Goal: Task Accomplishment & Management: Manage account settings

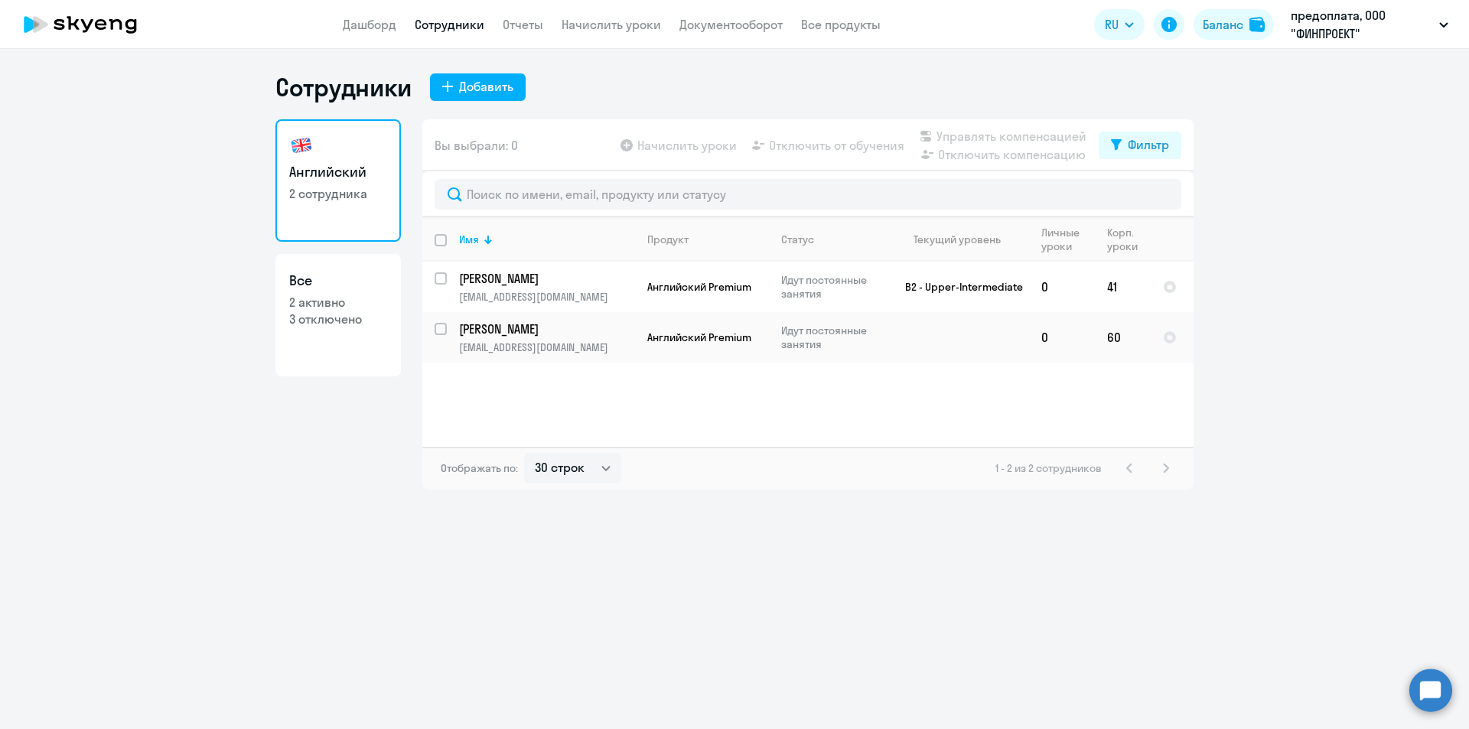
select select "30"
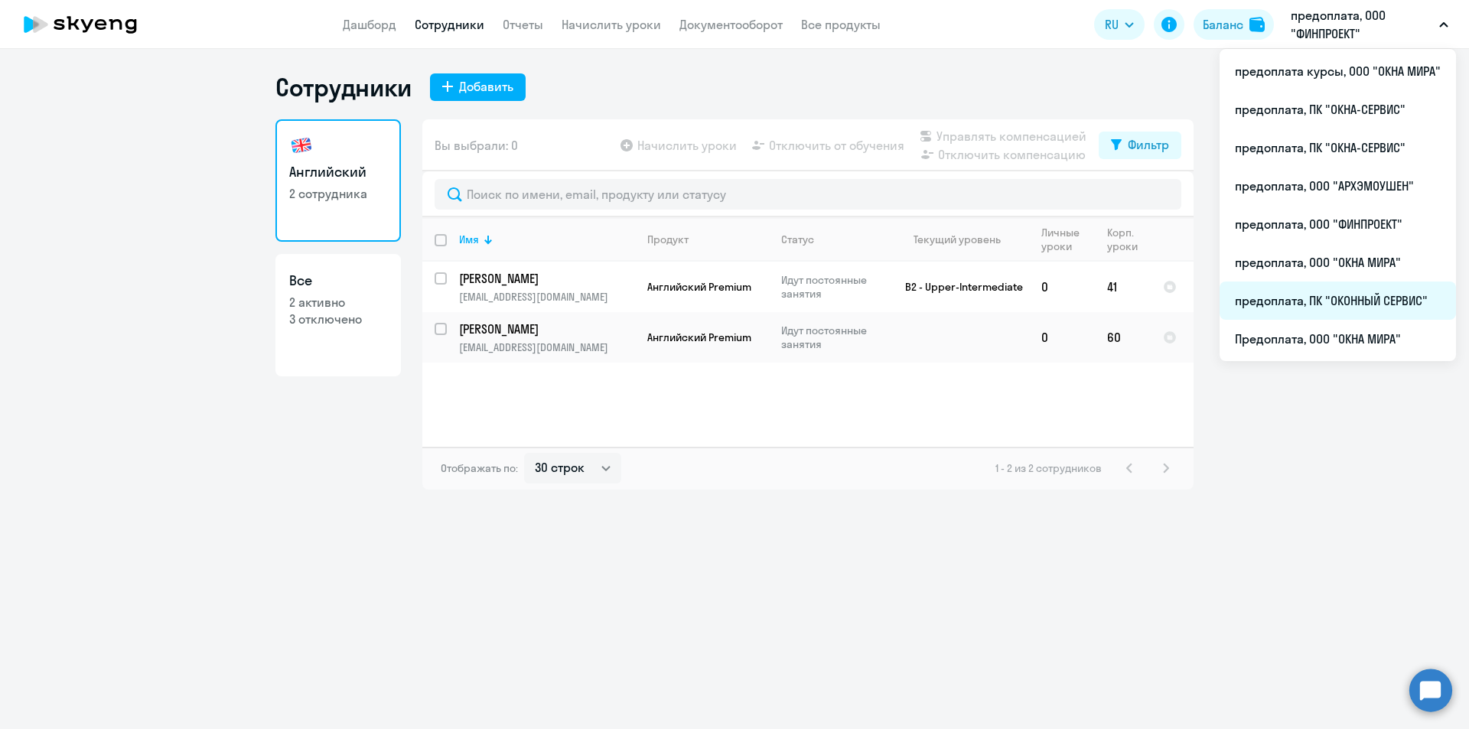
click at [1385, 295] on li "предоплата, ПК "ОКОННЫЙ СЕРВИС"" at bounding box center [1338, 301] width 236 height 38
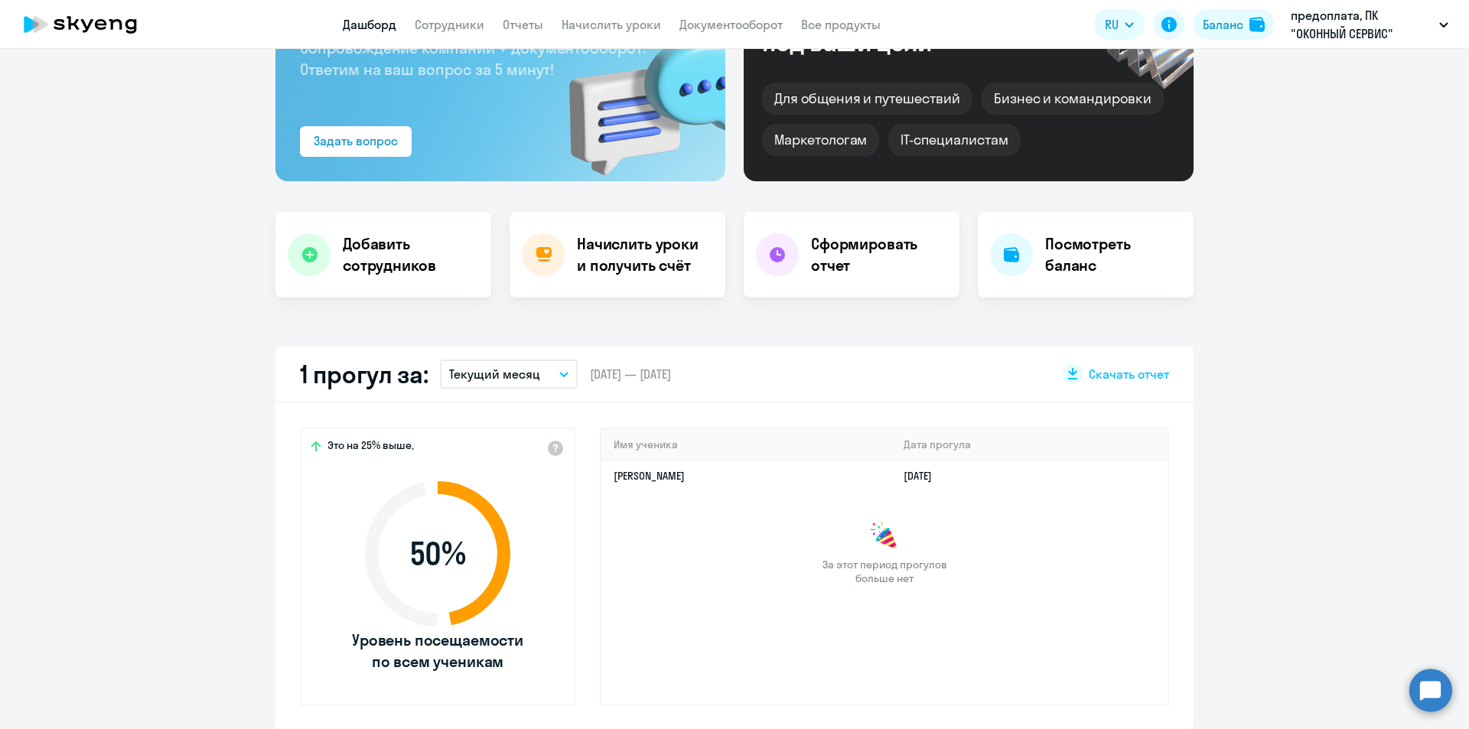
scroll to position [153, 0]
select select "30"
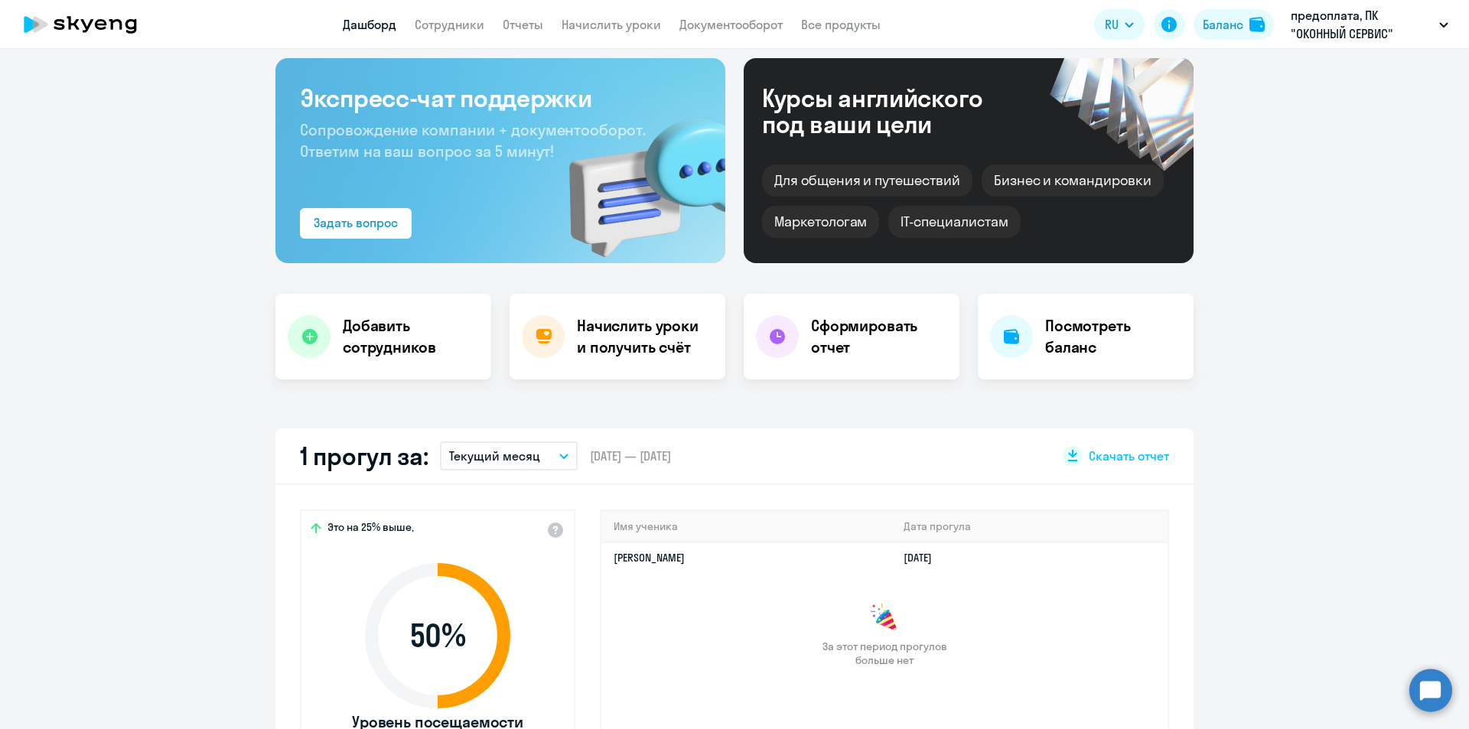
scroll to position [230, 0]
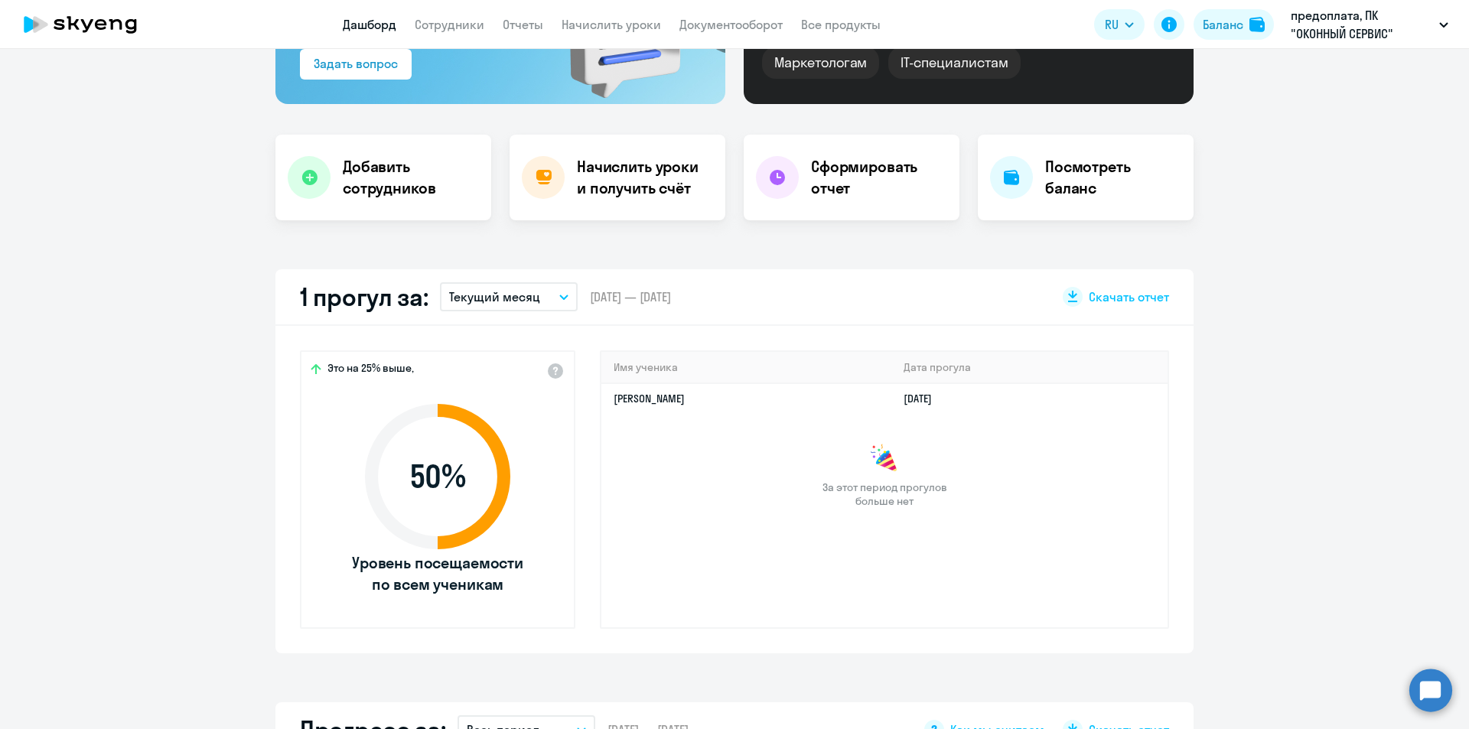
click at [544, 298] on button "Текущий месяц" at bounding box center [509, 296] width 138 height 29
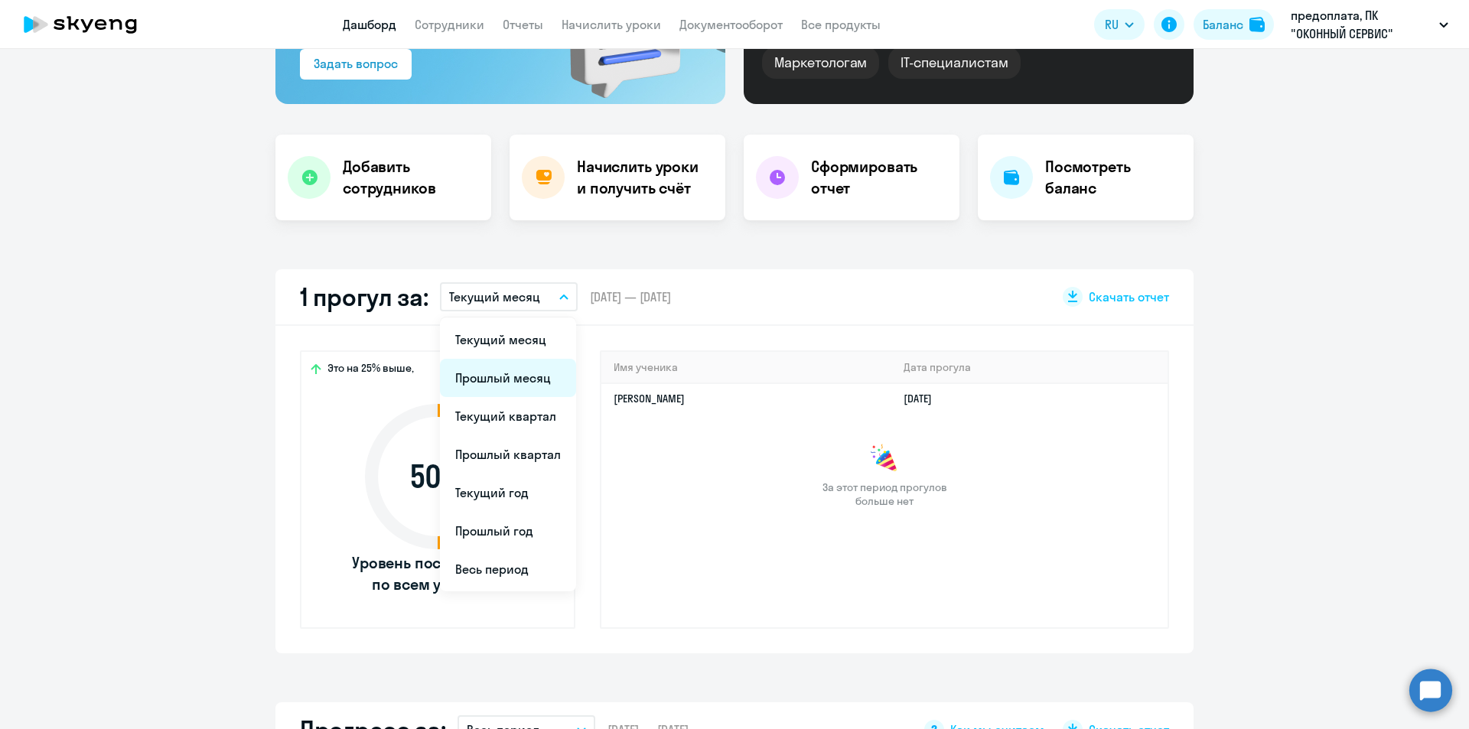
click at [508, 380] on li "Прошлый месяц" at bounding box center [508, 378] width 136 height 38
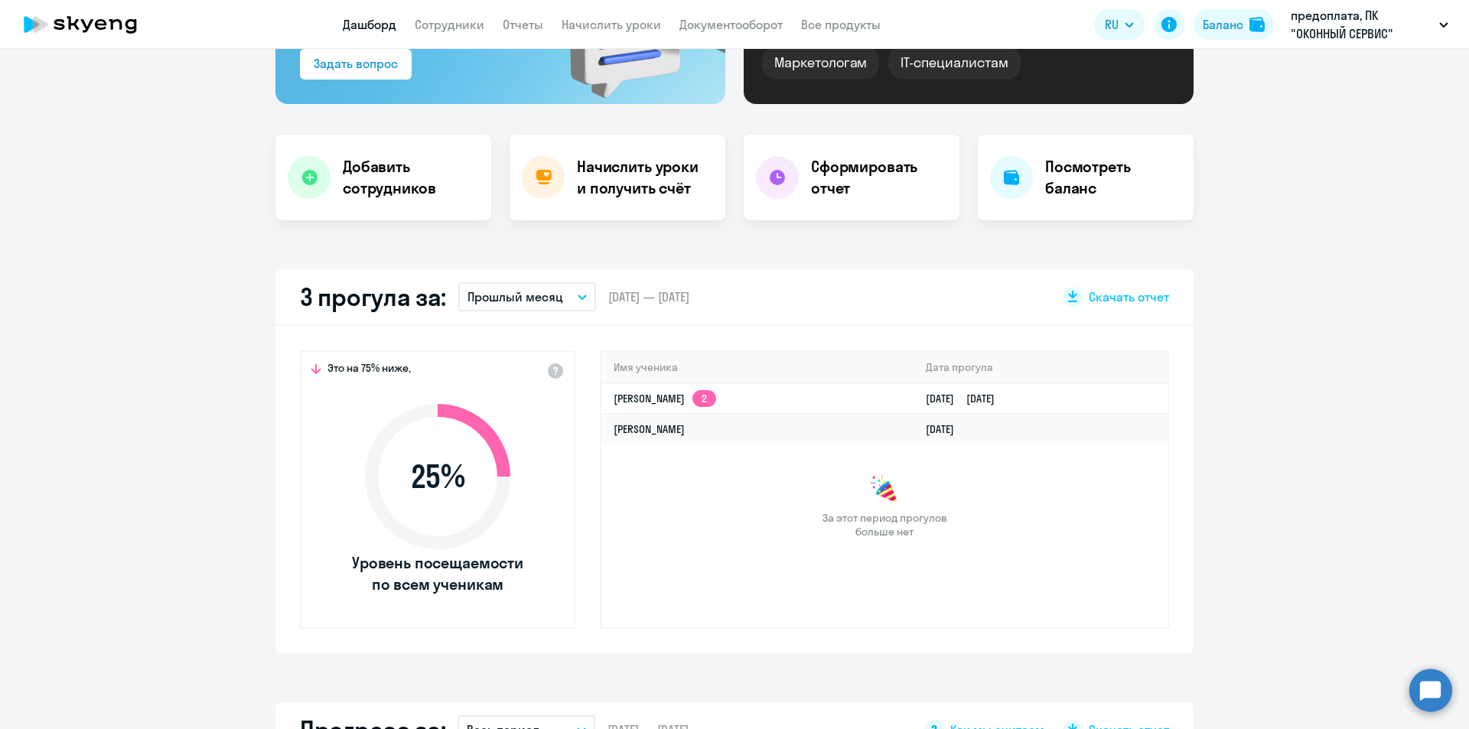
click at [578, 295] on icon "button" at bounding box center [582, 297] width 9 height 5
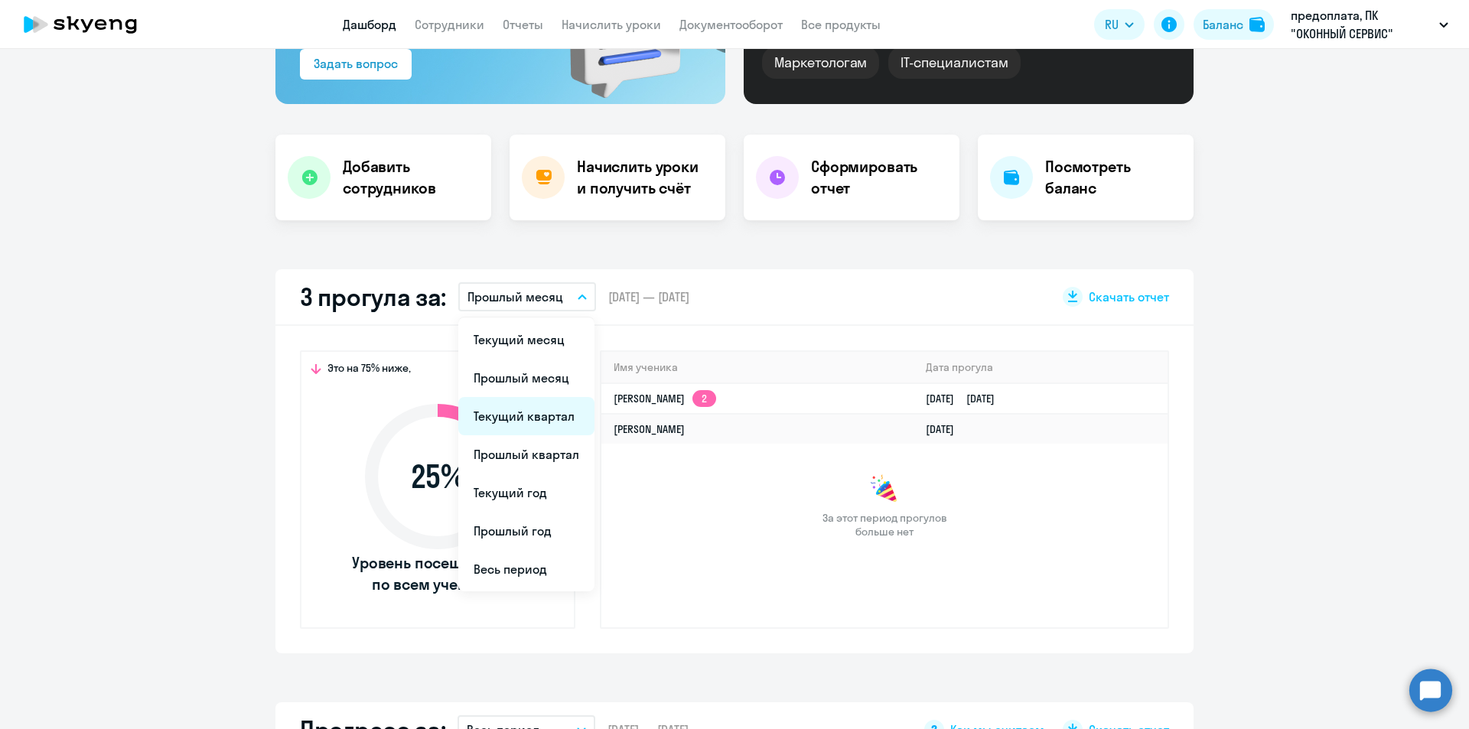
click at [533, 409] on li "Текущий квартал" at bounding box center [526, 416] width 136 height 38
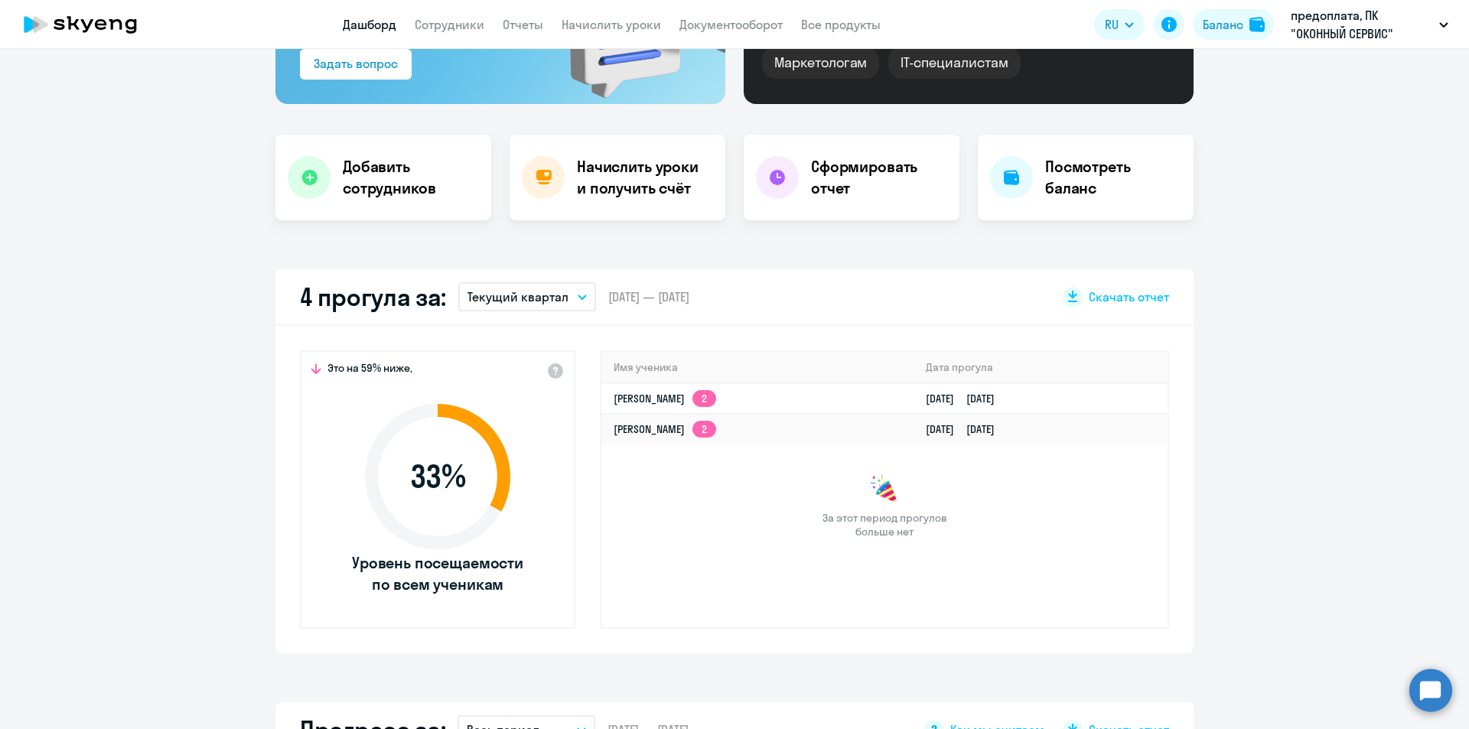
click at [578, 298] on icon "button" at bounding box center [582, 297] width 8 height 4
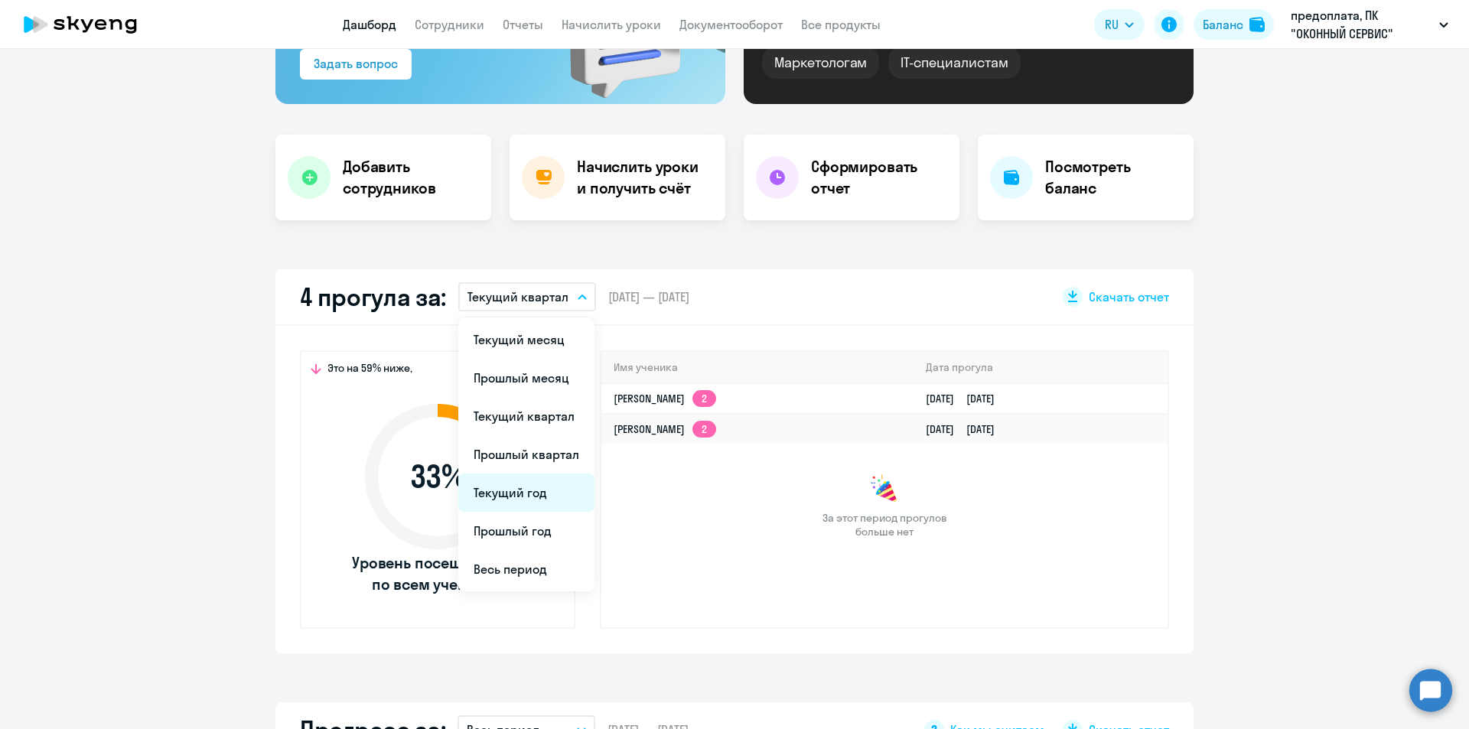
click at [525, 493] on li "Текущий год" at bounding box center [526, 493] width 136 height 38
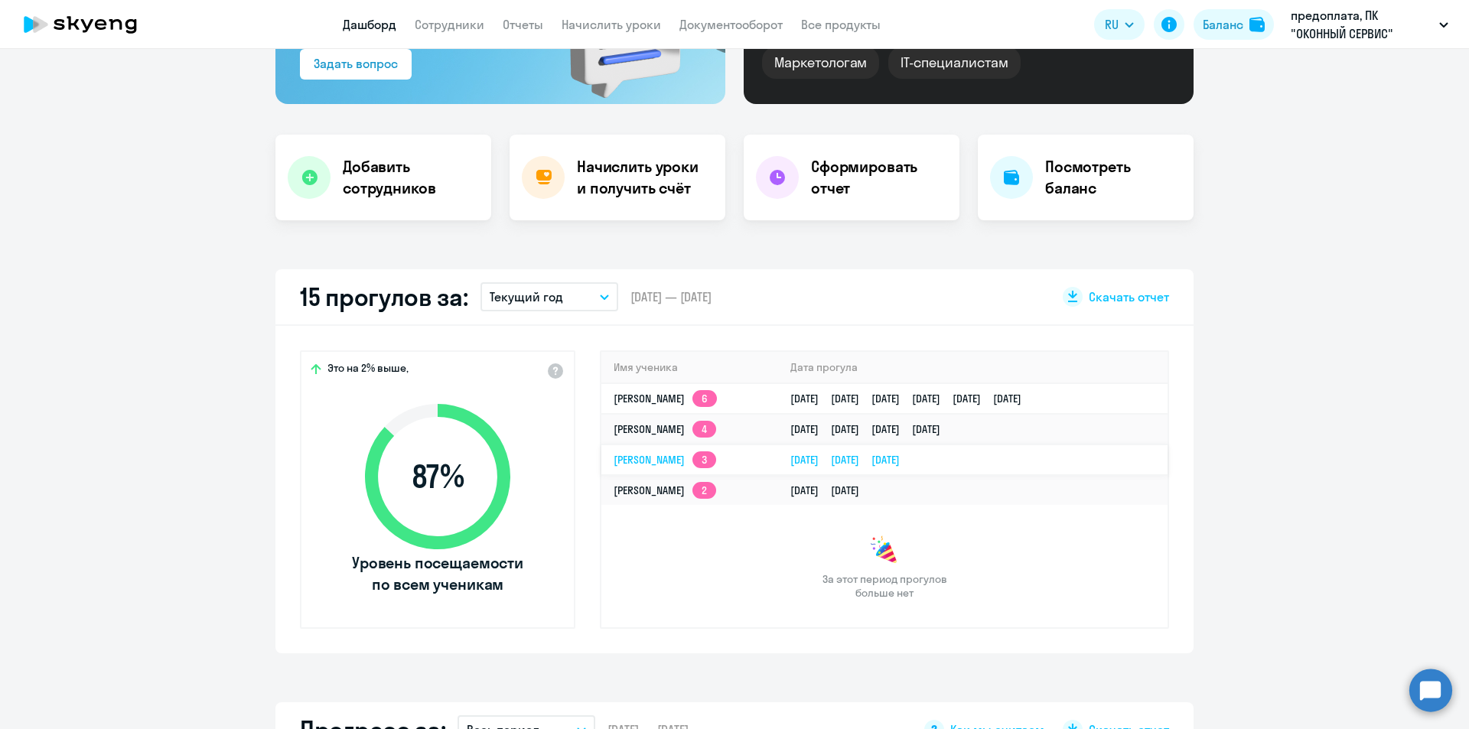
click at [651, 456] on link "[PERSON_NAME] 3" at bounding box center [665, 460] width 103 height 14
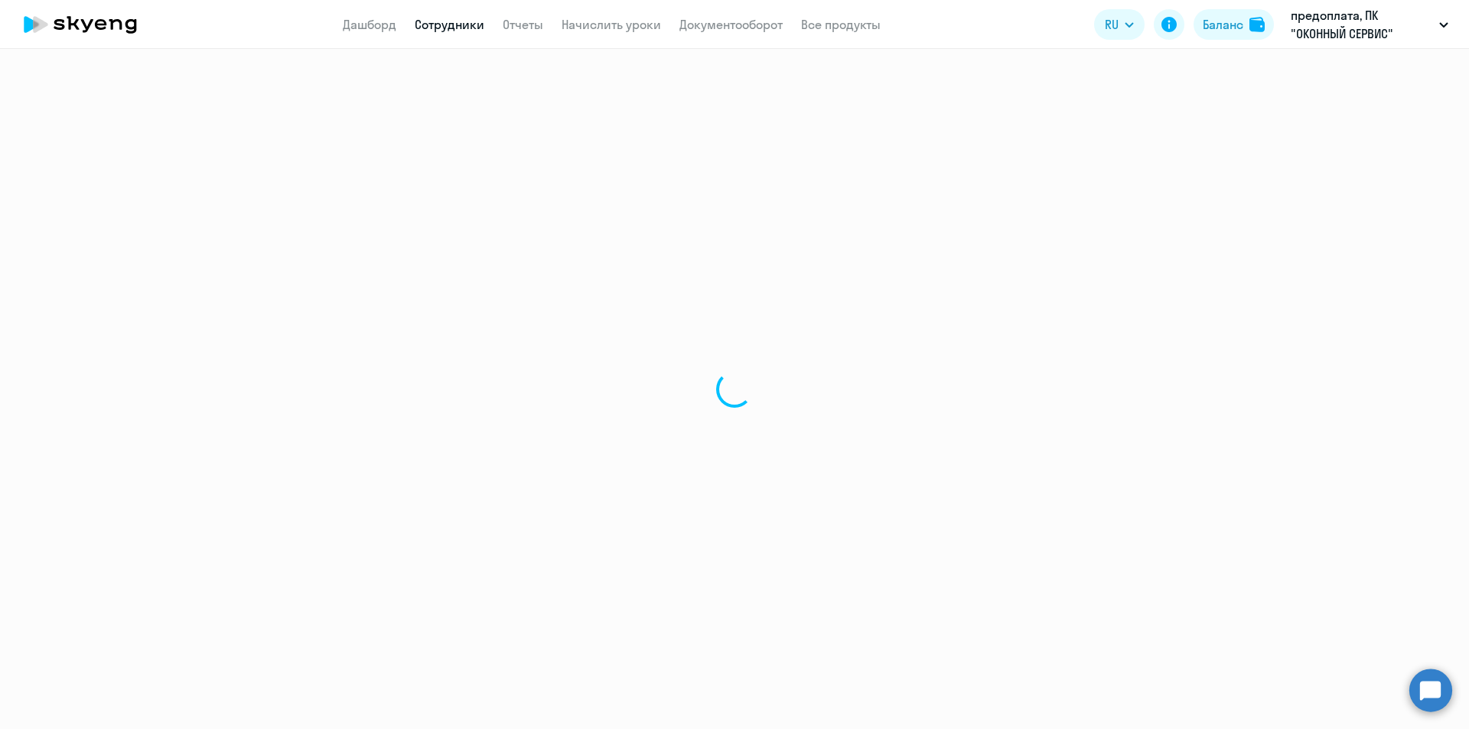
select select "english"
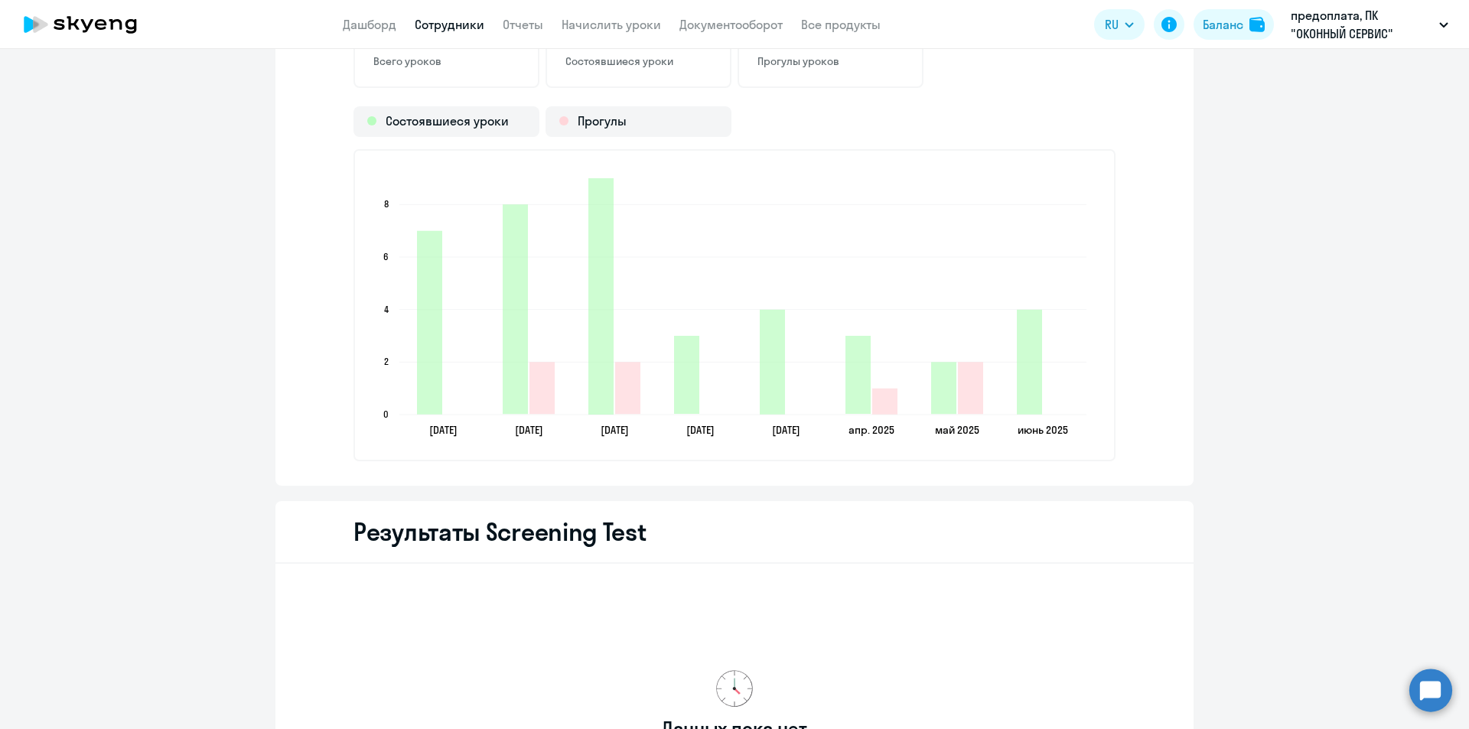
scroll to position [2296, 0]
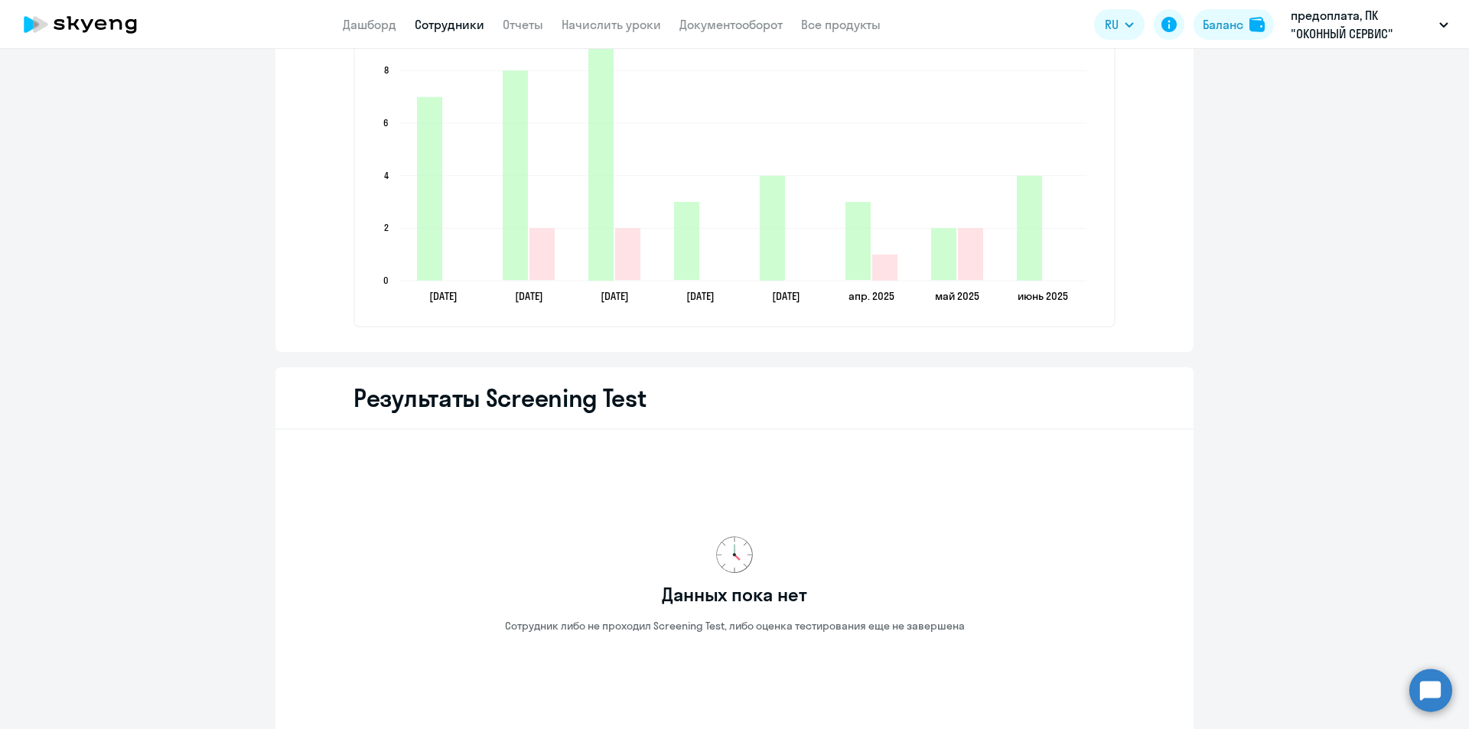
click at [1428, 692] on circle at bounding box center [1431, 690] width 43 height 43
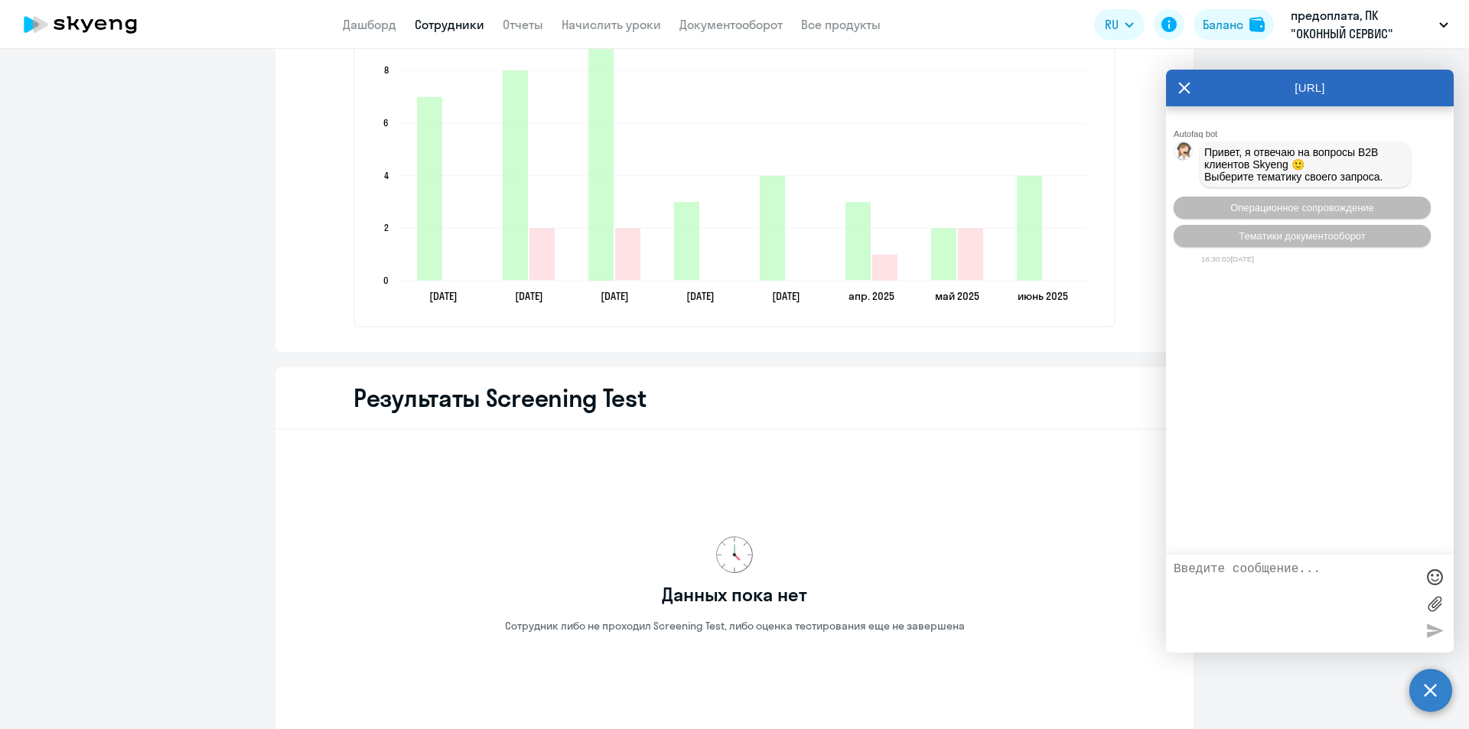
click at [1261, 577] on textarea at bounding box center [1295, 603] width 242 height 83
click at [1273, 559] on div at bounding box center [1310, 604] width 288 height 98
click at [1270, 572] on textarea at bounding box center [1295, 603] width 242 height 83
type textarea "Я хочу снать начисленные часы с уволенных сотрудников и положить на общий балан…"
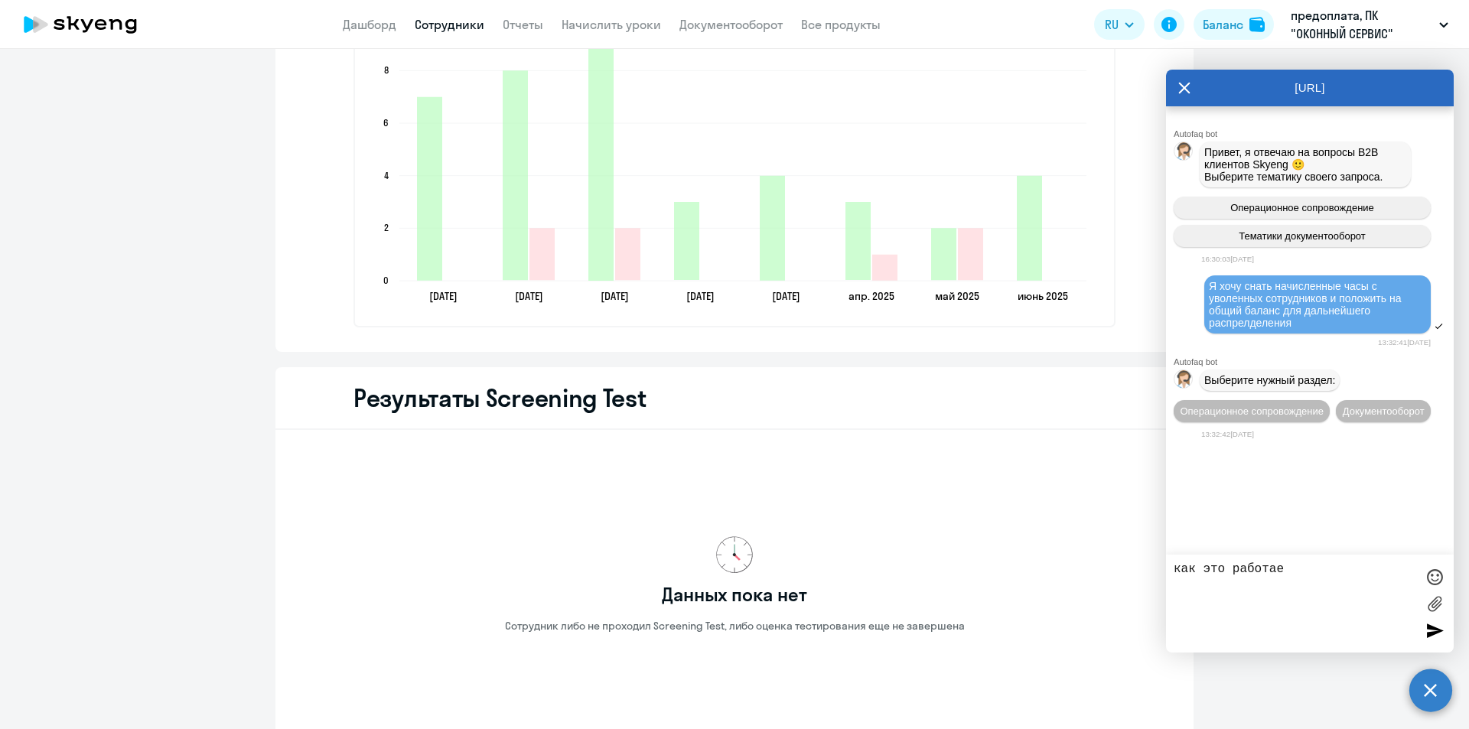
type textarea "как это работает"
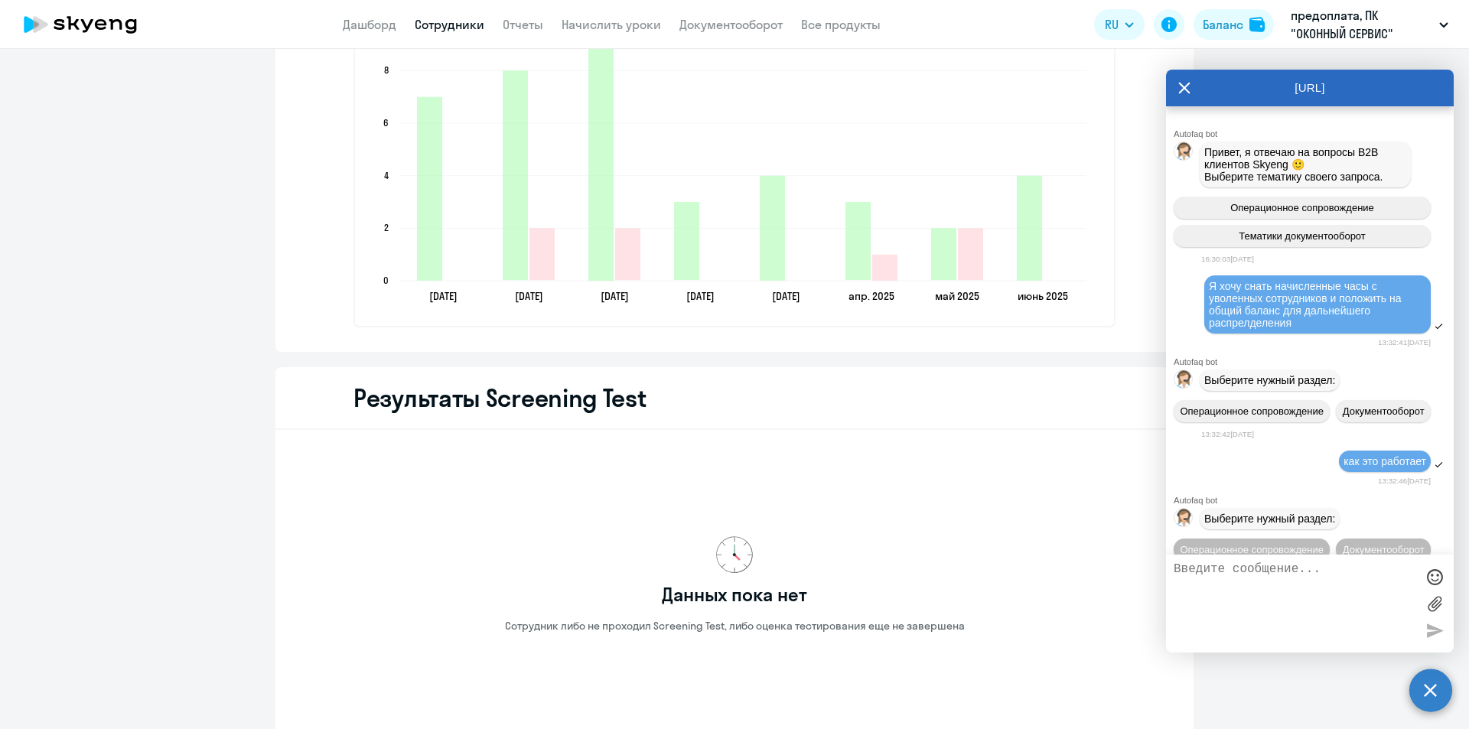
scroll to position [92, 0]
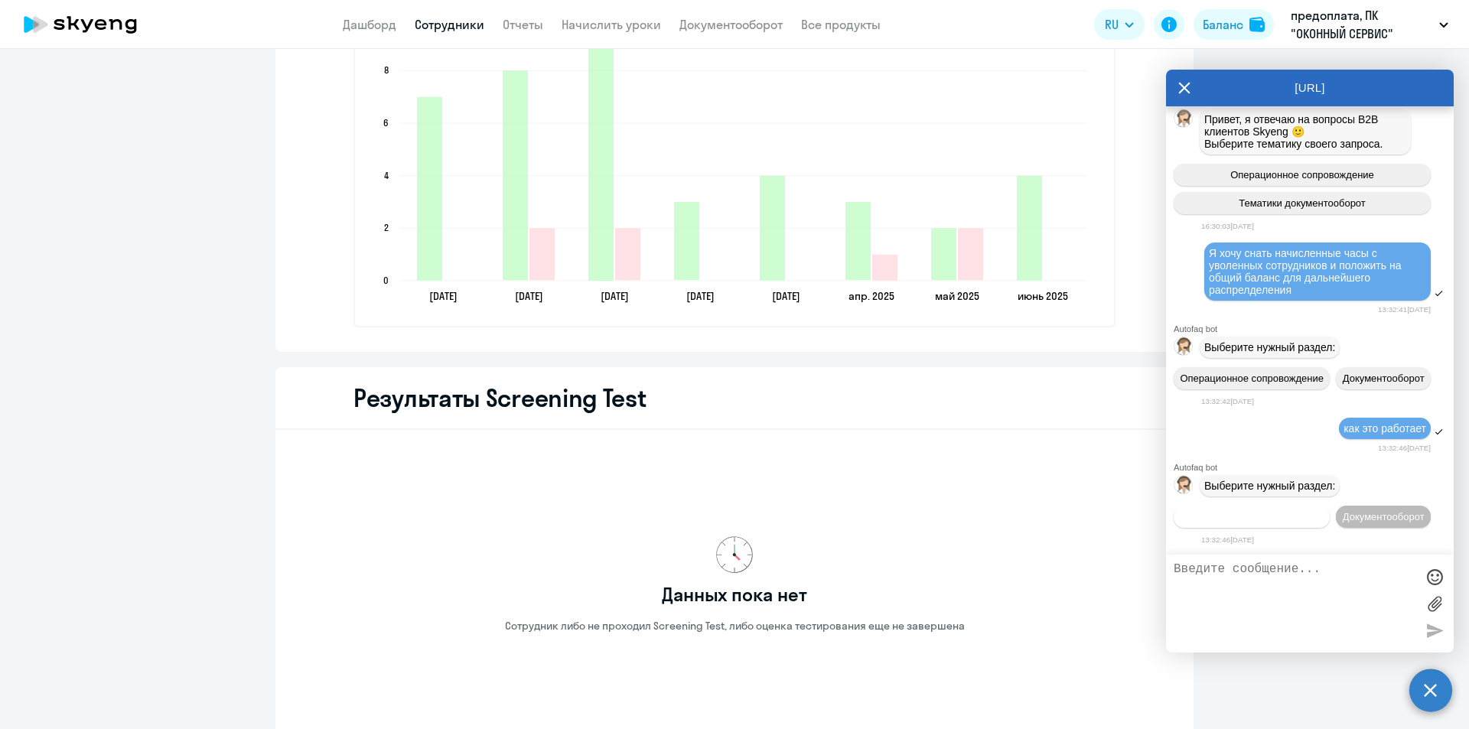
click at [1324, 511] on span "Операционное сопровождение" at bounding box center [1252, 516] width 144 height 11
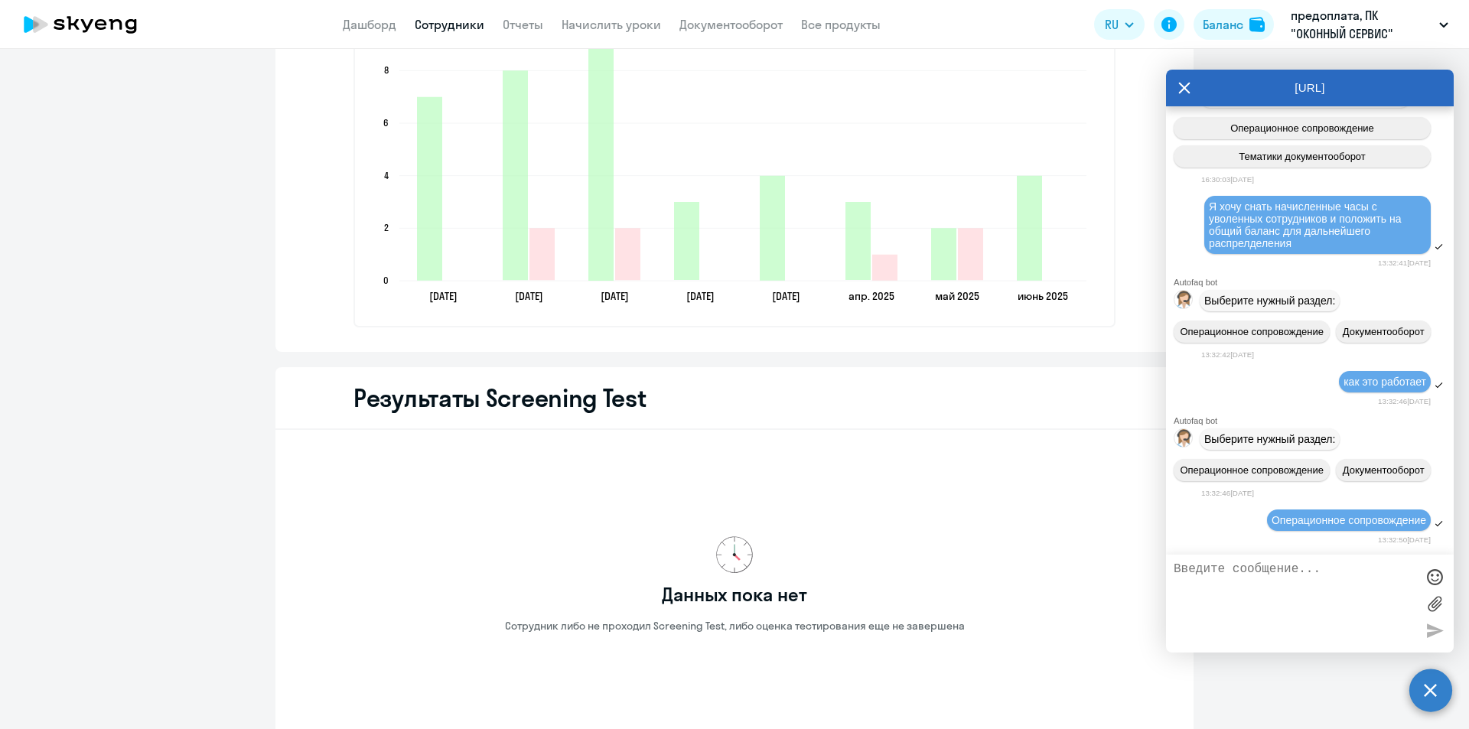
scroll to position [259, 0]
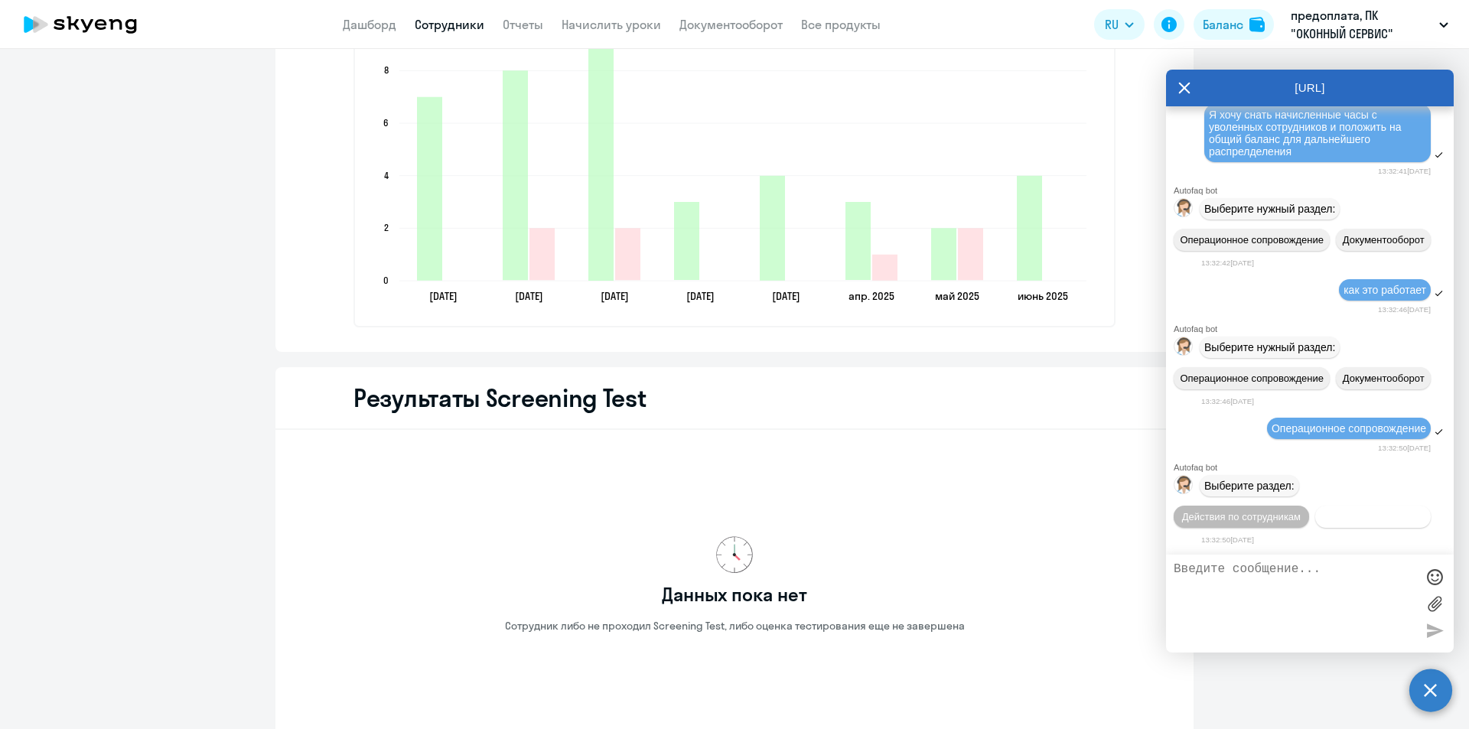
click at [1323, 520] on span "Действия с балансом" at bounding box center [1372, 516] width 99 height 11
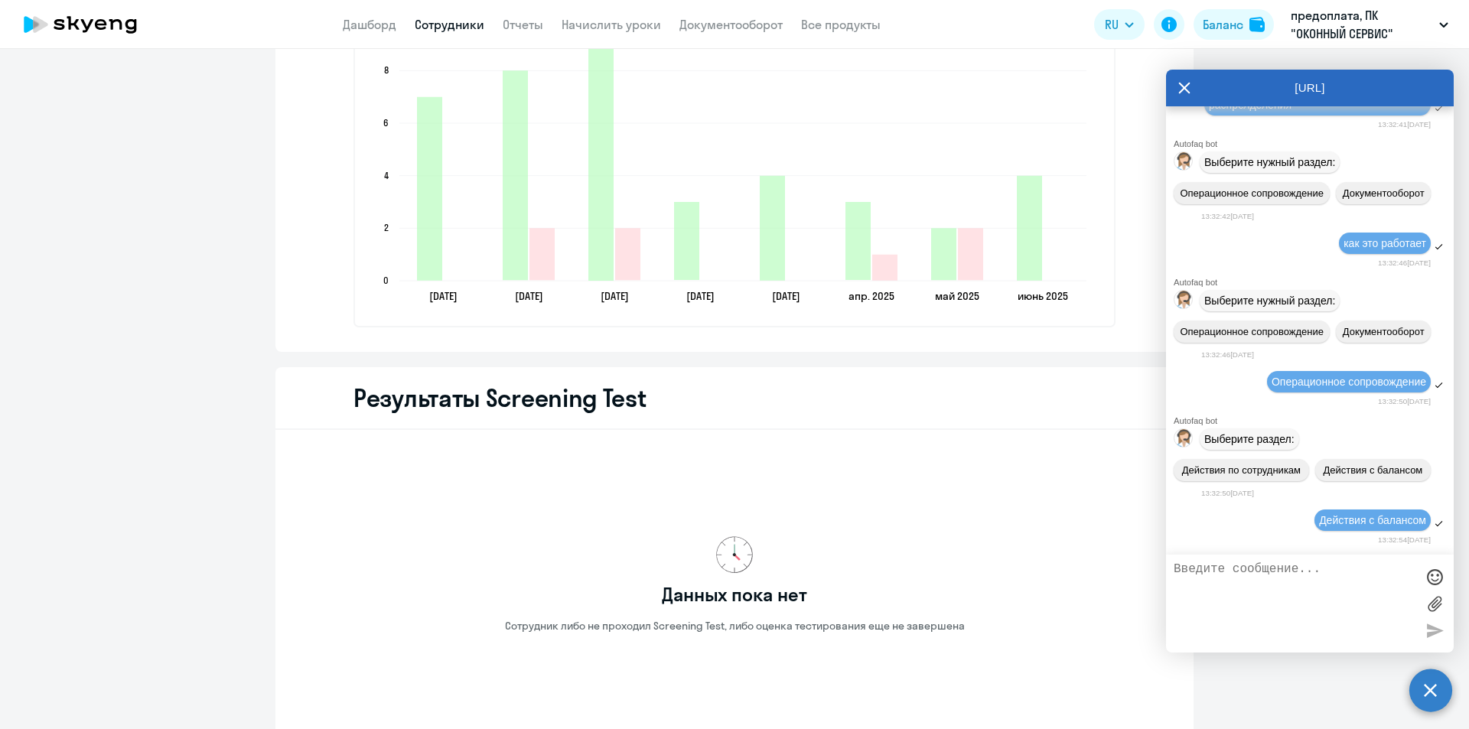
scroll to position [427, 0]
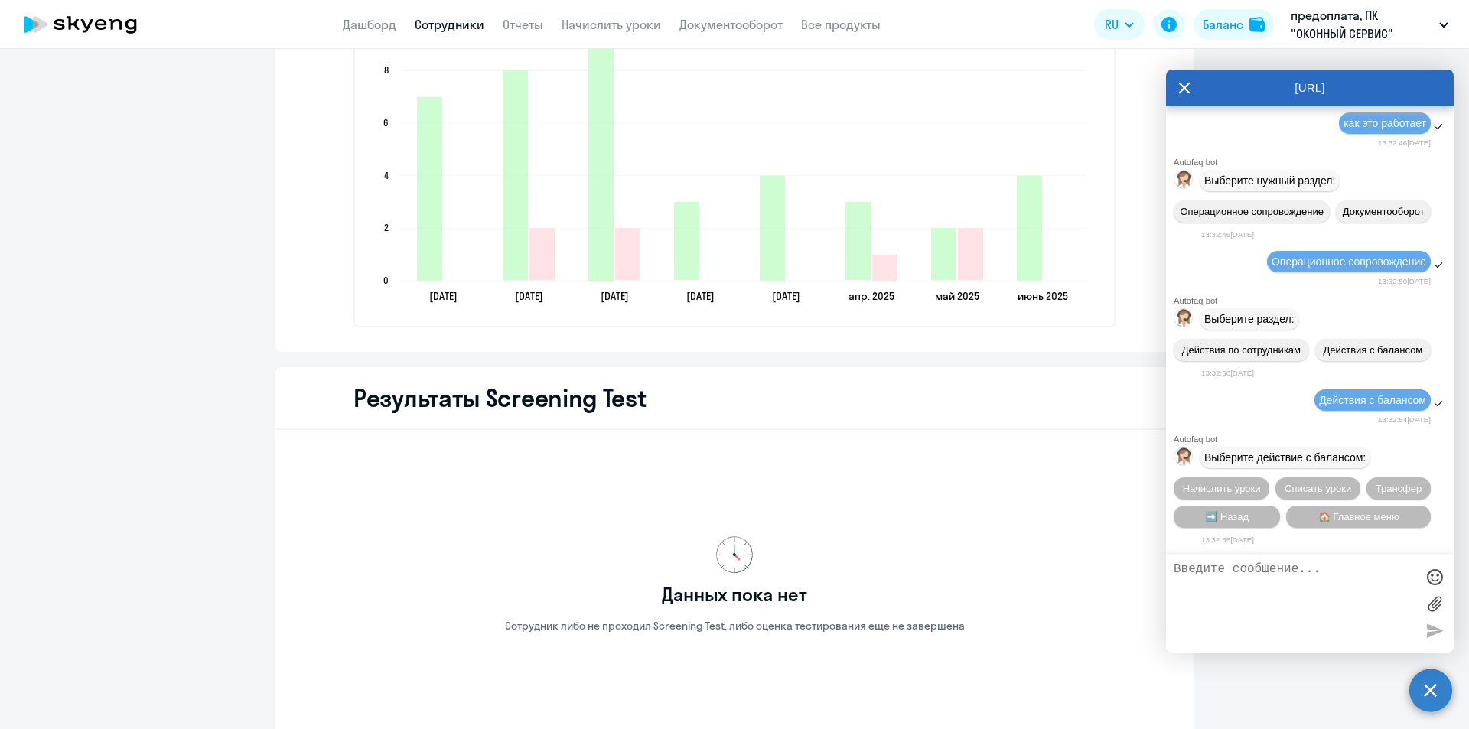
click at [1285, 575] on textarea at bounding box center [1295, 603] width 242 height 83
type textarea "оператор"
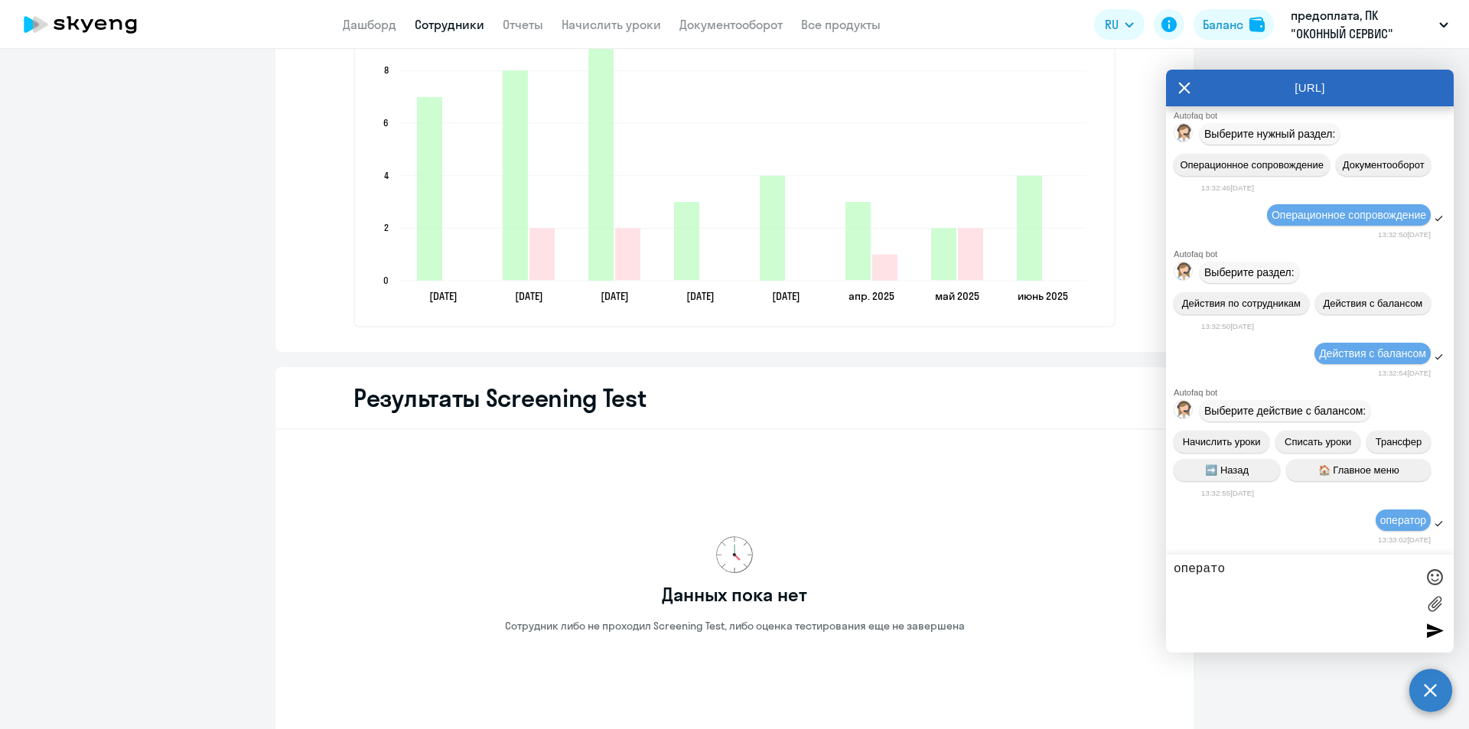
type textarea "оператор"
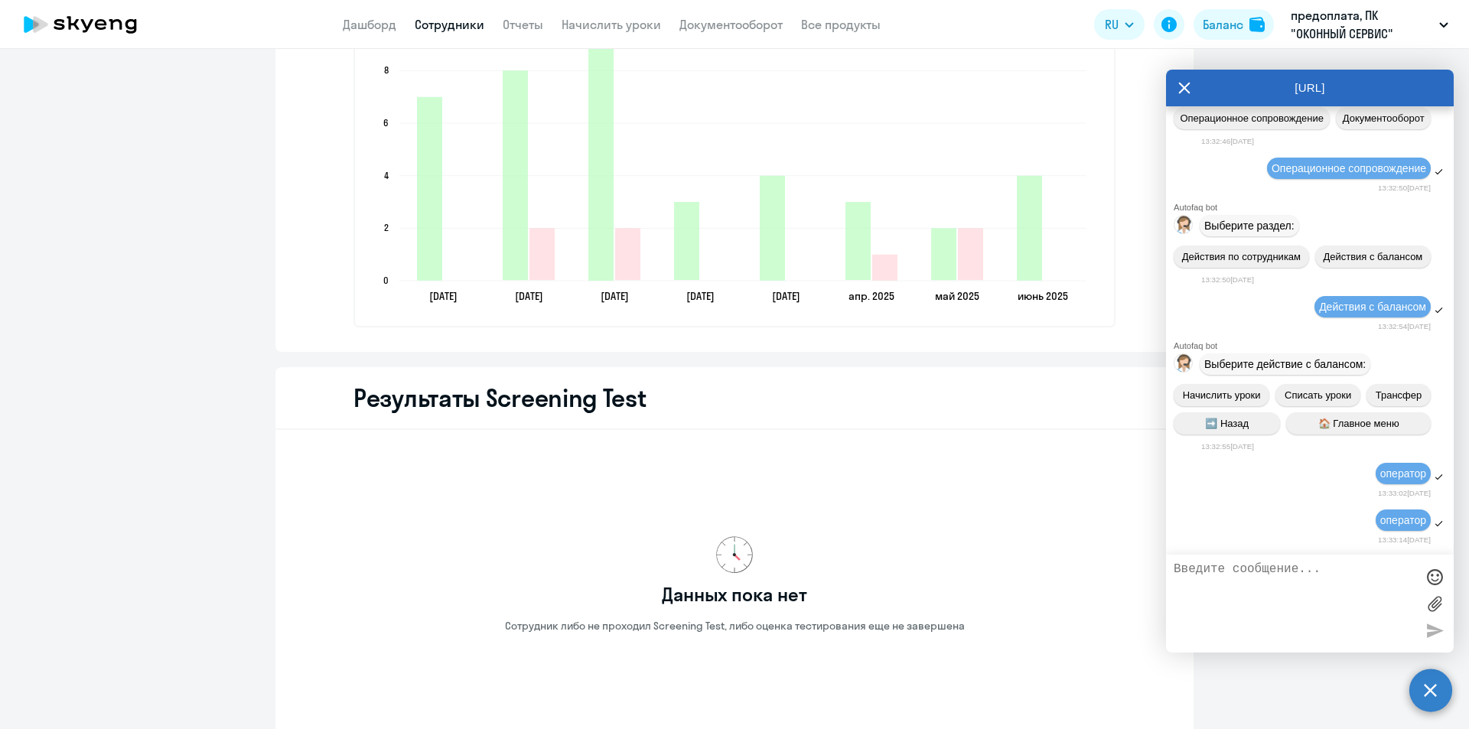
scroll to position [520, 0]
drag, startPoint x: 1321, startPoint y: 514, endPoint x: 1352, endPoint y: 529, distance: 34.6
click at [1322, 514] on div "оператор" at bounding box center [1310, 521] width 288 height 26
click at [1407, 521] on span "оператор" at bounding box center [1403, 520] width 46 height 12
click at [1319, 360] on span "Выберите действие с балансом:" at bounding box center [1284, 364] width 161 height 12
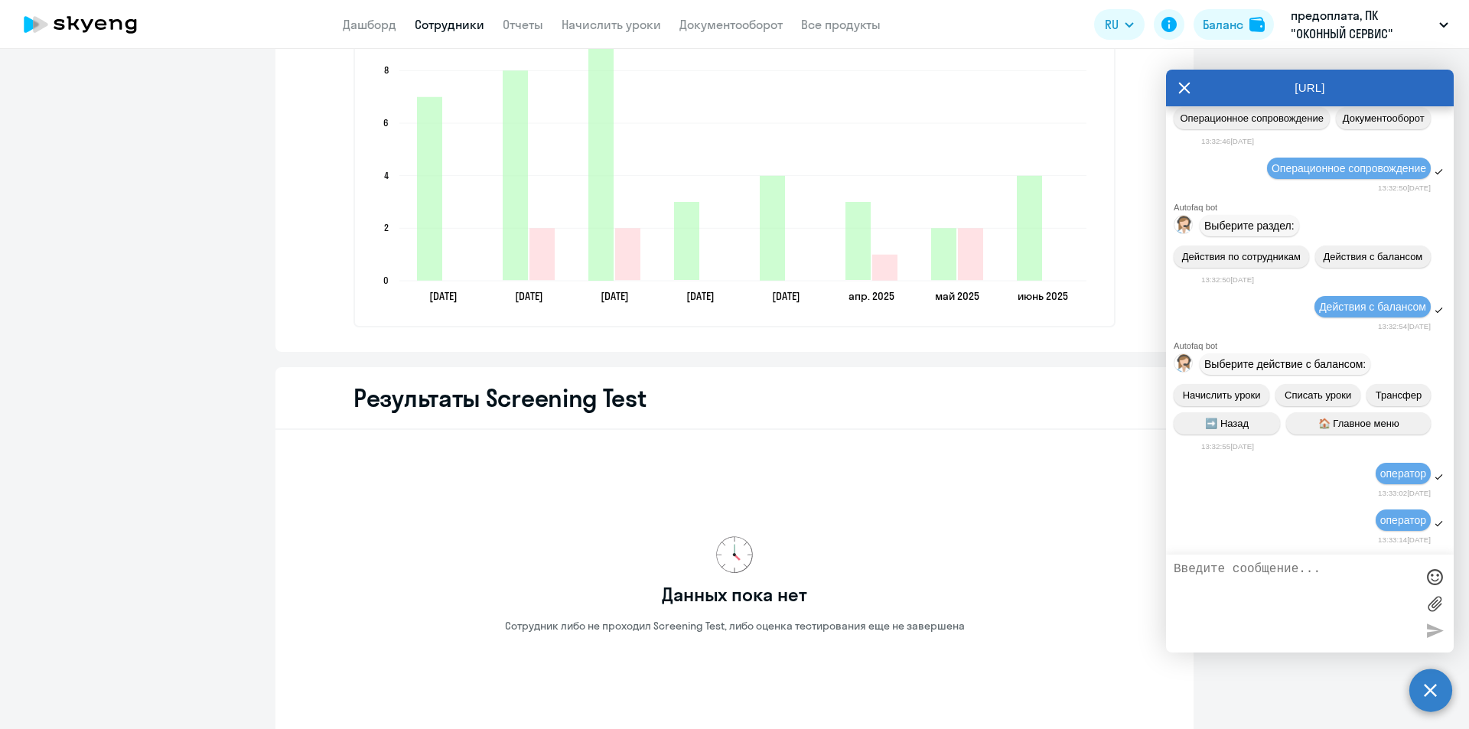
click at [1358, 387] on div "Начислить уроки Списать уроки Трансфер ➡️ Назад 🏠 Главное меню" at bounding box center [1310, 409] width 288 height 63
drag, startPoint x: 1274, startPoint y: 364, endPoint x: 1264, endPoint y: 393, distance: 30.0
click at [1274, 366] on span "Выберите действие с балансом:" at bounding box center [1284, 364] width 161 height 12
click at [1361, 296] on div "Действия с балансом" at bounding box center [1373, 306] width 116 height 21
click at [1184, 87] on icon at bounding box center [1184, 87] width 11 height 11
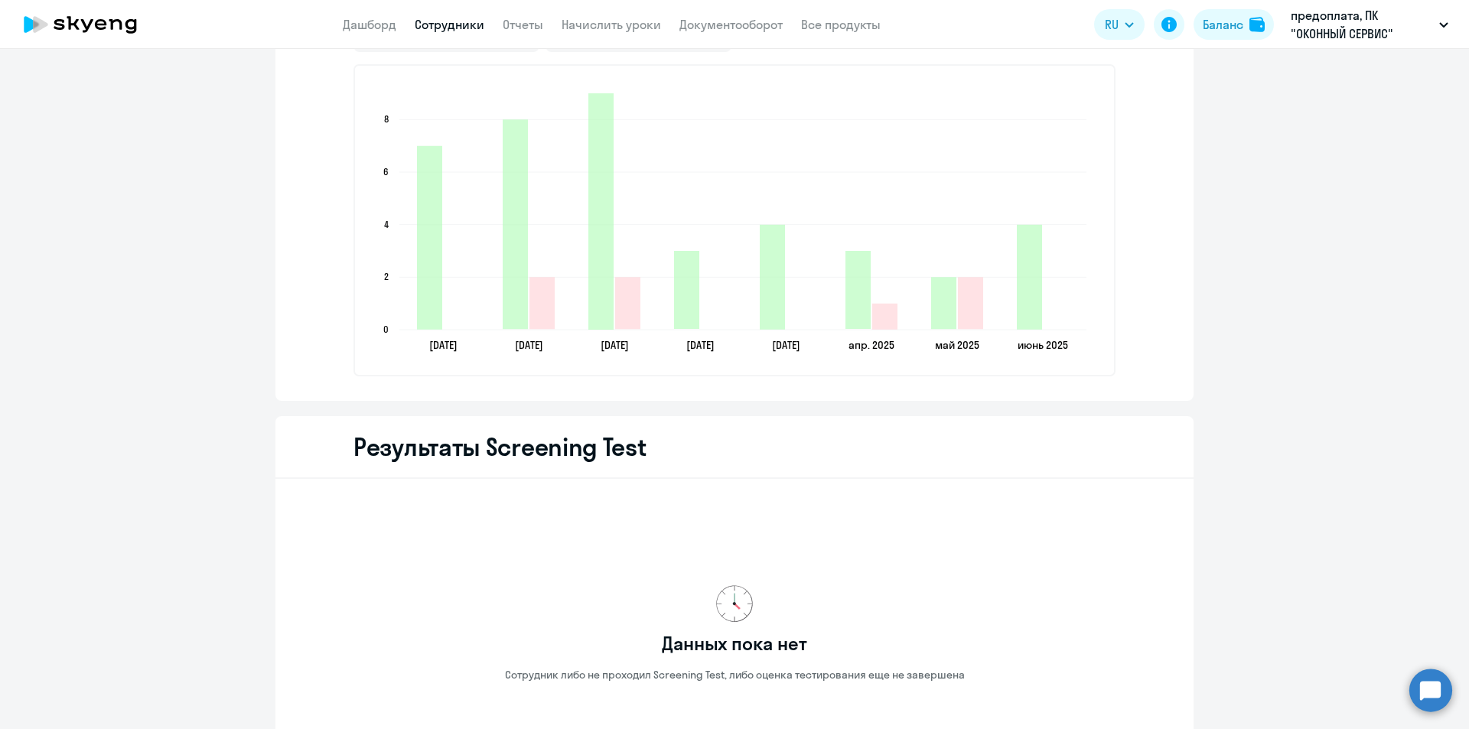
scroll to position [2219, 0]
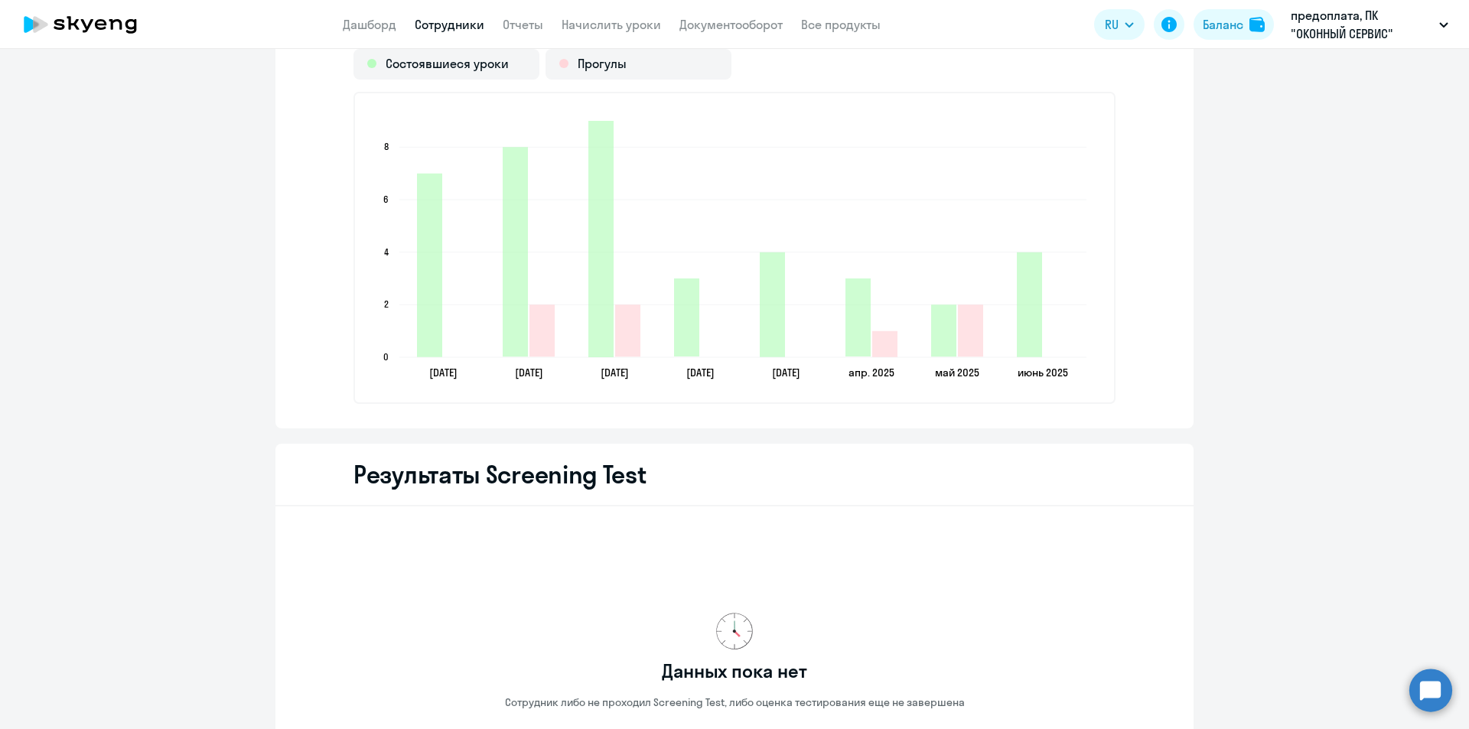
click at [1417, 690] on circle at bounding box center [1431, 690] width 43 height 43
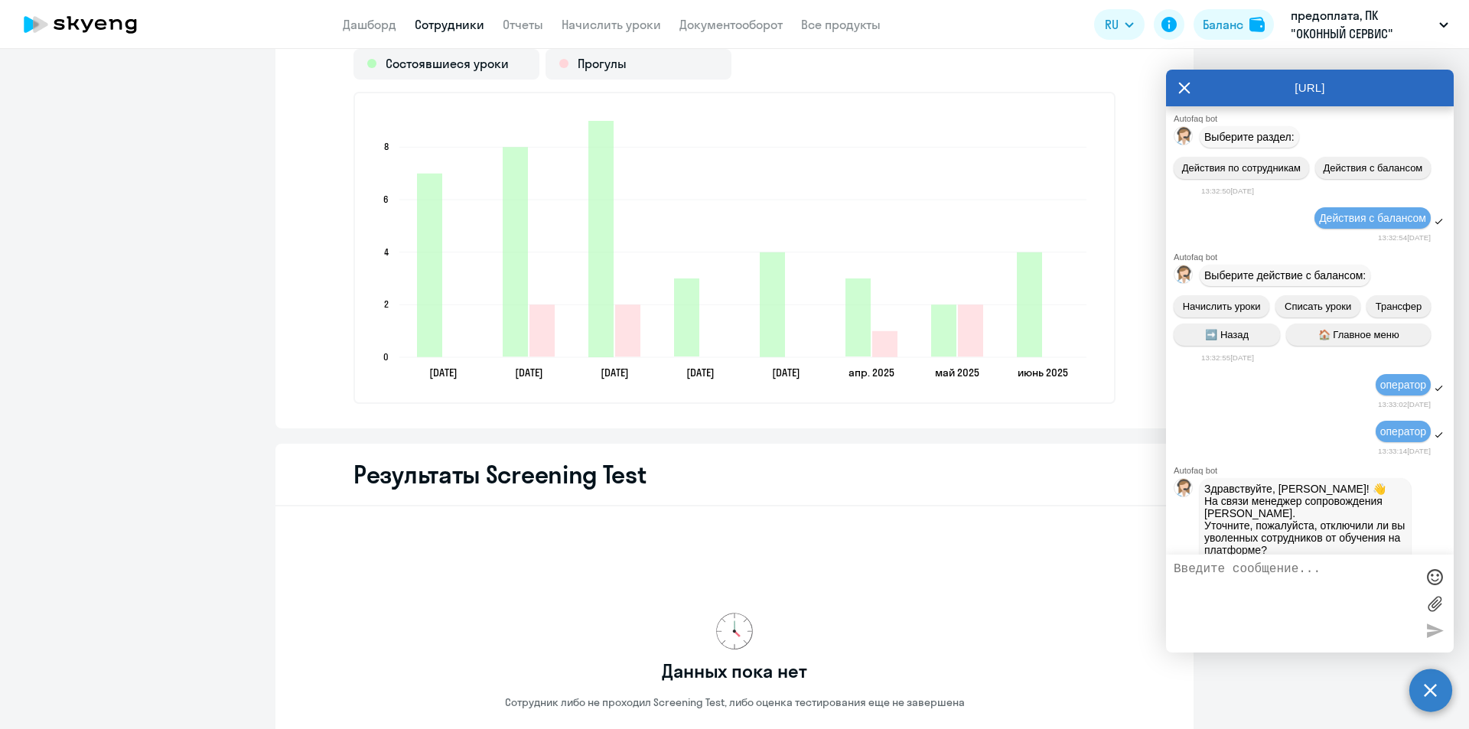
scroll to position [666, 0]
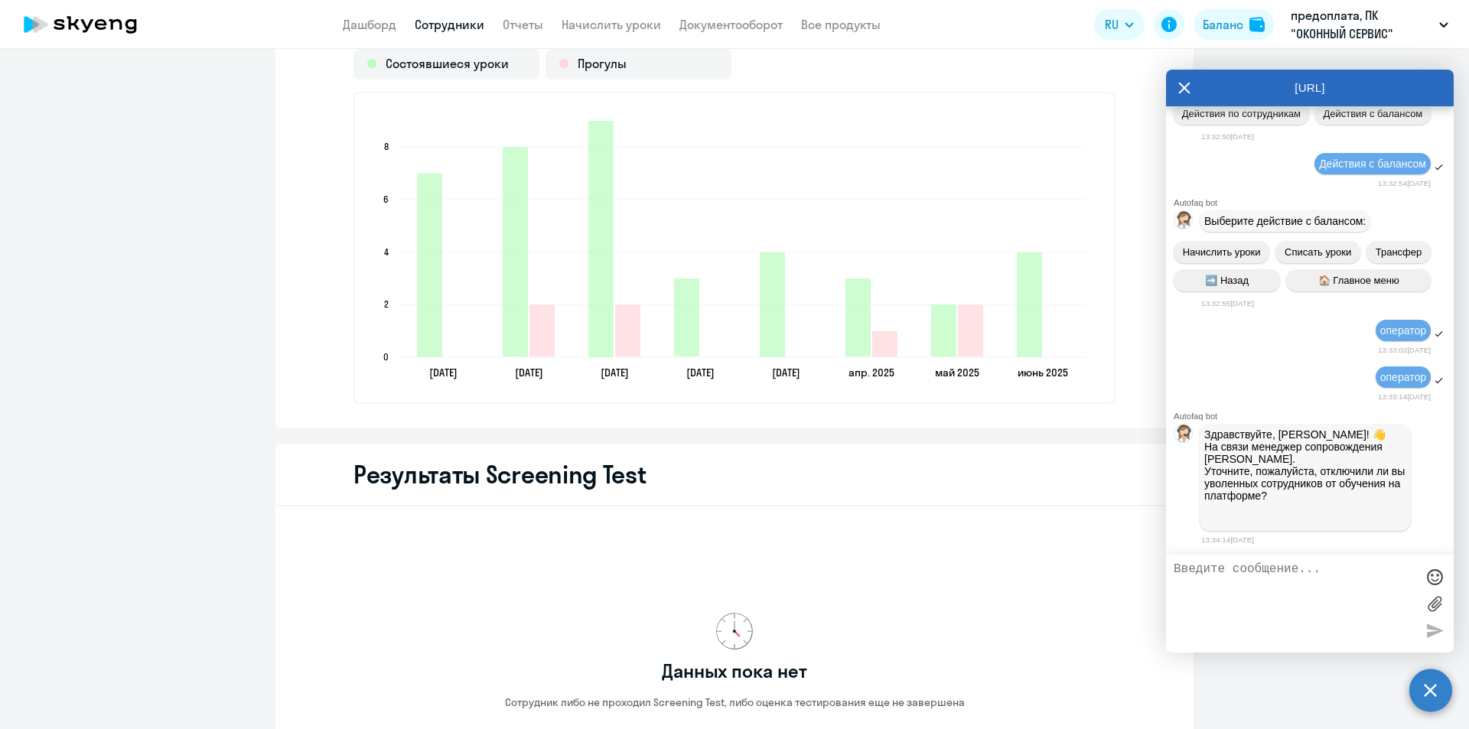
click at [1215, 562] on div at bounding box center [1310, 604] width 288 height 98
click at [1227, 584] on textarea at bounding box center [1295, 603] width 242 height 83
type textarea "кажеться нет"
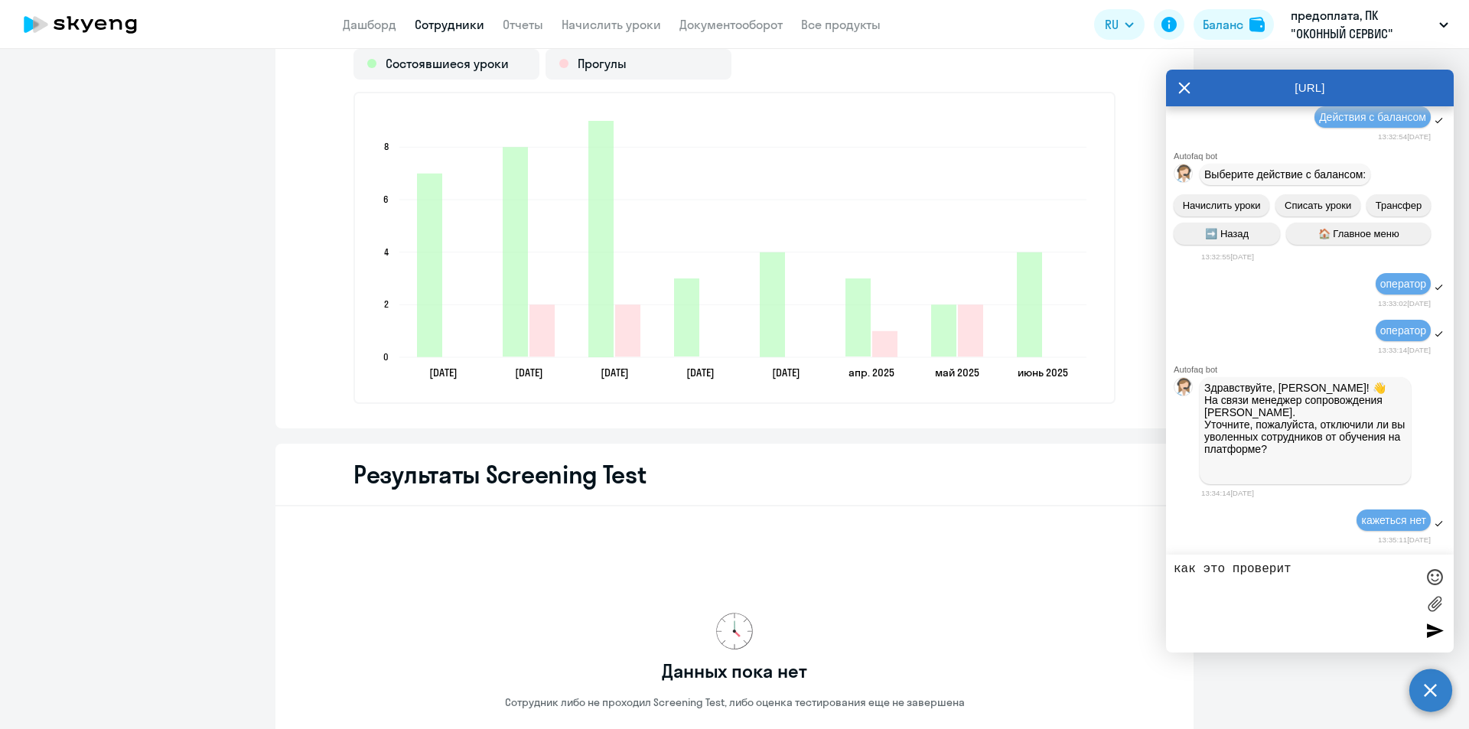
type textarea "как это проверить"
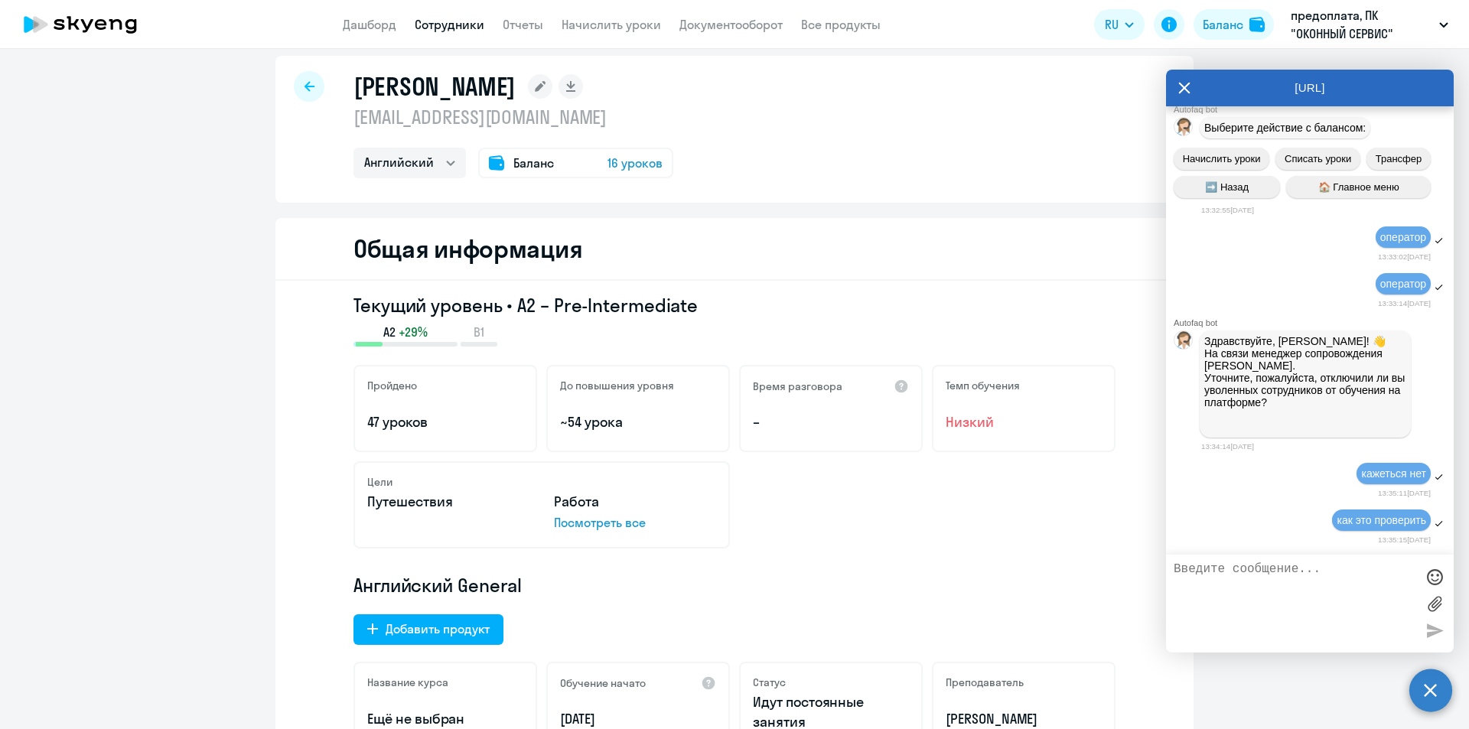
scroll to position [0, 0]
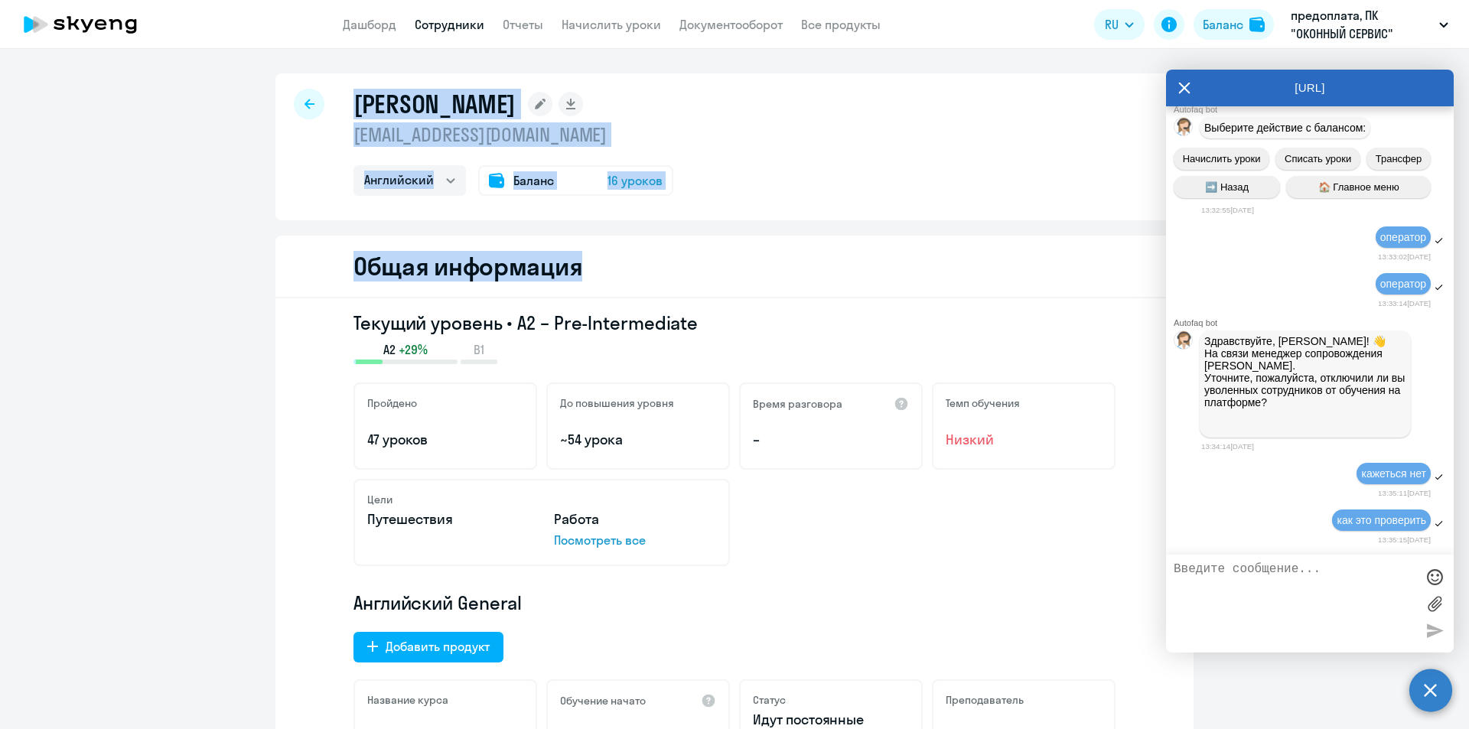
drag, startPoint x: 297, startPoint y: 98, endPoint x: 789, endPoint y: 295, distance: 529.9
click at [911, 214] on div "[PERSON_NAME] [EMAIL_ADDRESS][DOMAIN_NAME] Английский Баланс 16 уроков" at bounding box center [734, 146] width 918 height 147
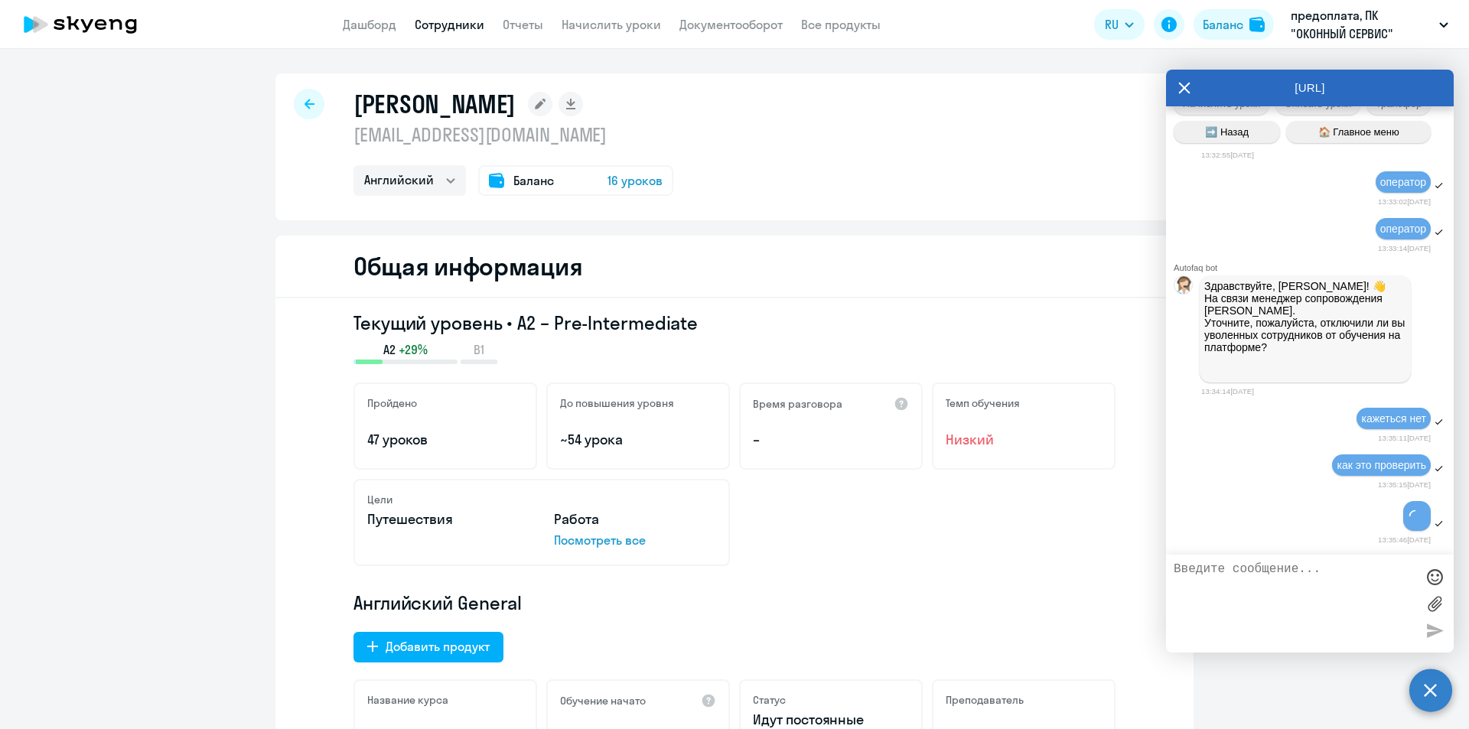
scroll to position [814, 0]
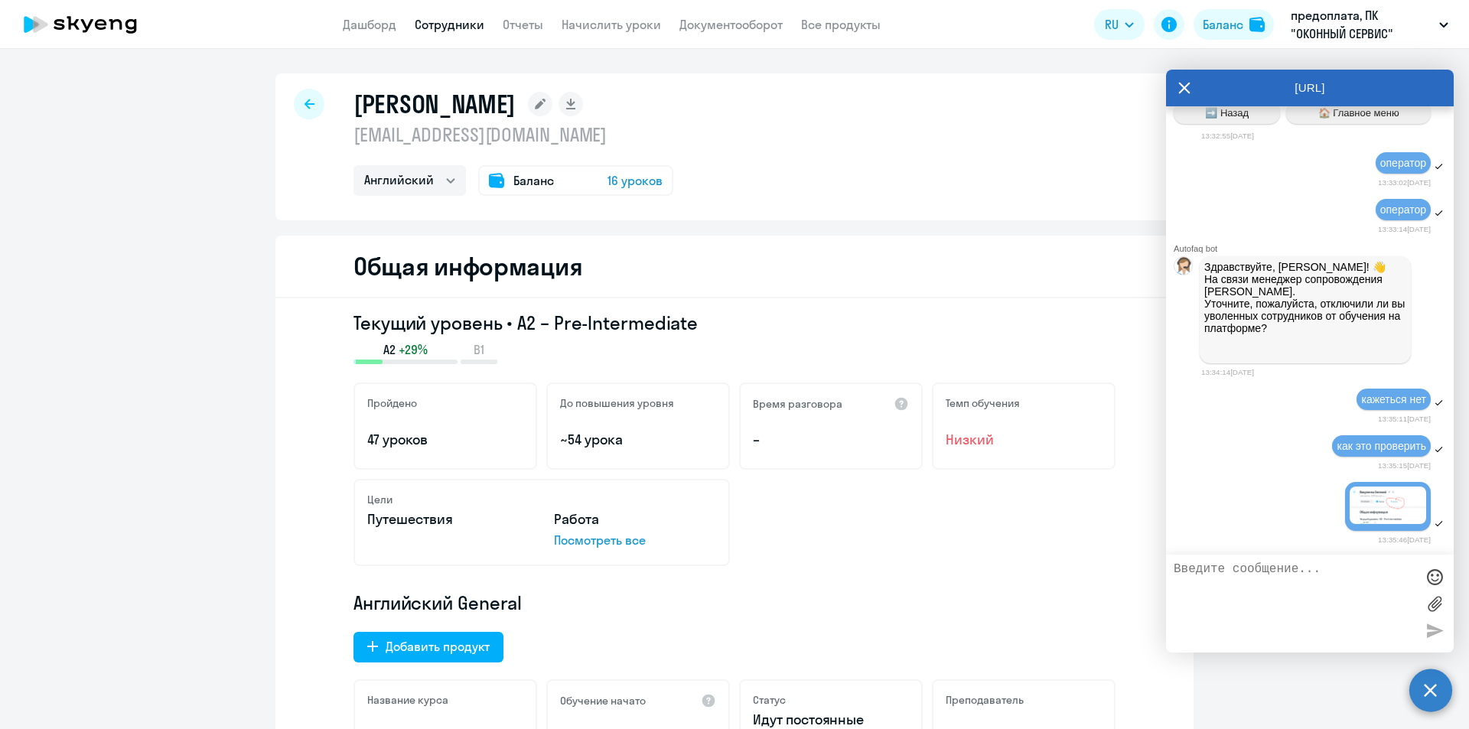
click at [1230, 579] on textarea at bounding box center [1295, 603] width 242 height 83
type textarea "он уволен , уроки остались"
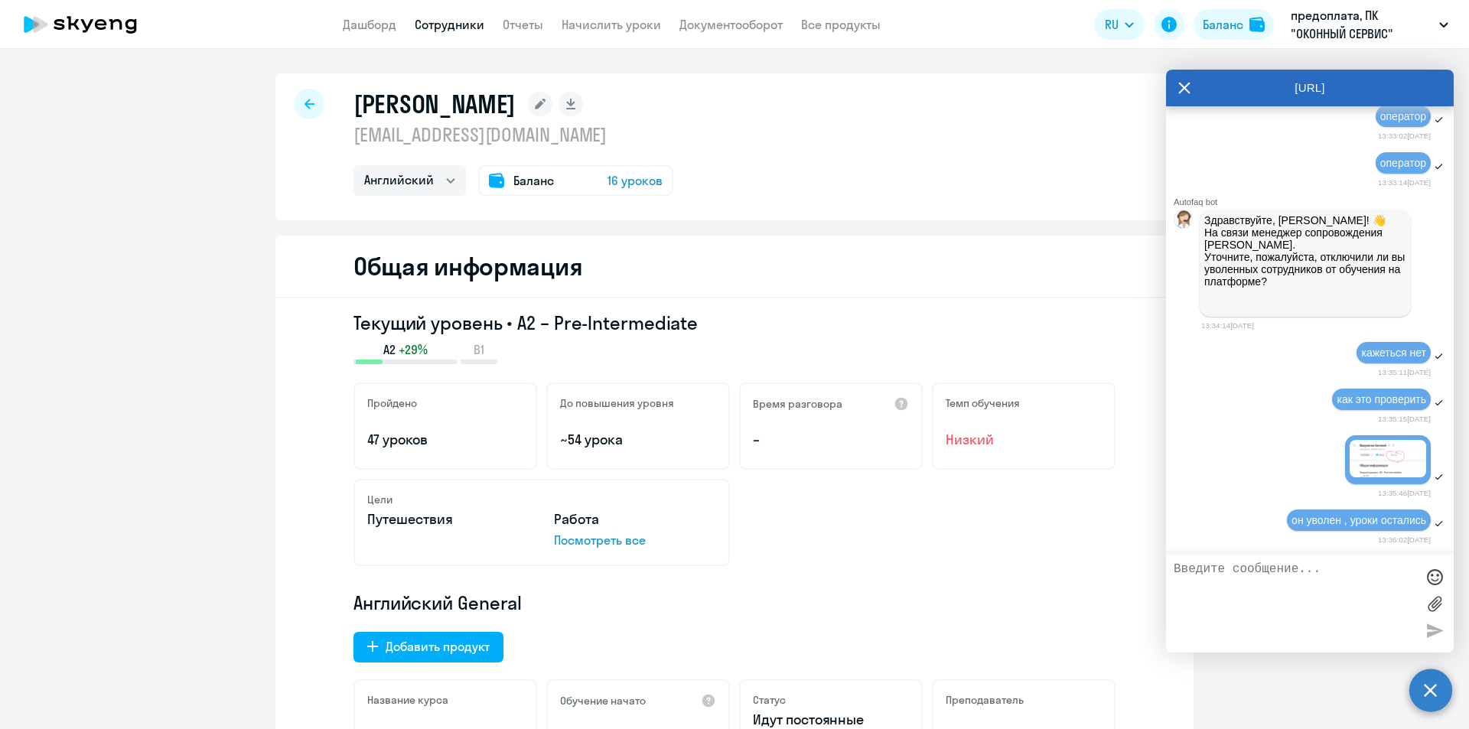
scroll to position [880, 0]
click at [309, 97] on div at bounding box center [309, 104] width 31 height 31
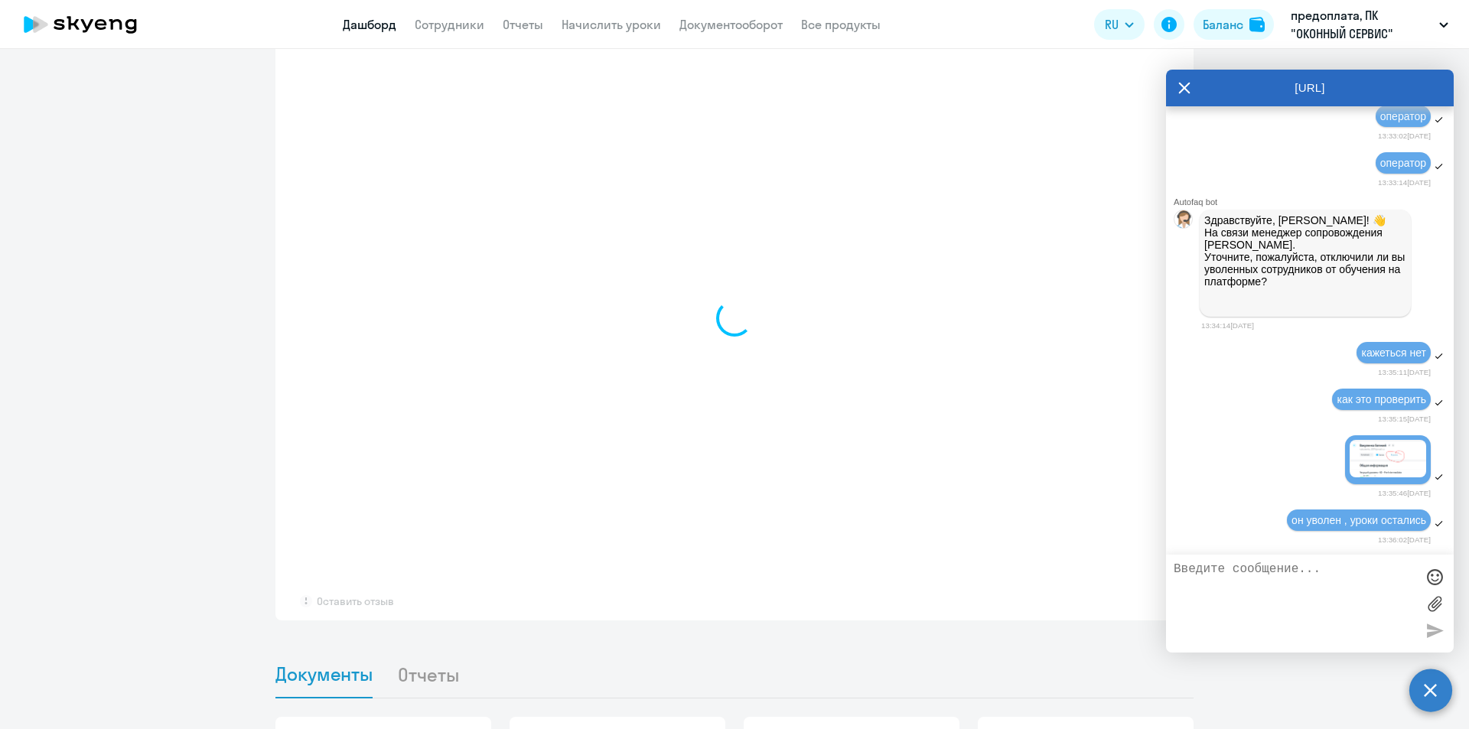
scroll to position [996, 0]
select select "30"
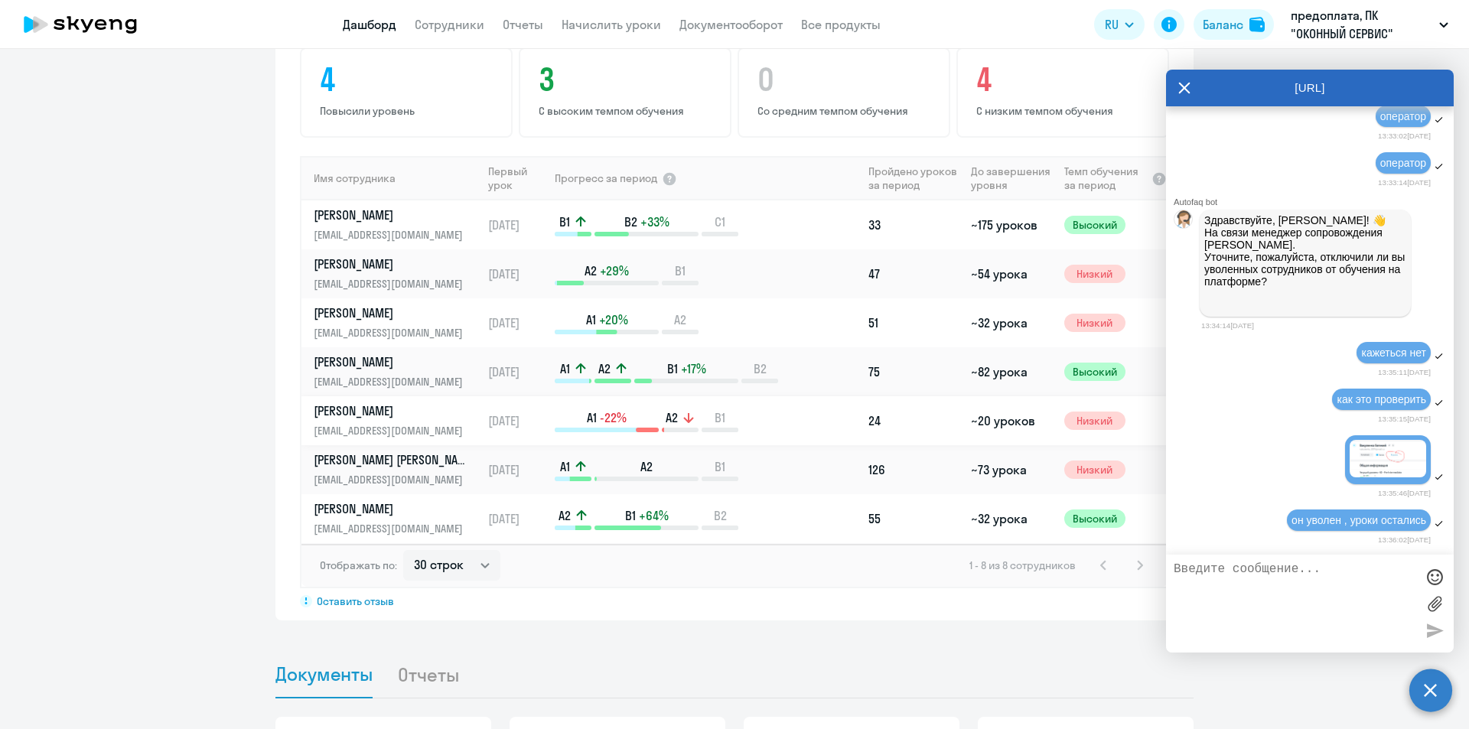
click at [396, 411] on p "[PERSON_NAME]" at bounding box center [393, 410] width 158 height 17
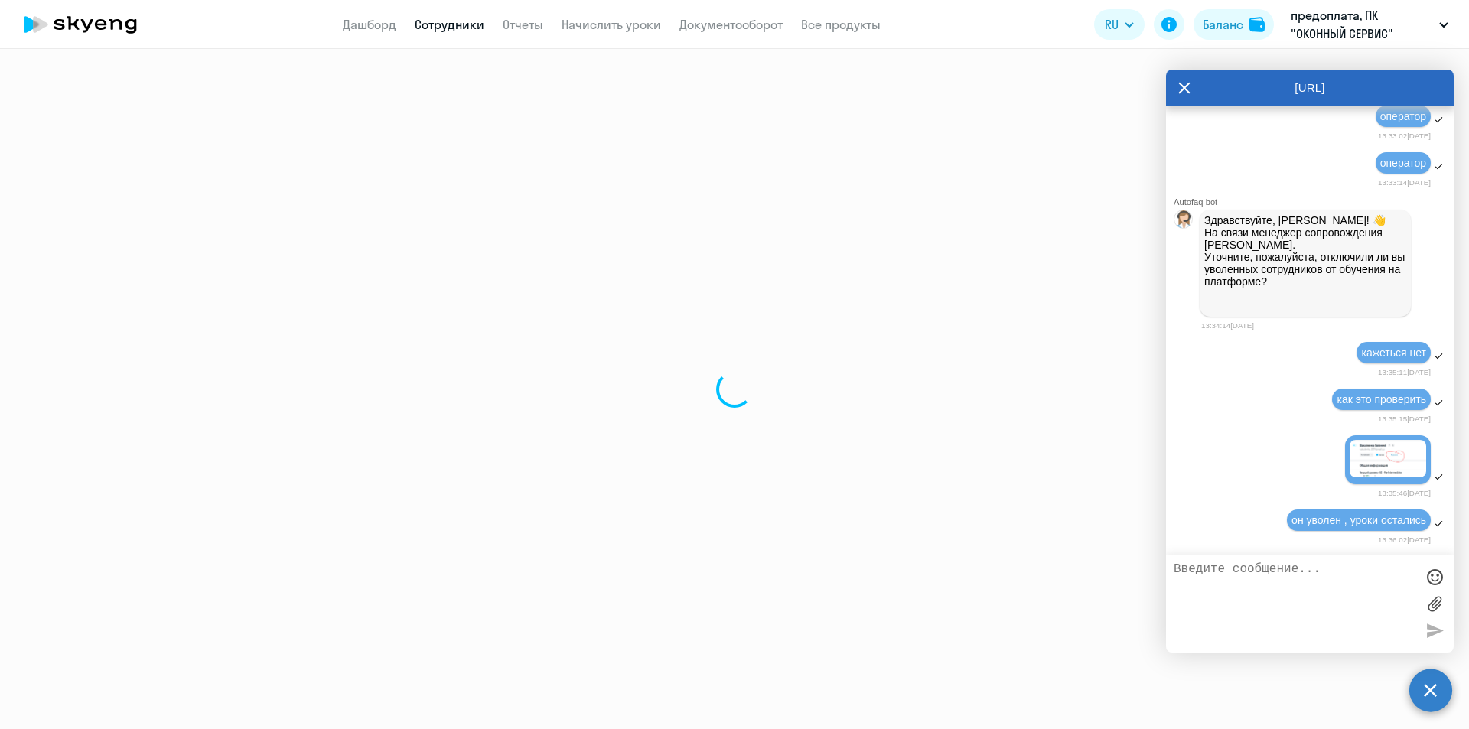
select select "english"
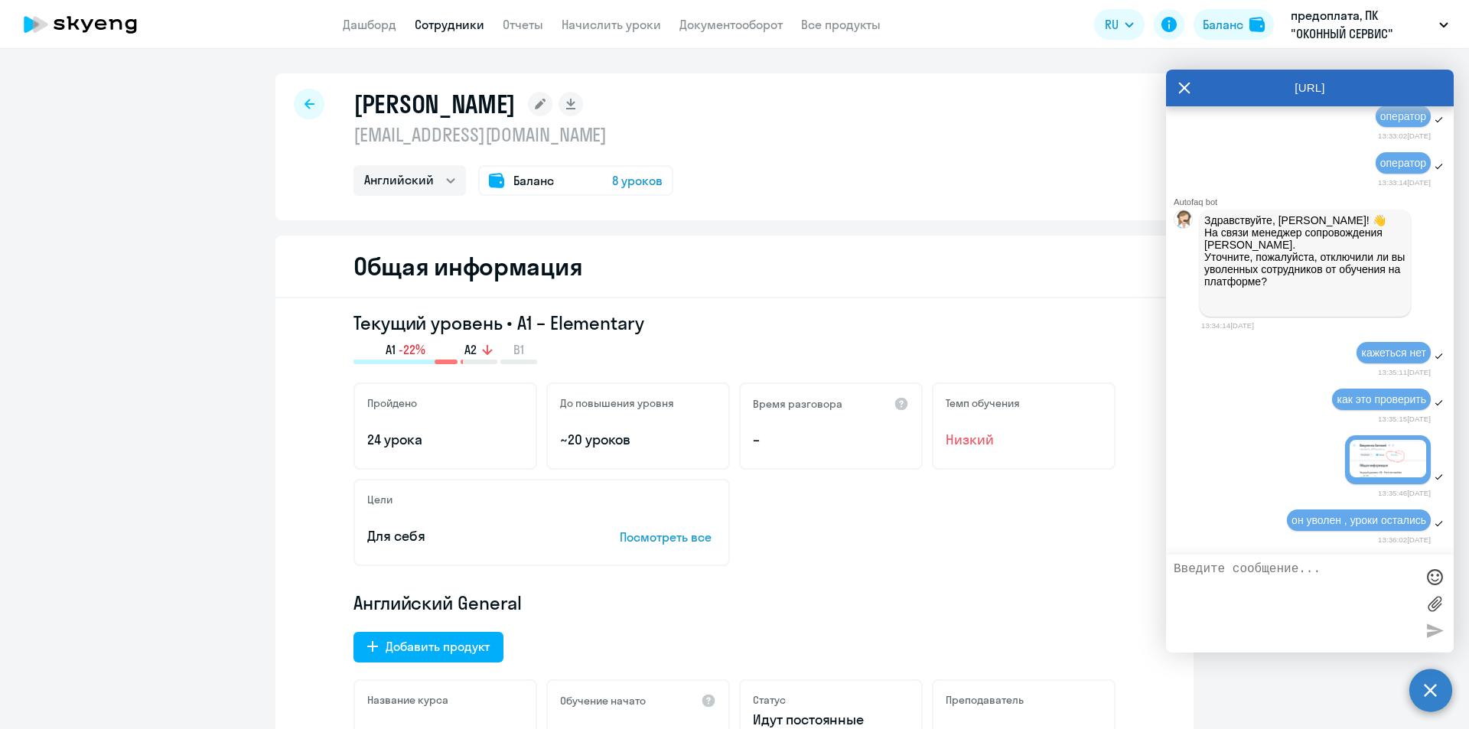
paste textarea "т"
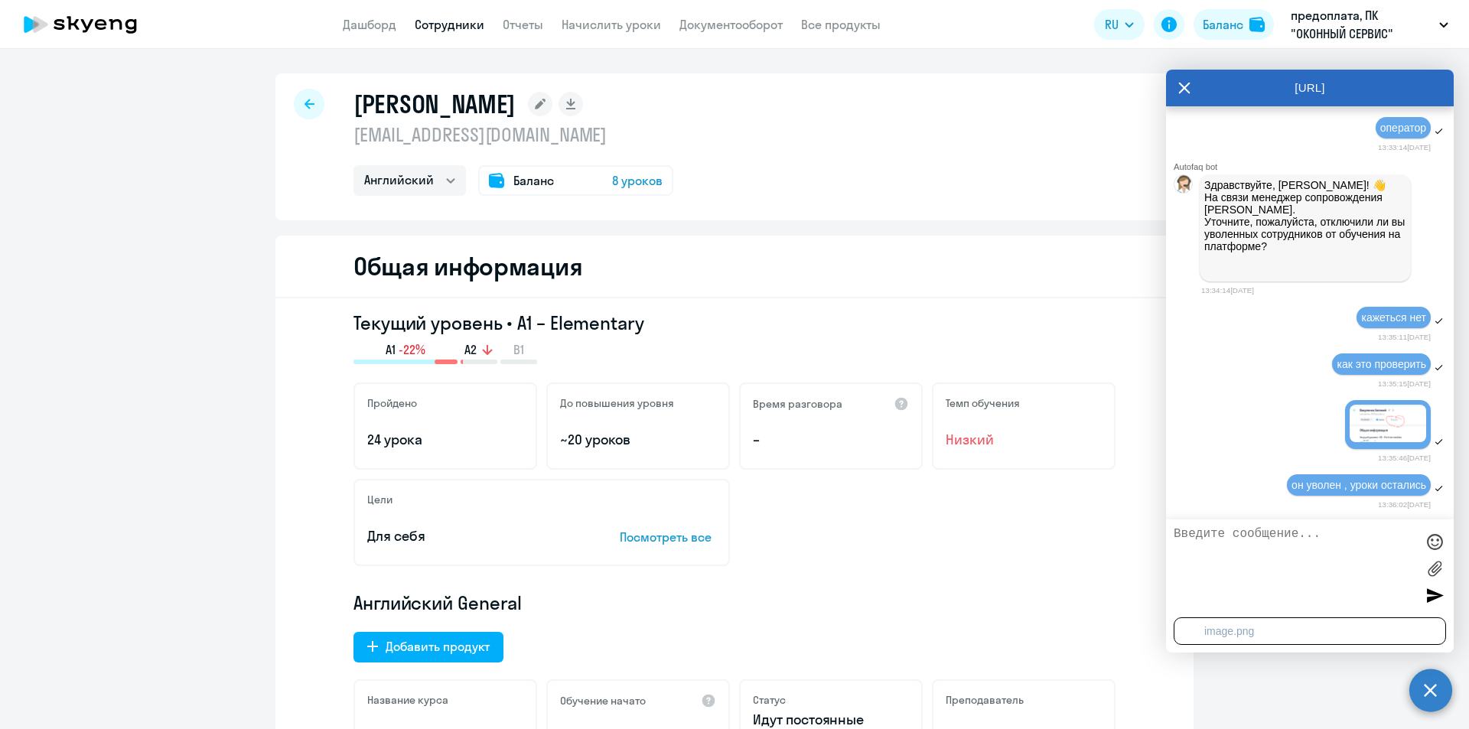
scroll to position [935, 0]
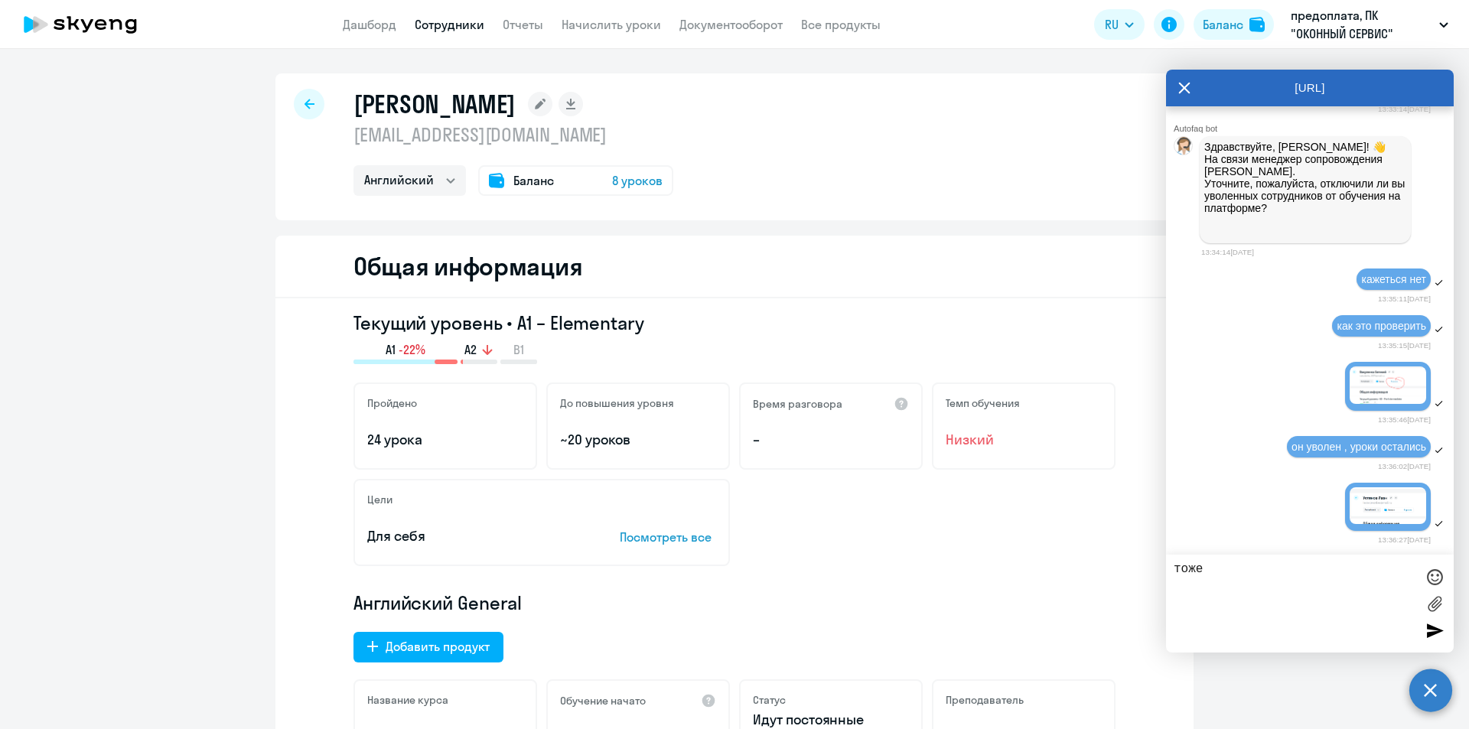
type textarea "тоже"
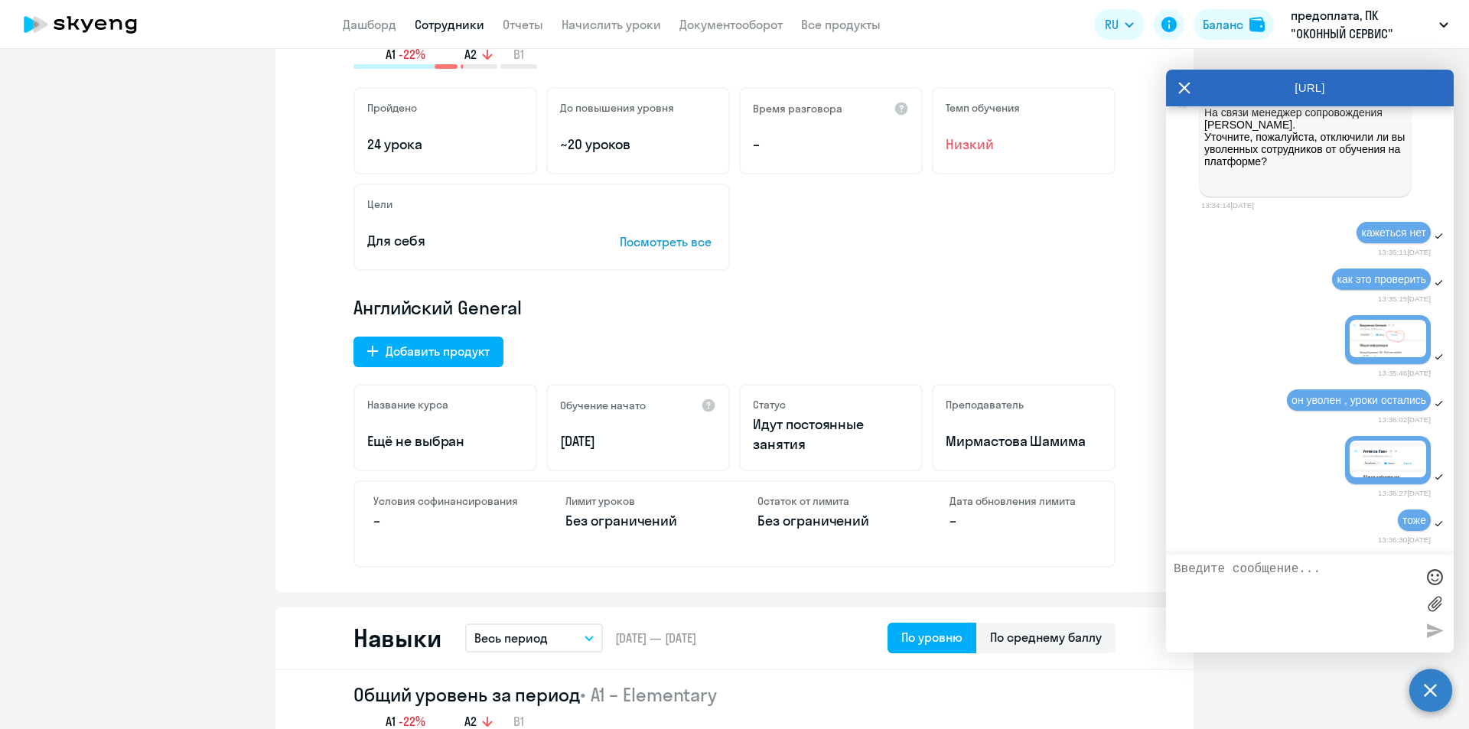
scroll to position [306, 0]
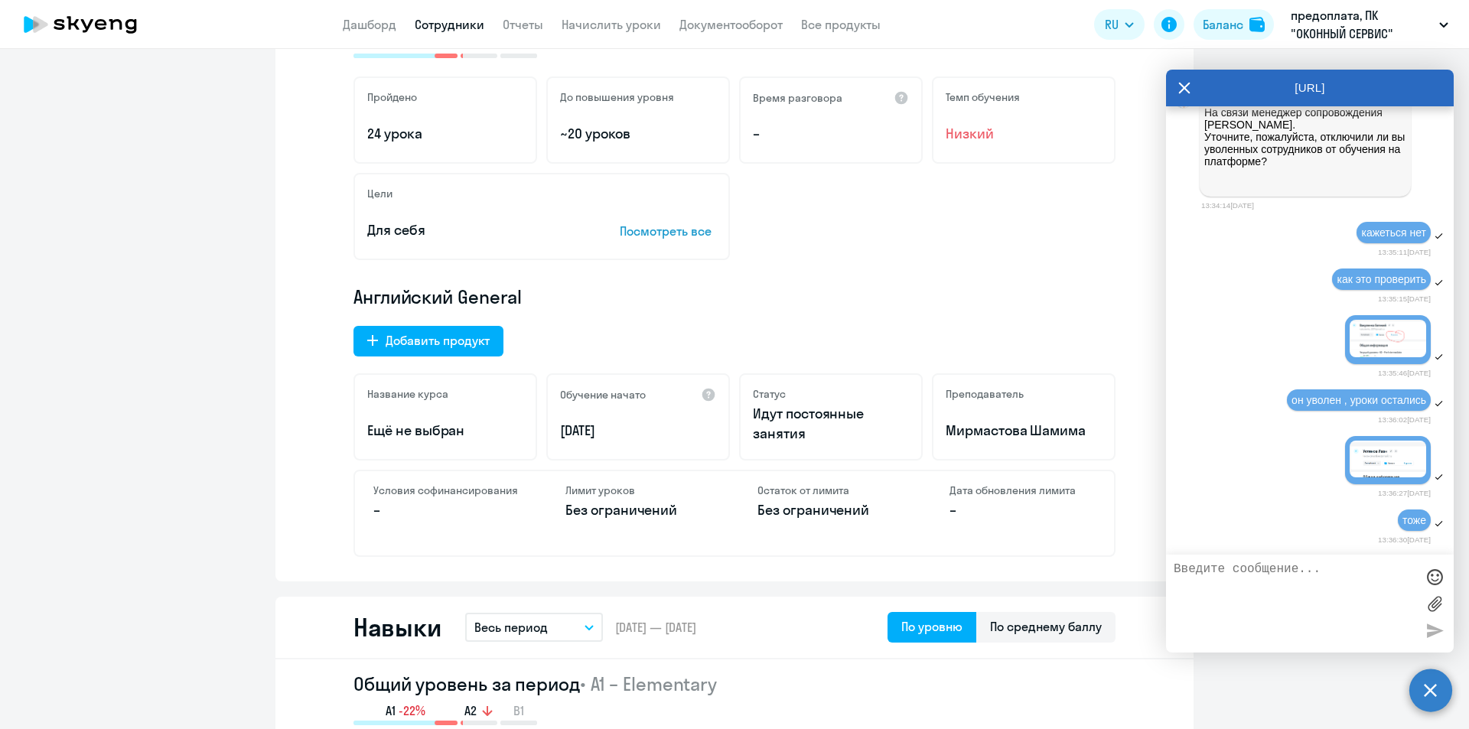
click at [1240, 574] on textarea at bounding box center [1295, 603] width 242 height 83
type textarea "статус идут постоянные занятия , значит не откл"
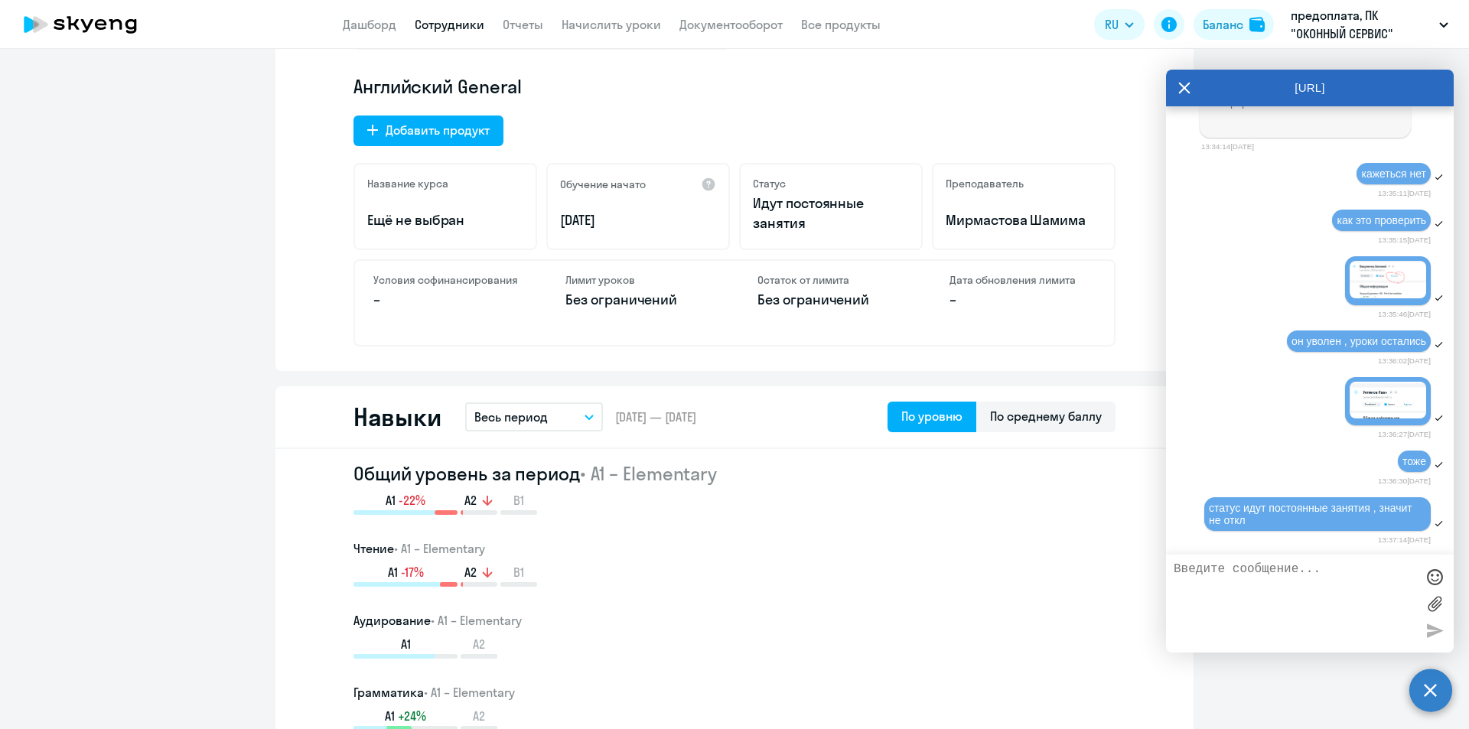
scroll to position [0, 0]
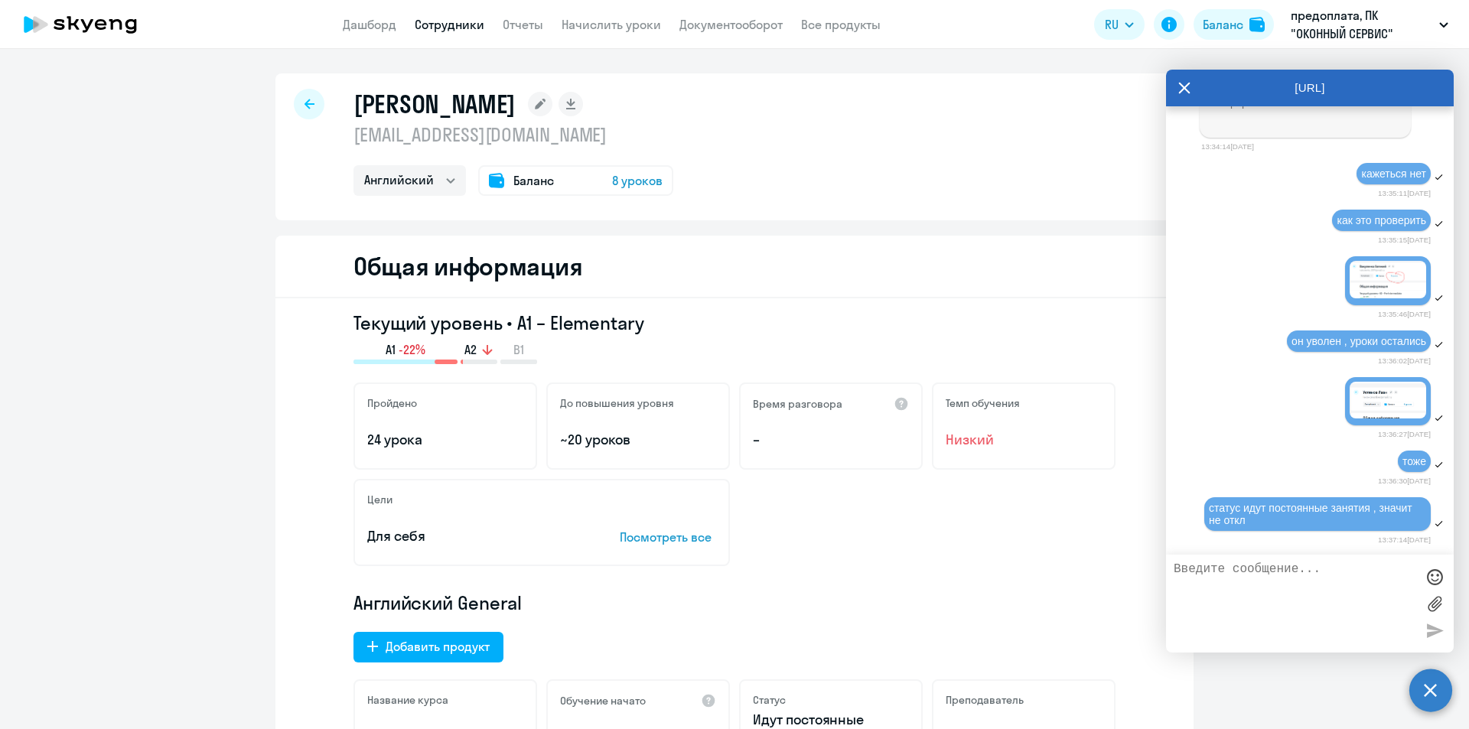
click at [1260, 567] on textarea at bounding box center [1295, 603] width 242 height 83
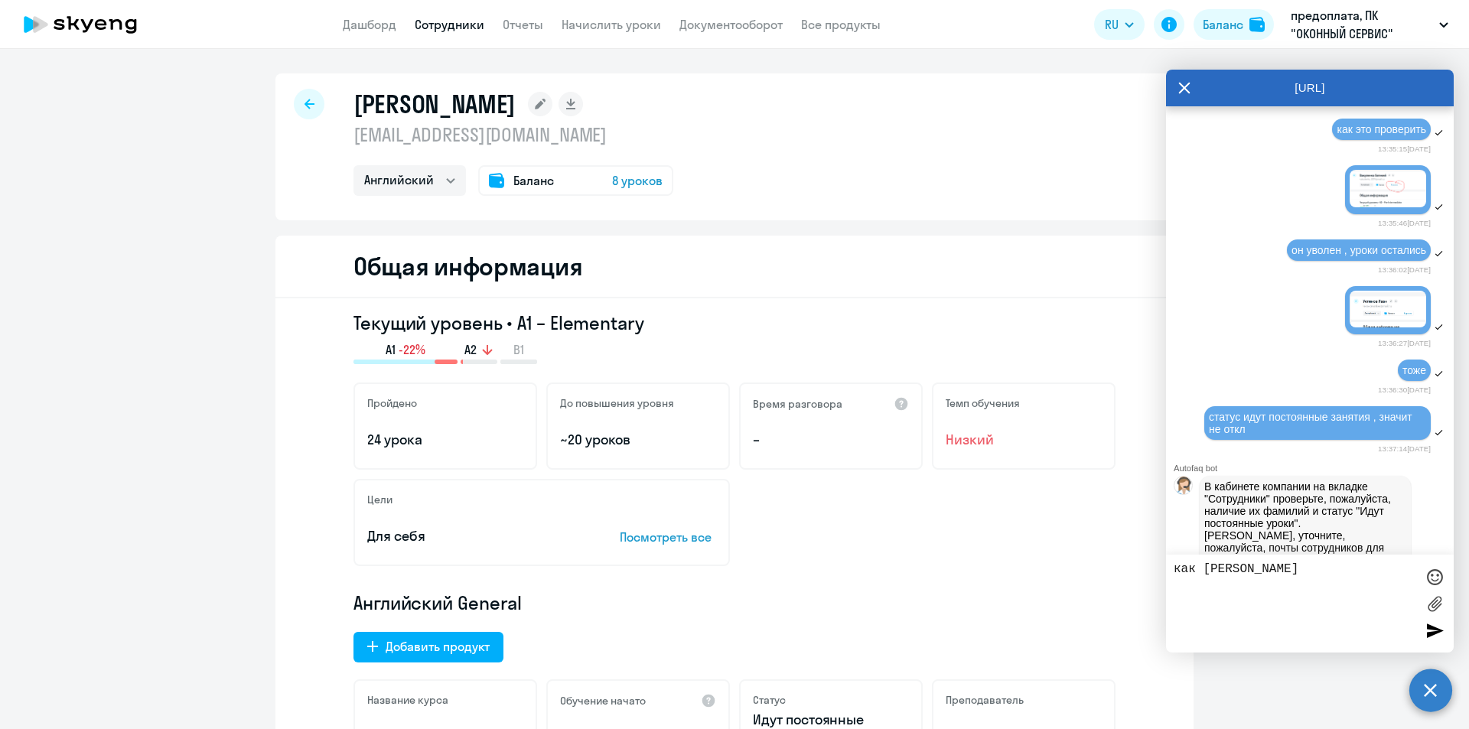
scroll to position [1190, 0]
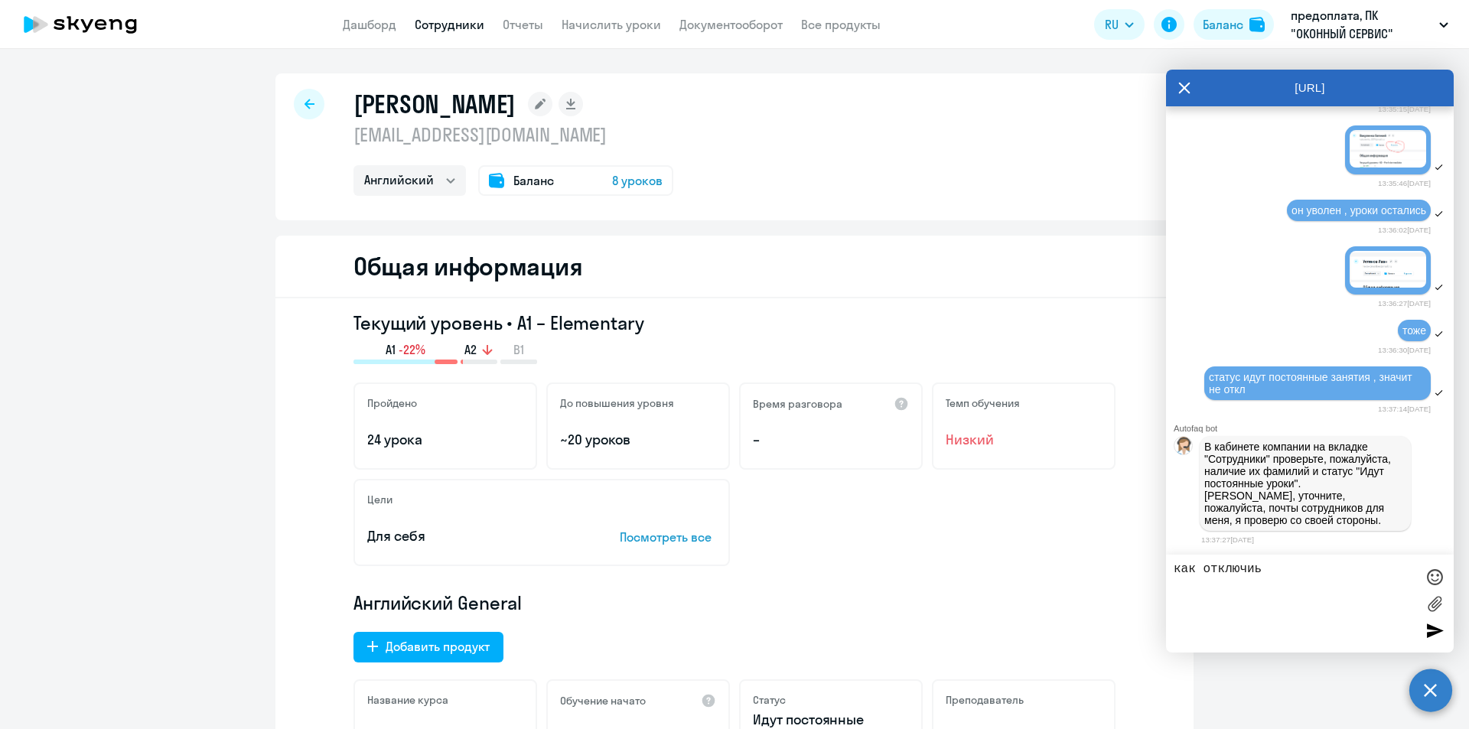
click at [1270, 560] on div "как отключиь" at bounding box center [1310, 604] width 288 height 98
click at [1270, 569] on textarea "как отключиь" at bounding box center [1295, 603] width 242 height 83
type textarea "к"
drag, startPoint x: 367, startPoint y: 139, endPoint x: 542, endPoint y: 146, distance: 175.4
click at [542, 146] on div "[PERSON_NAME] [EMAIL_ADDRESS][DOMAIN_NAME] Английский Баланс 8 уроков" at bounding box center [734, 146] width 918 height 147
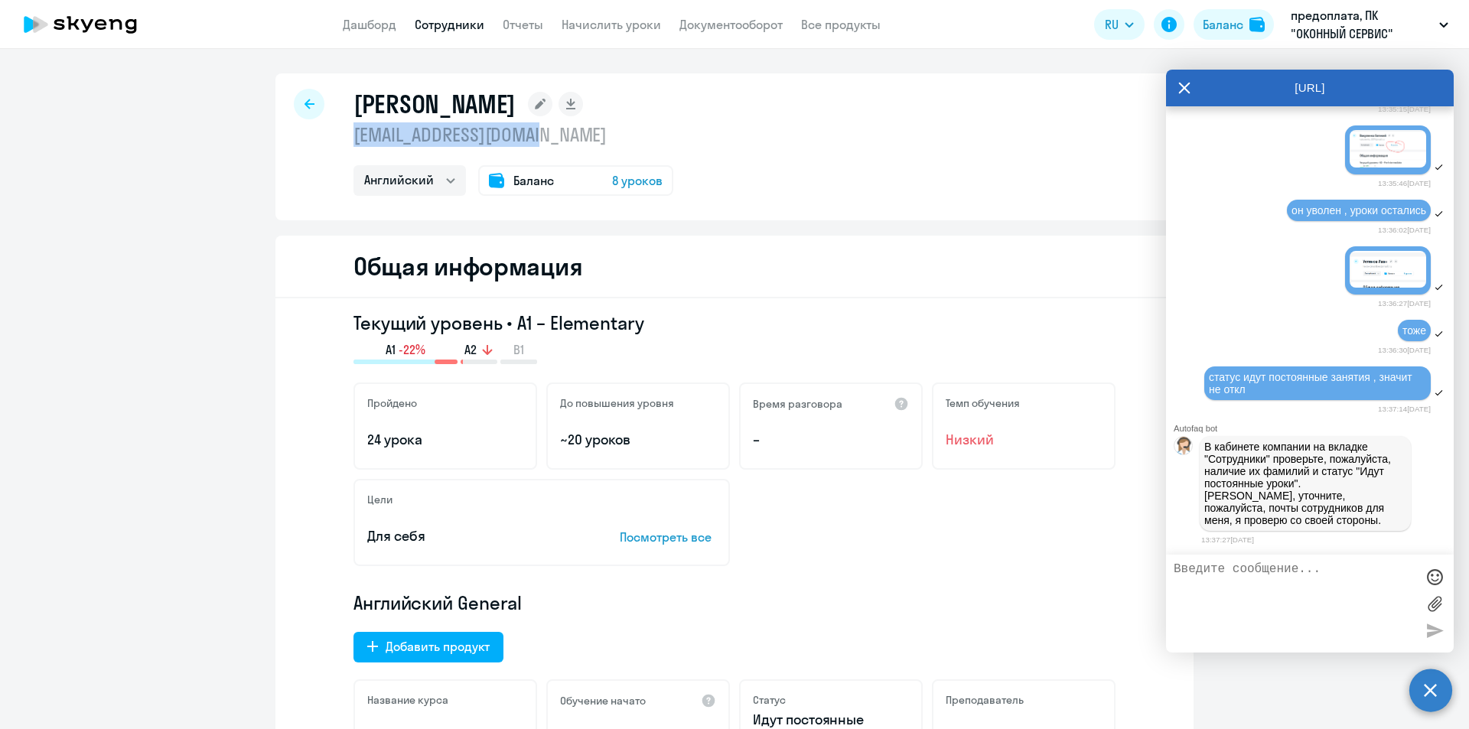
copy p "[EMAIL_ADDRESS][DOMAIN_NAME]"
click at [1246, 575] on textarea at bounding box center [1295, 603] width 242 height 83
paste textarea "[EMAIL_ADDRESS][DOMAIN_NAME]"
type textarea "[EMAIL_ADDRESS][DOMAIN_NAME]"
click at [1442, 633] on div at bounding box center [1434, 630] width 23 height 23
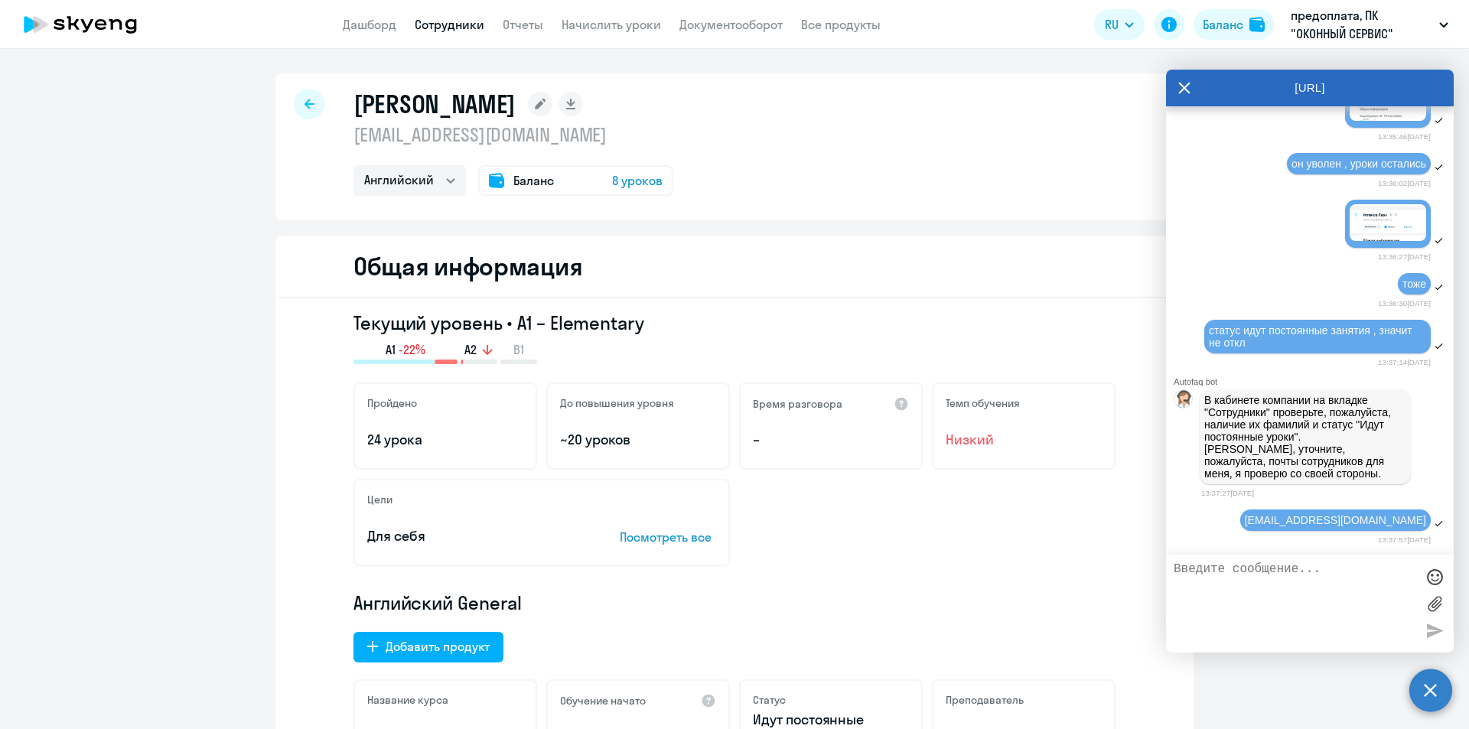
scroll to position [1237, 0]
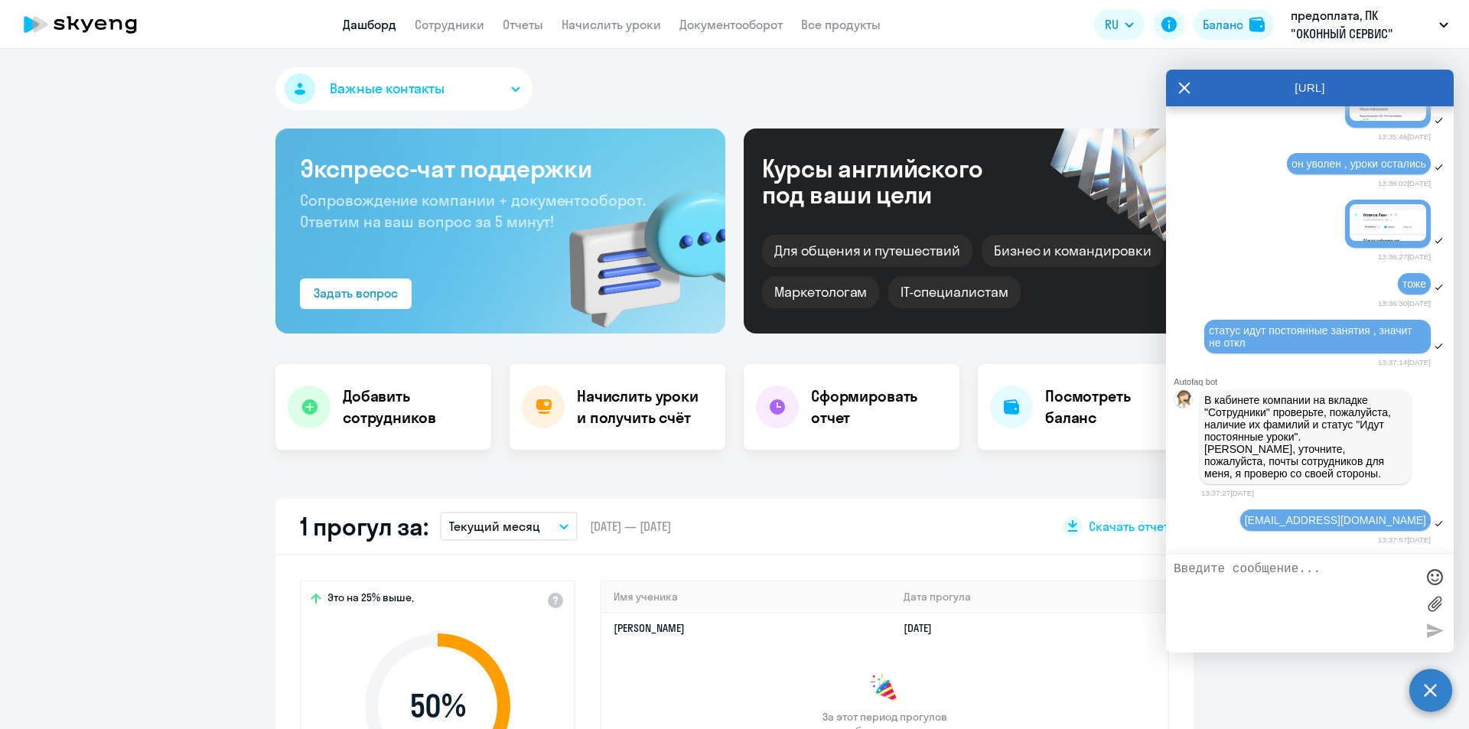
select select "30"
click at [464, 31] on link "Сотрудники" at bounding box center [450, 24] width 70 height 15
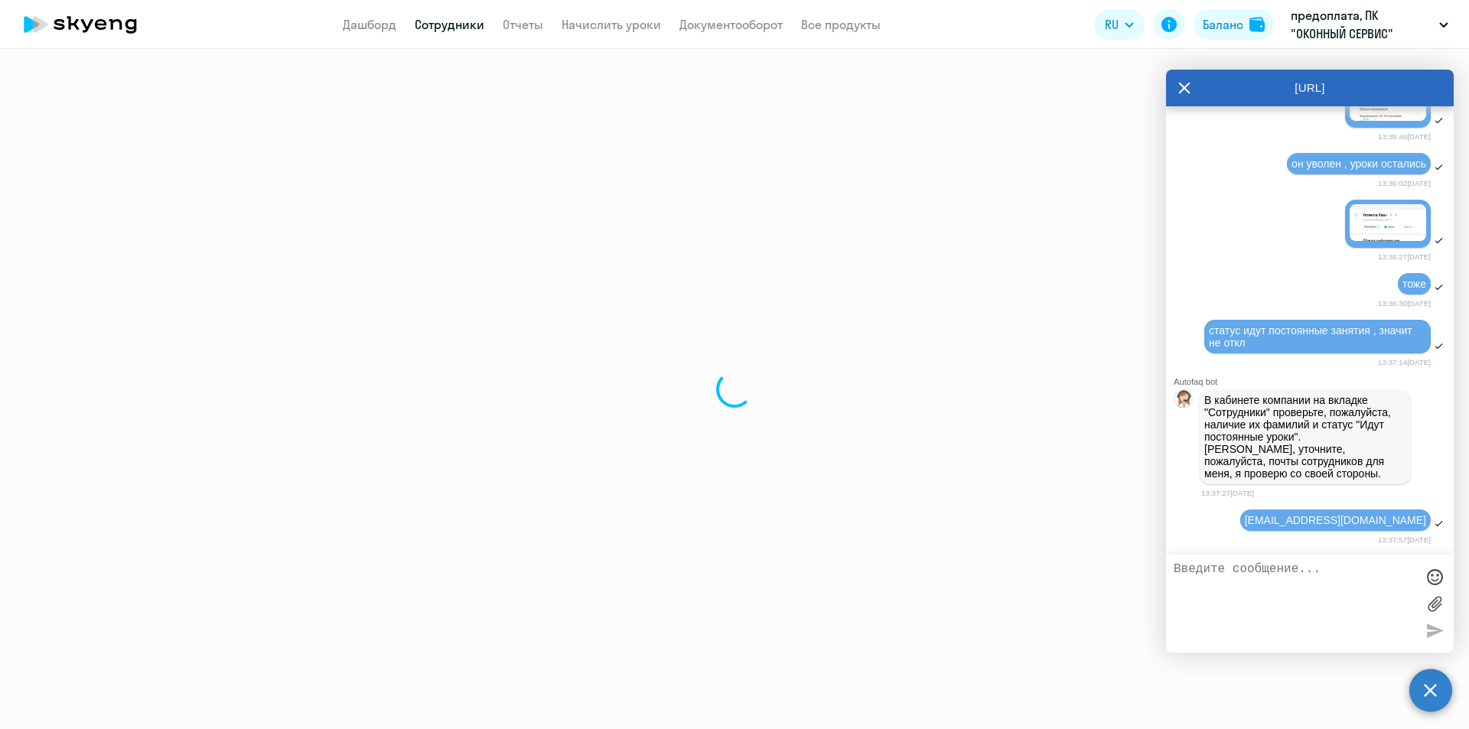
select select "30"
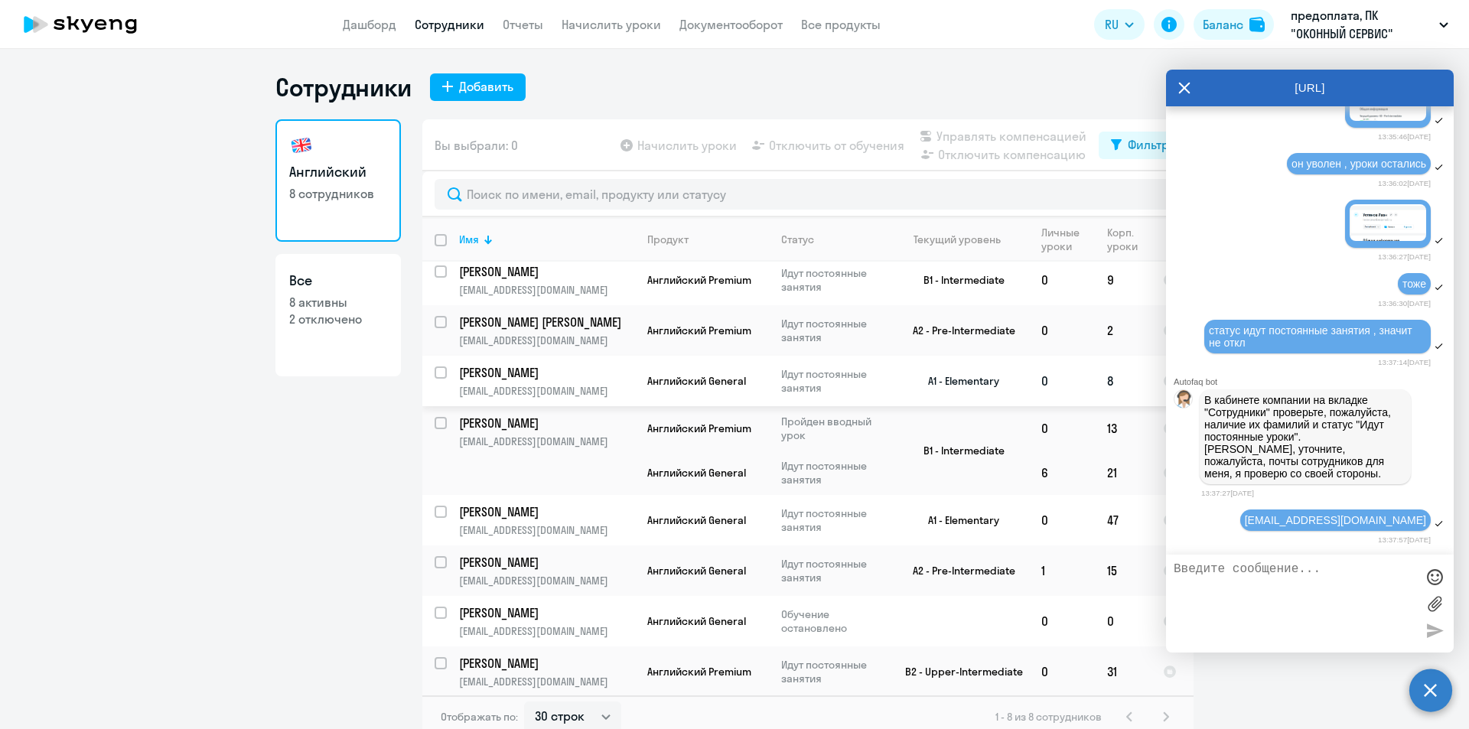
scroll to position [8, 0]
click at [480, 559] on p "[PERSON_NAME]" at bounding box center [545, 560] width 173 height 17
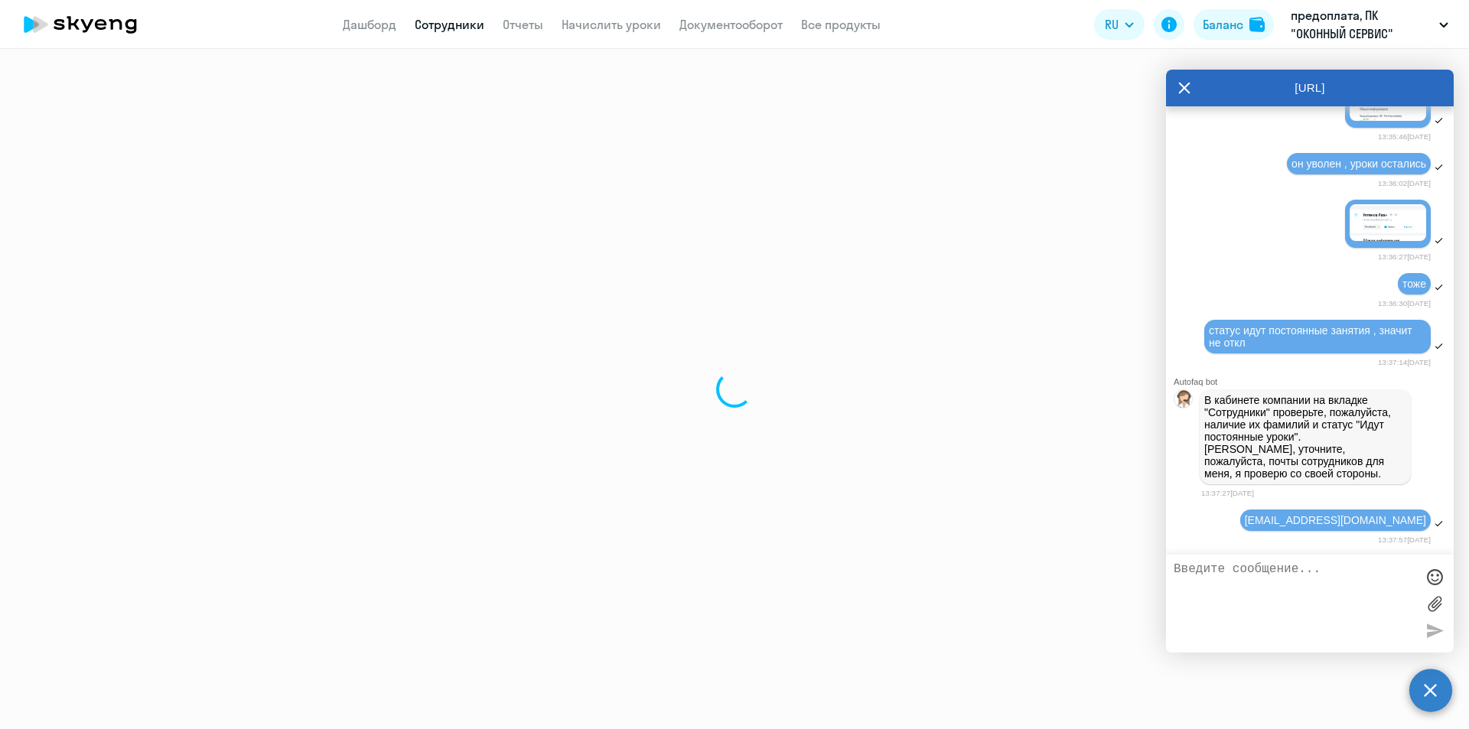
select select "english"
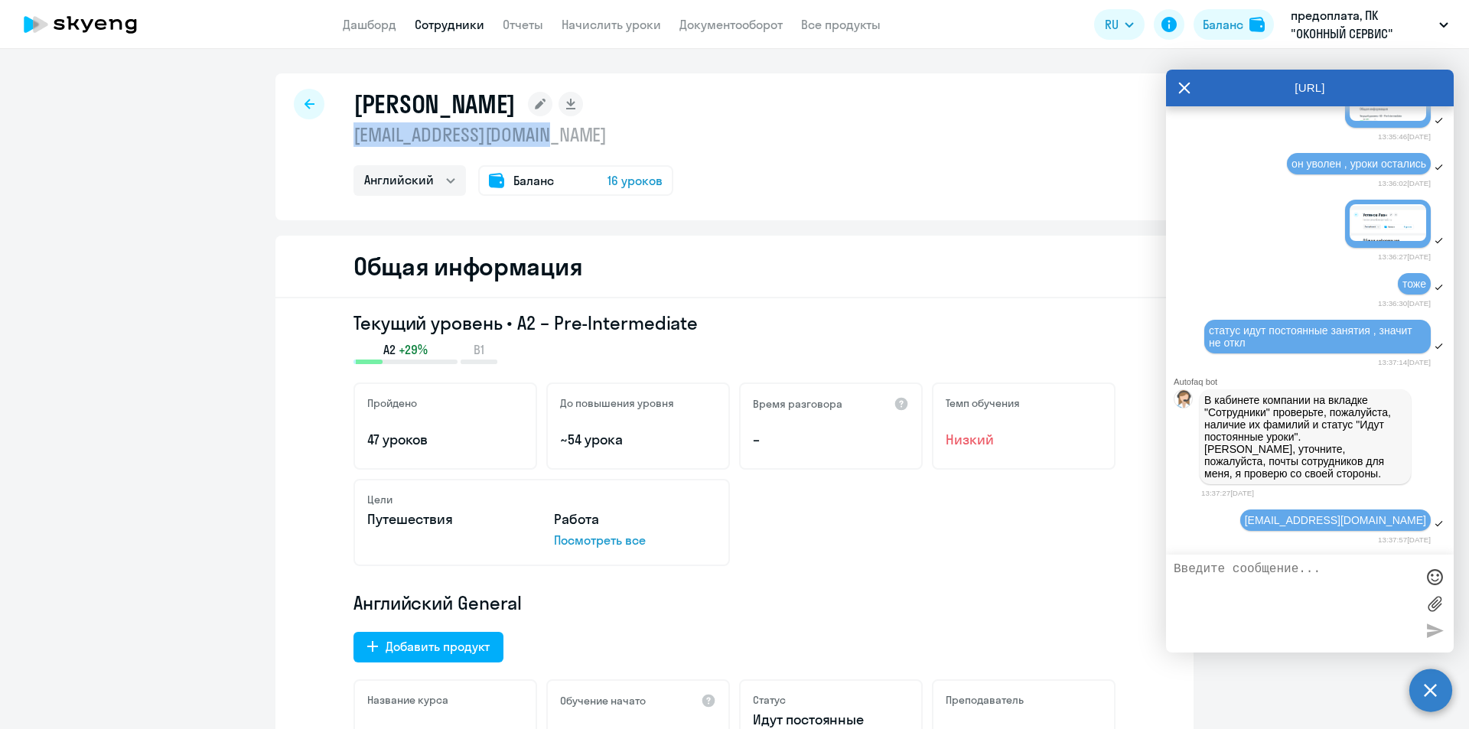
drag, startPoint x: 351, startPoint y: 132, endPoint x: 549, endPoint y: 135, distance: 198.2
click at [549, 135] on p "[EMAIL_ADDRESS][DOMAIN_NAME]" at bounding box center [514, 134] width 320 height 24
copy p "[EMAIL_ADDRESS][DOMAIN_NAME]"
click at [1281, 569] on textarea at bounding box center [1295, 603] width 242 height 83
paste textarea "[EMAIL_ADDRESS][DOMAIN_NAME]"
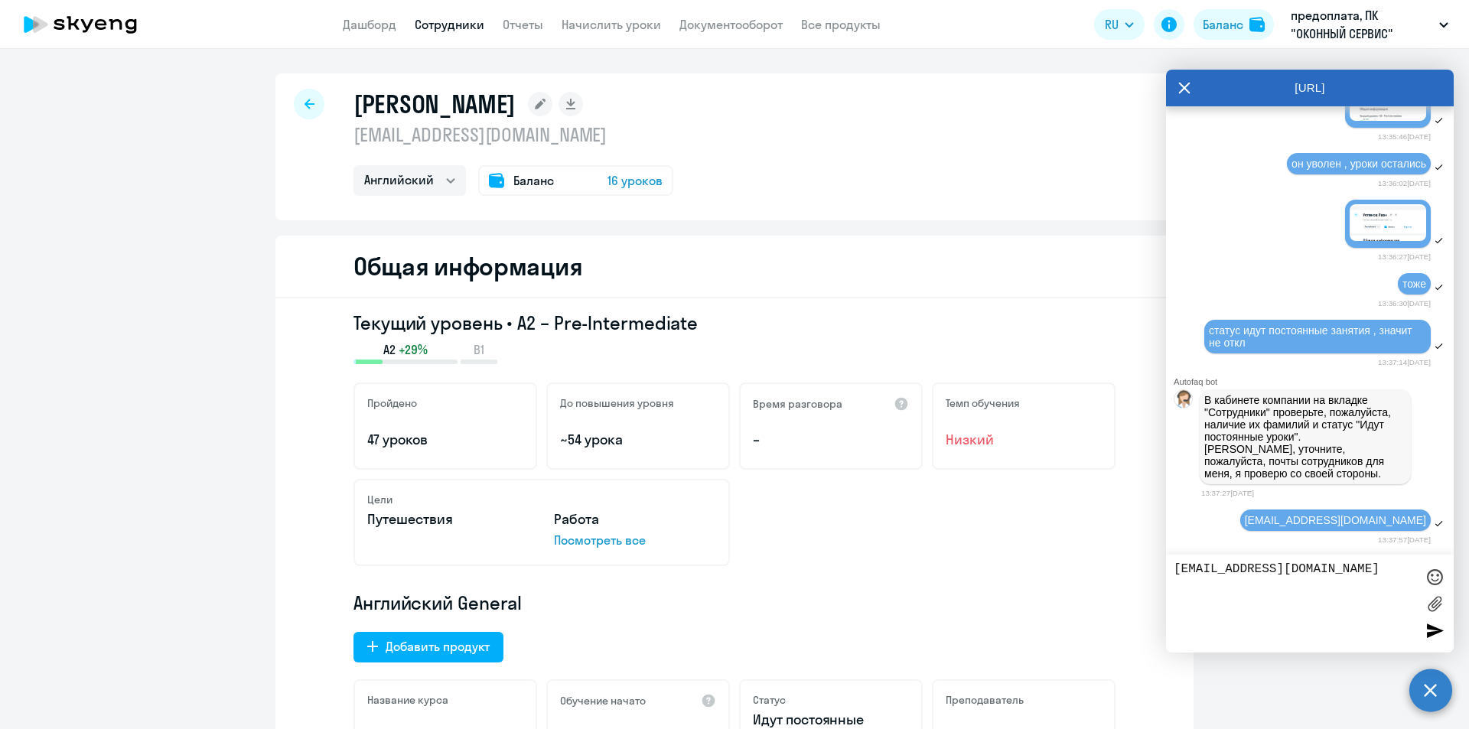
type textarea "[EMAIL_ADDRESS][DOMAIN_NAME]"
click at [1439, 627] on div at bounding box center [1434, 630] width 23 height 23
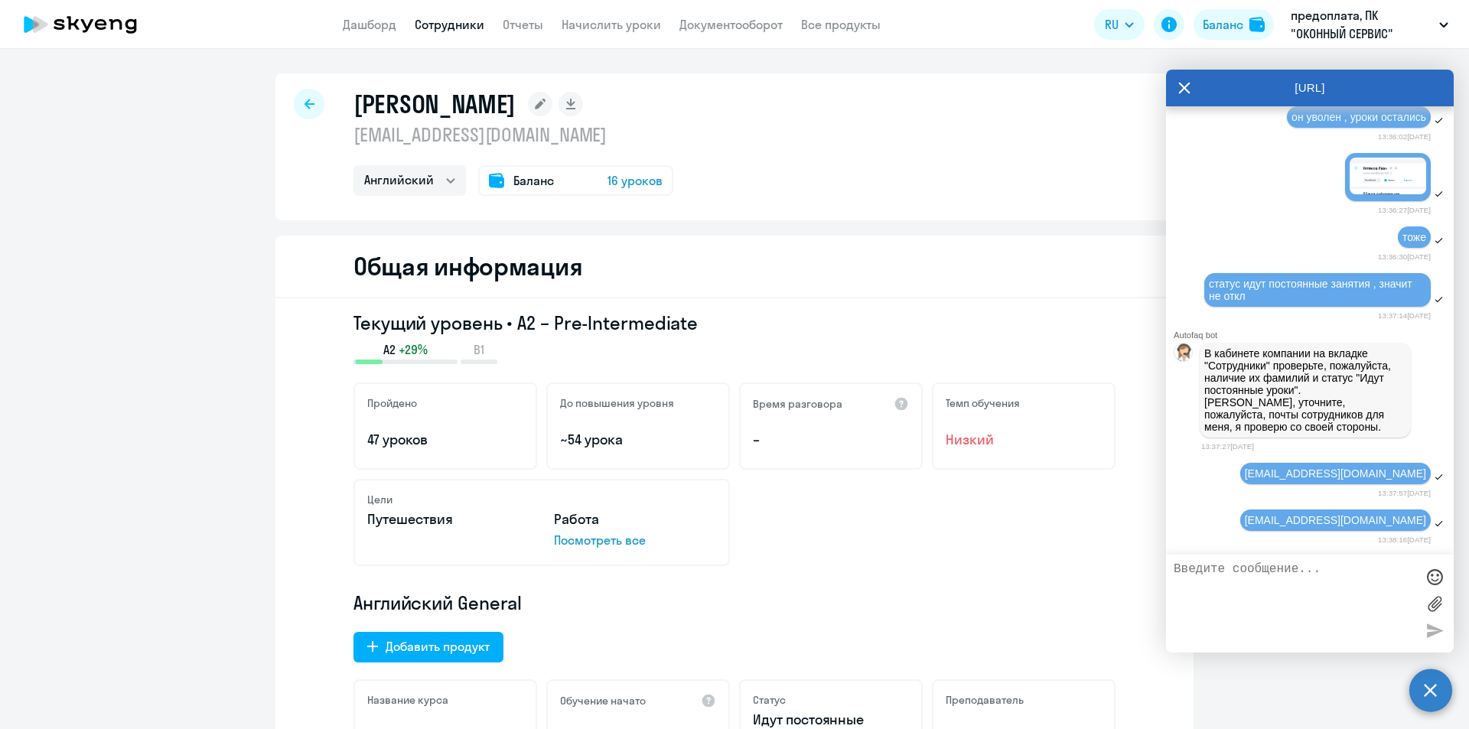
click at [305, 90] on div at bounding box center [309, 104] width 31 height 31
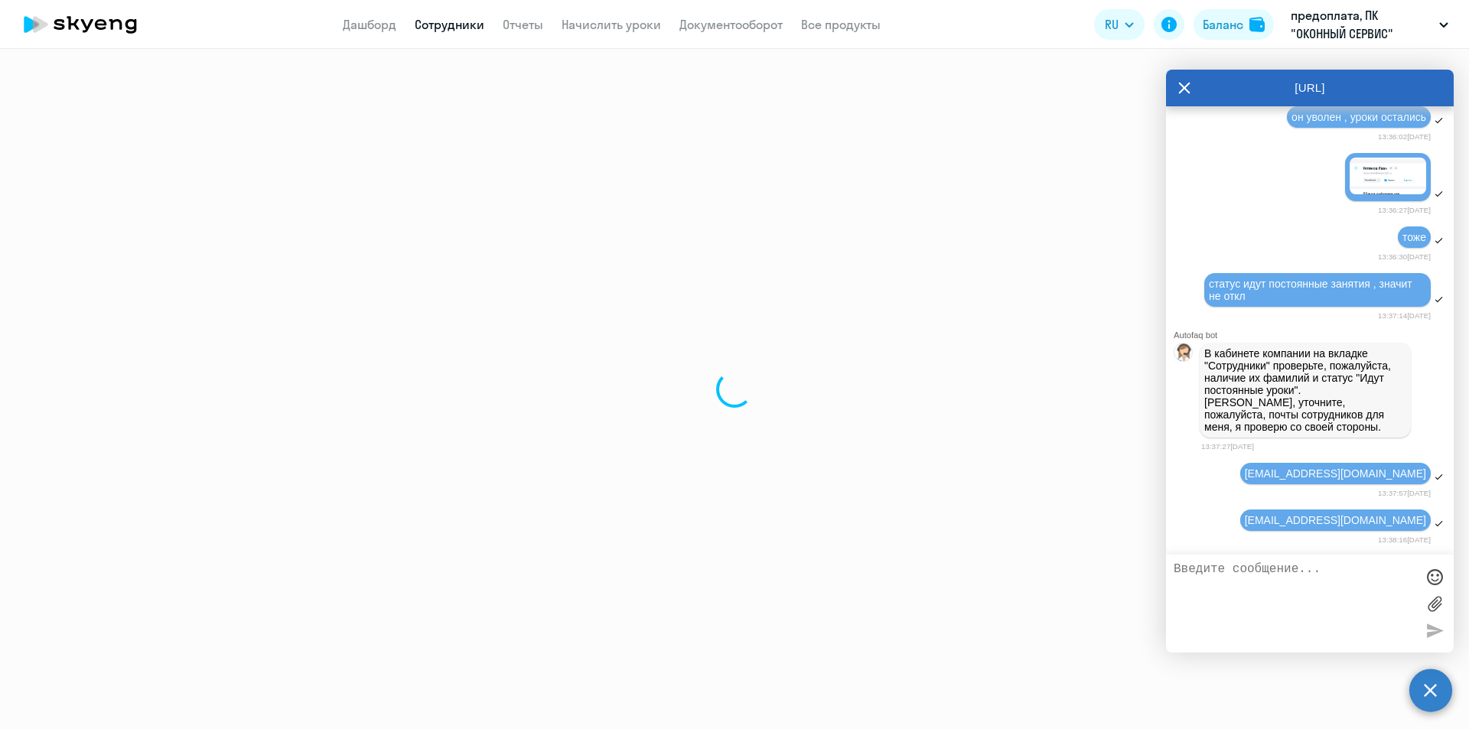
select select "30"
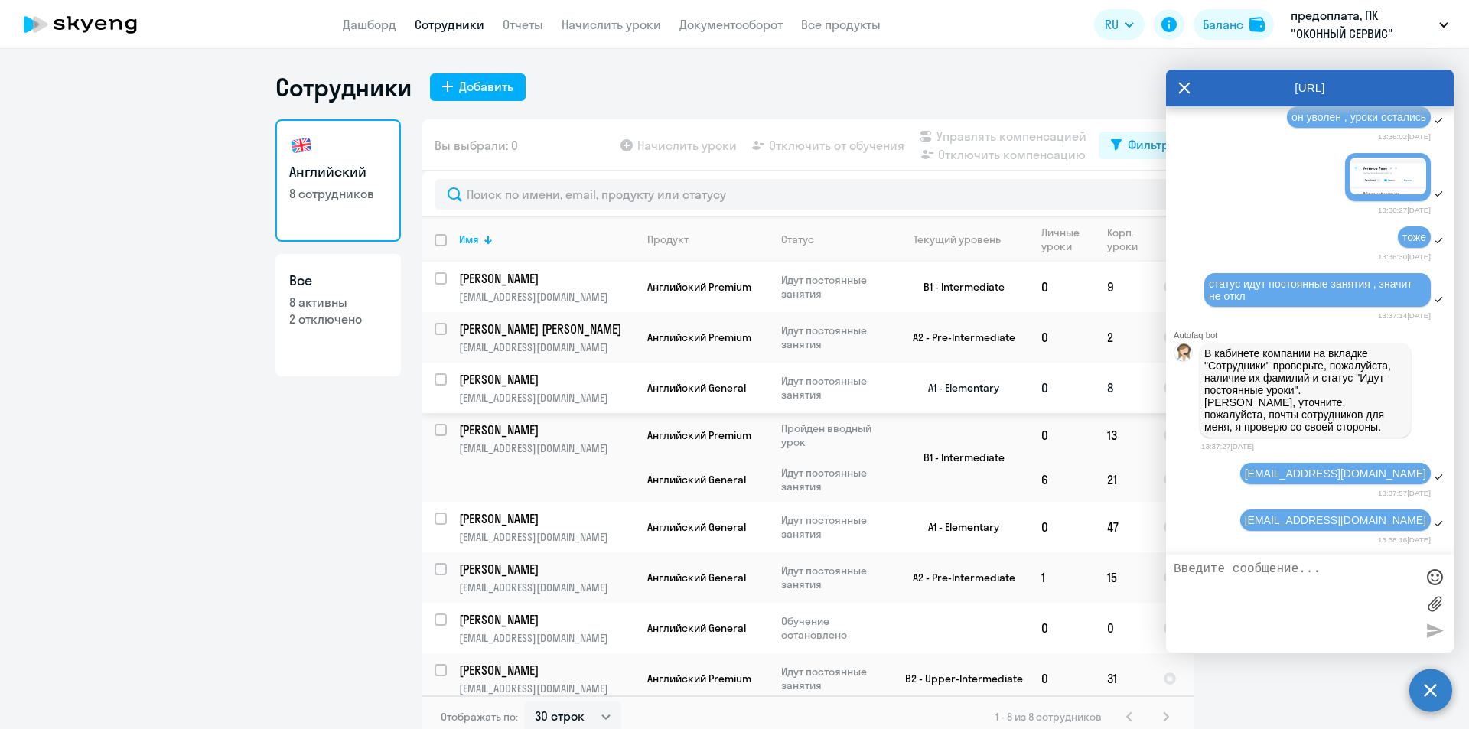
drag, startPoint x: 439, startPoint y: 377, endPoint x: 448, endPoint y: 383, distance: 10.6
click at [439, 378] on input "select row 39141556" at bounding box center [450, 388] width 31 height 31
checkbox input "true"
click at [850, 148] on span "Отключить от обучения" at bounding box center [836, 145] width 135 height 18
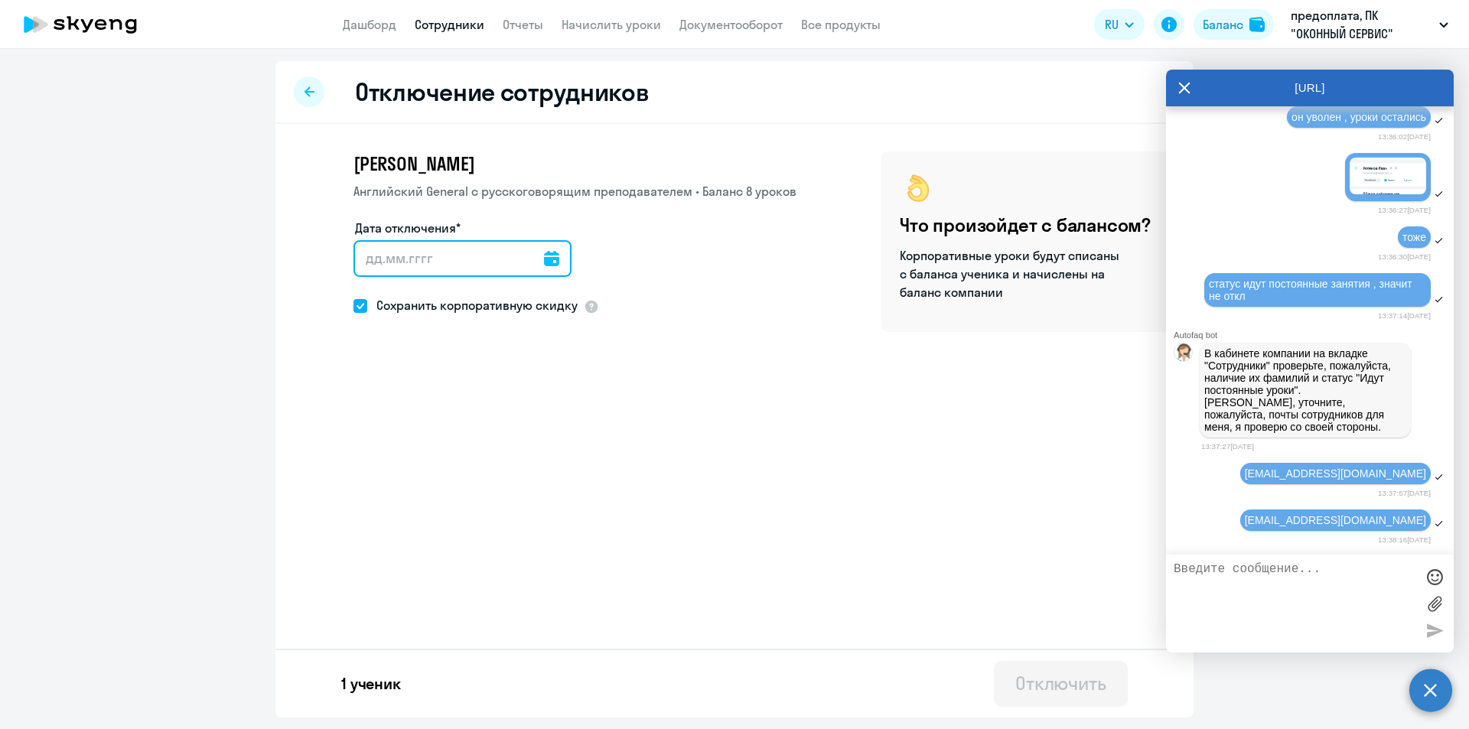
click at [455, 265] on input "Дата отключения*" at bounding box center [463, 258] width 218 height 37
click at [545, 257] on icon at bounding box center [551, 258] width 15 height 15
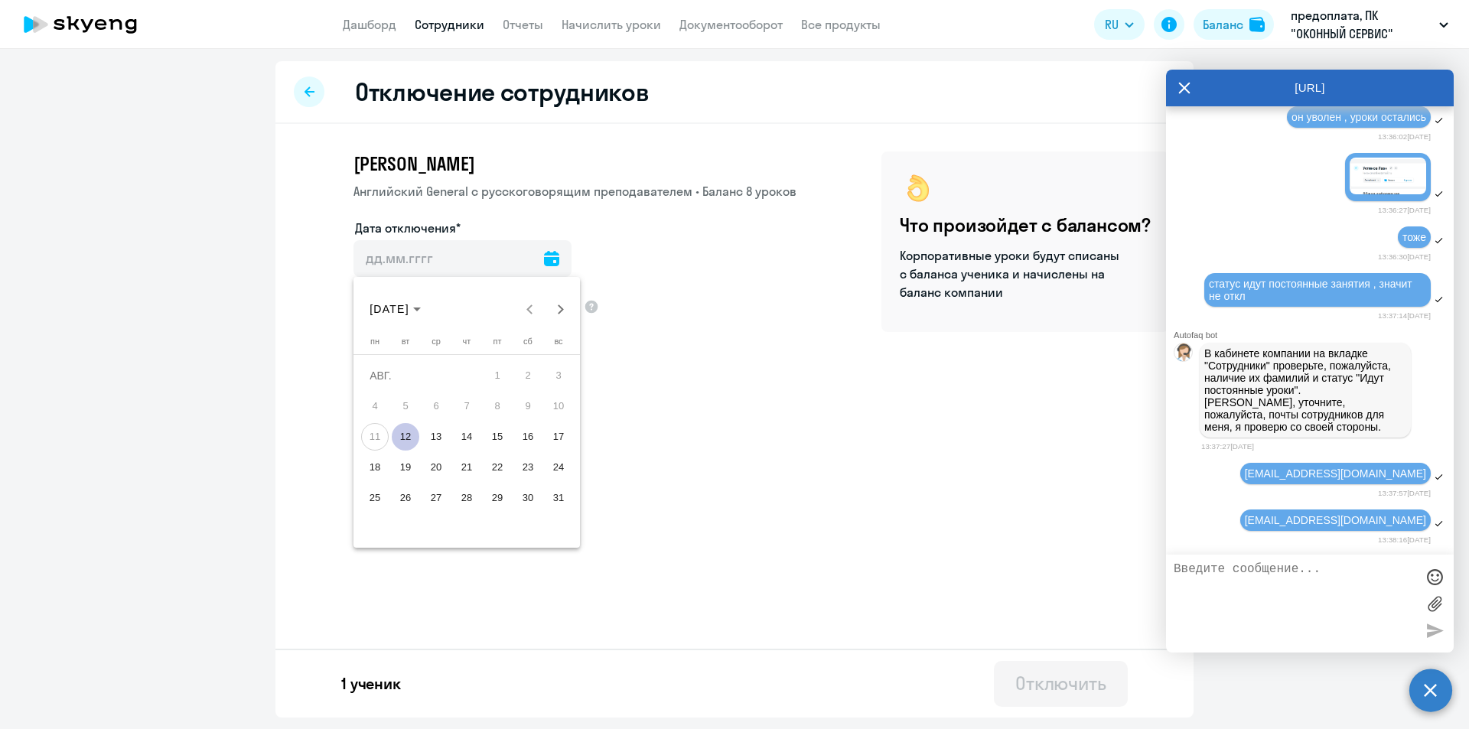
click at [409, 428] on span "12" at bounding box center [406, 437] width 28 height 28
type input "[DATE]"
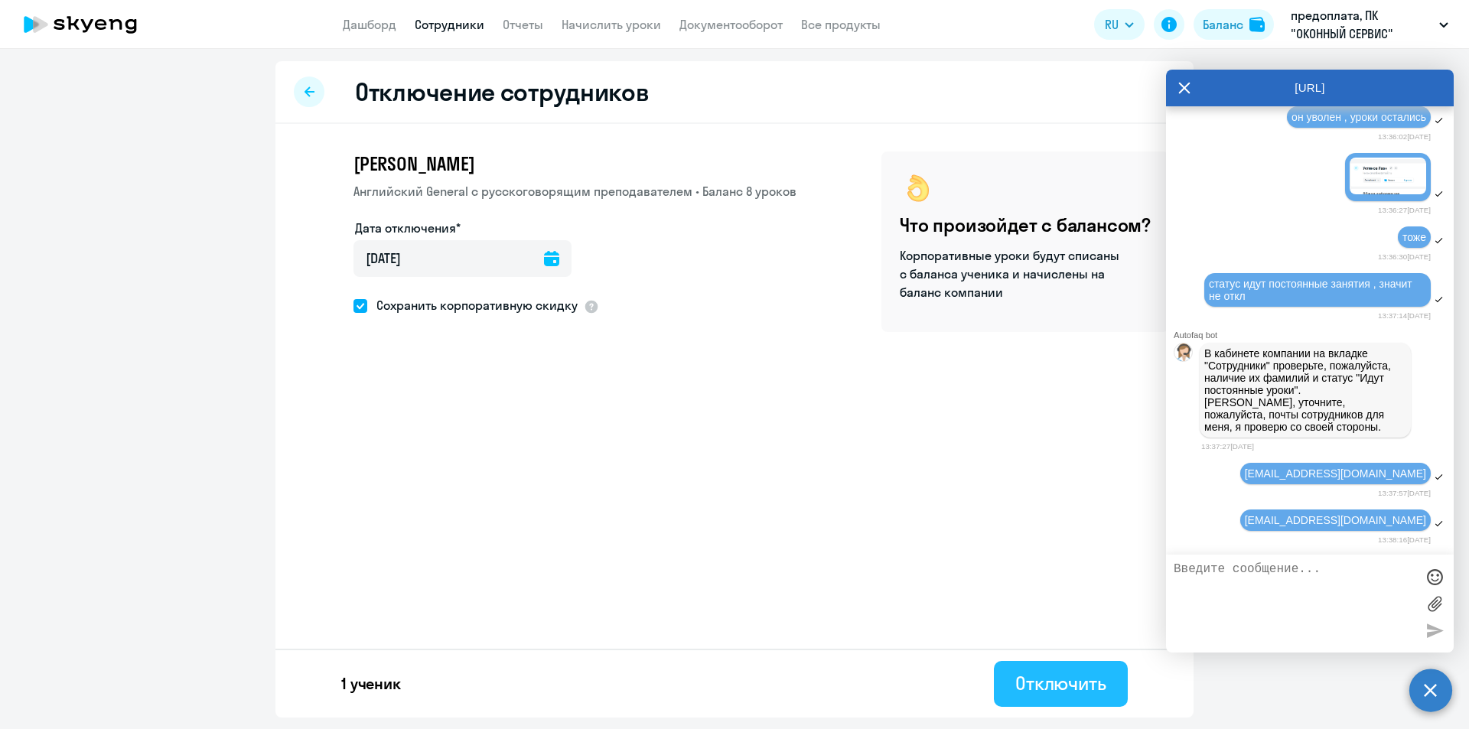
click at [1055, 694] on div "Отключить" at bounding box center [1060, 683] width 91 height 24
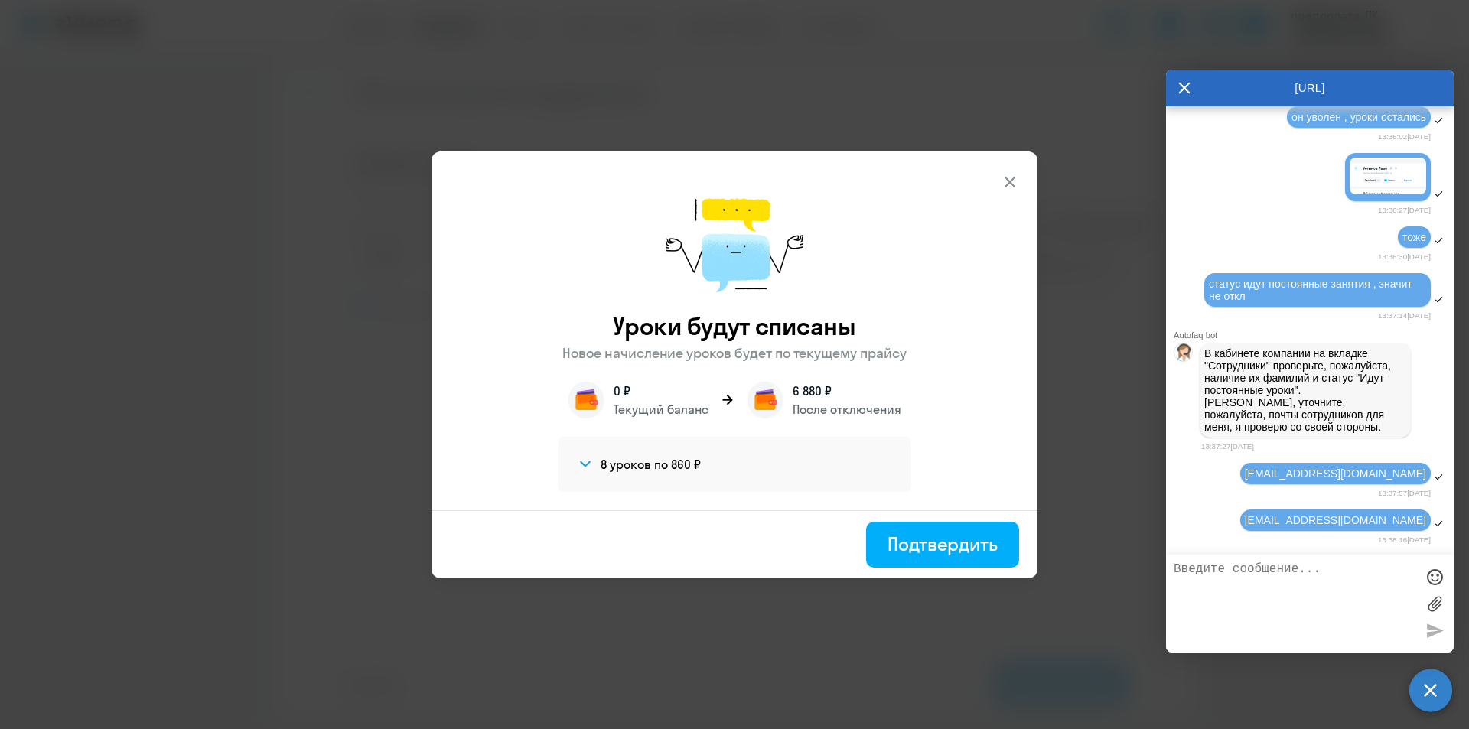
drag, startPoint x: 951, startPoint y: 552, endPoint x: 989, endPoint y: 328, distance: 227.4
click at [970, 362] on div "Уроки будут списаны Новое начисление уроков будет по текущему прайсу 0 ₽ Текущи…" at bounding box center [735, 365] width 606 height 427
drag, startPoint x: 1002, startPoint y: 224, endPoint x: 1005, endPoint y: 200, distance: 23.9
click at [999, 217] on div "Уроки будут списаны Новое начисление уроков будет по текущему прайсу 0 ₽ Текущи…" at bounding box center [735, 331] width 606 height 359
click at [1009, 183] on icon at bounding box center [1010, 182] width 18 height 18
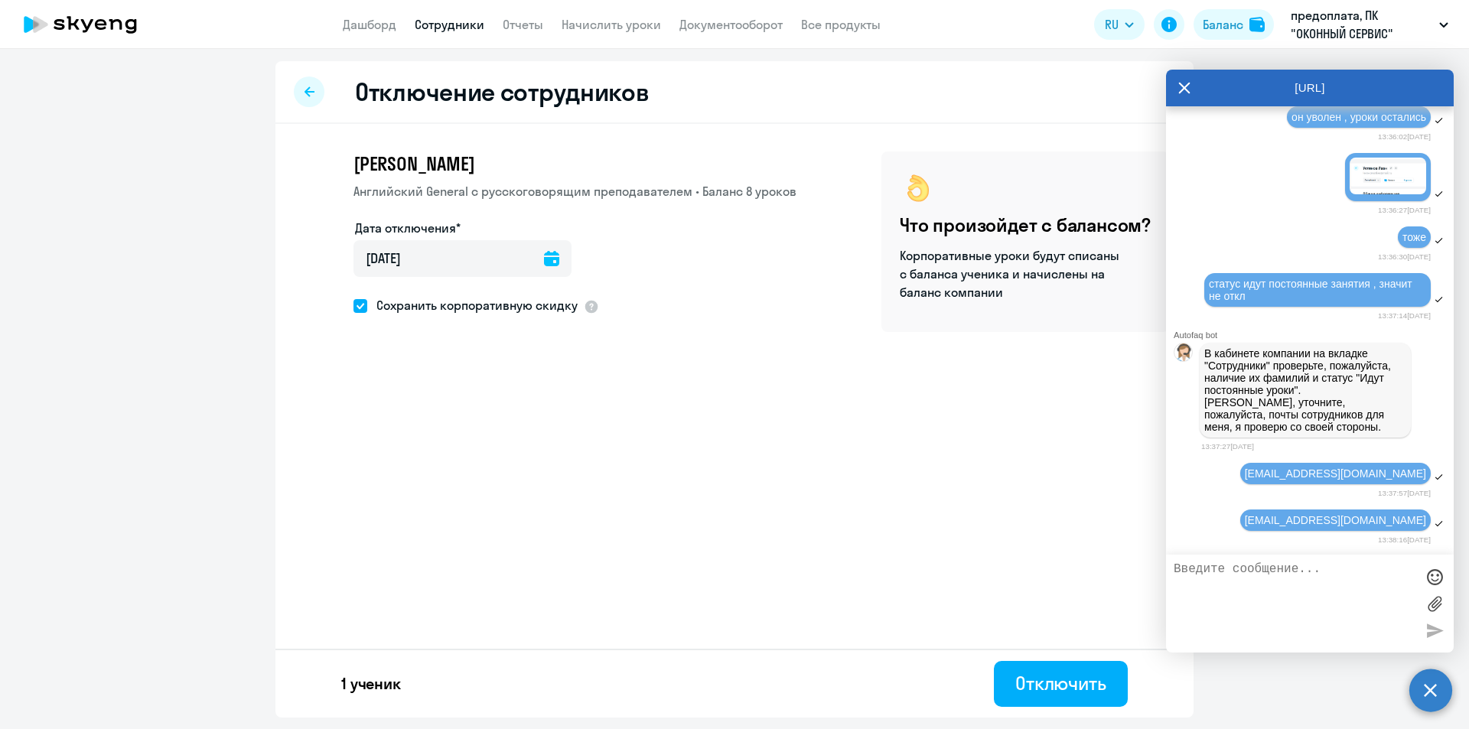
click at [306, 81] on div at bounding box center [309, 92] width 31 height 31
select select "30"
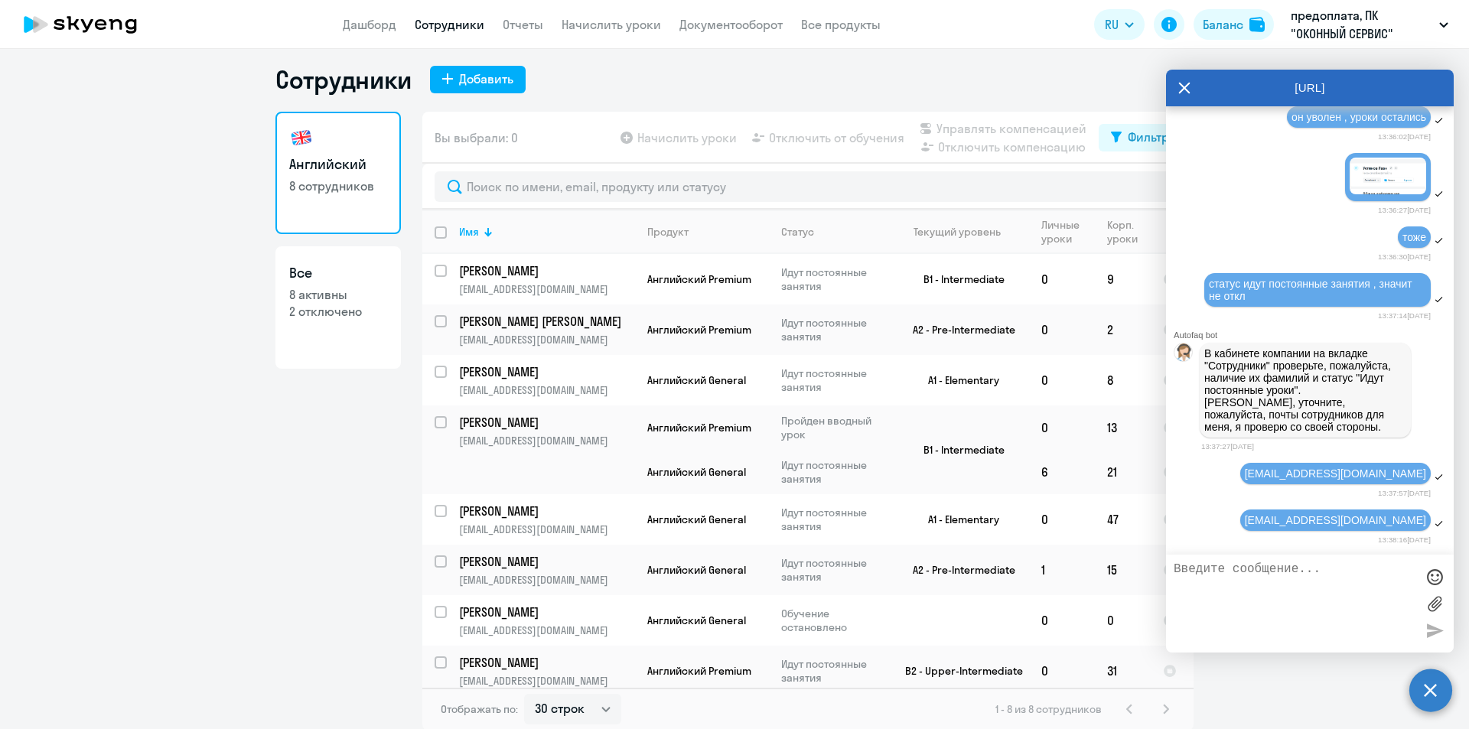
scroll to position [9, 0]
click at [436, 559] on input "select row 16242787" at bounding box center [450, 569] width 31 height 31
checkbox input "true"
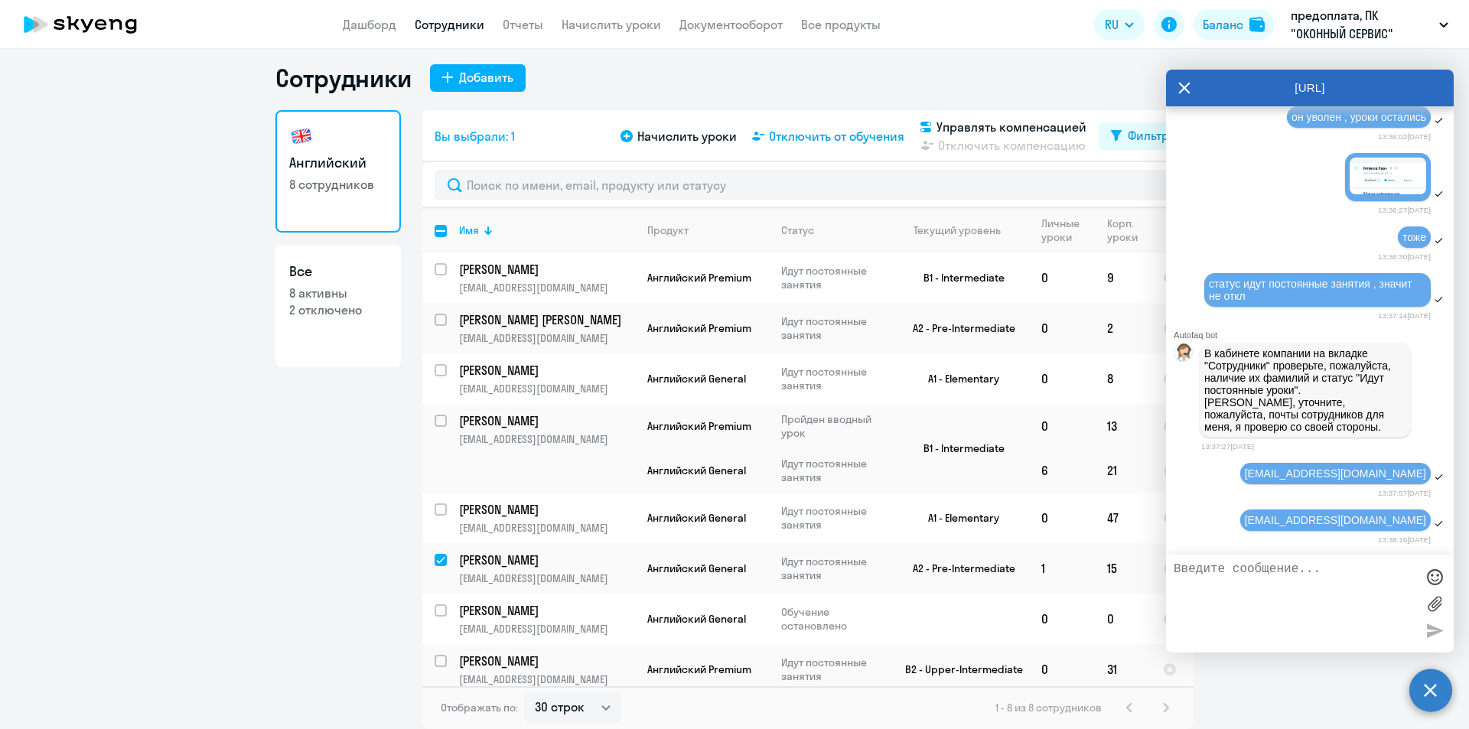
click at [857, 134] on span "Отключить от обучения" at bounding box center [836, 136] width 135 height 18
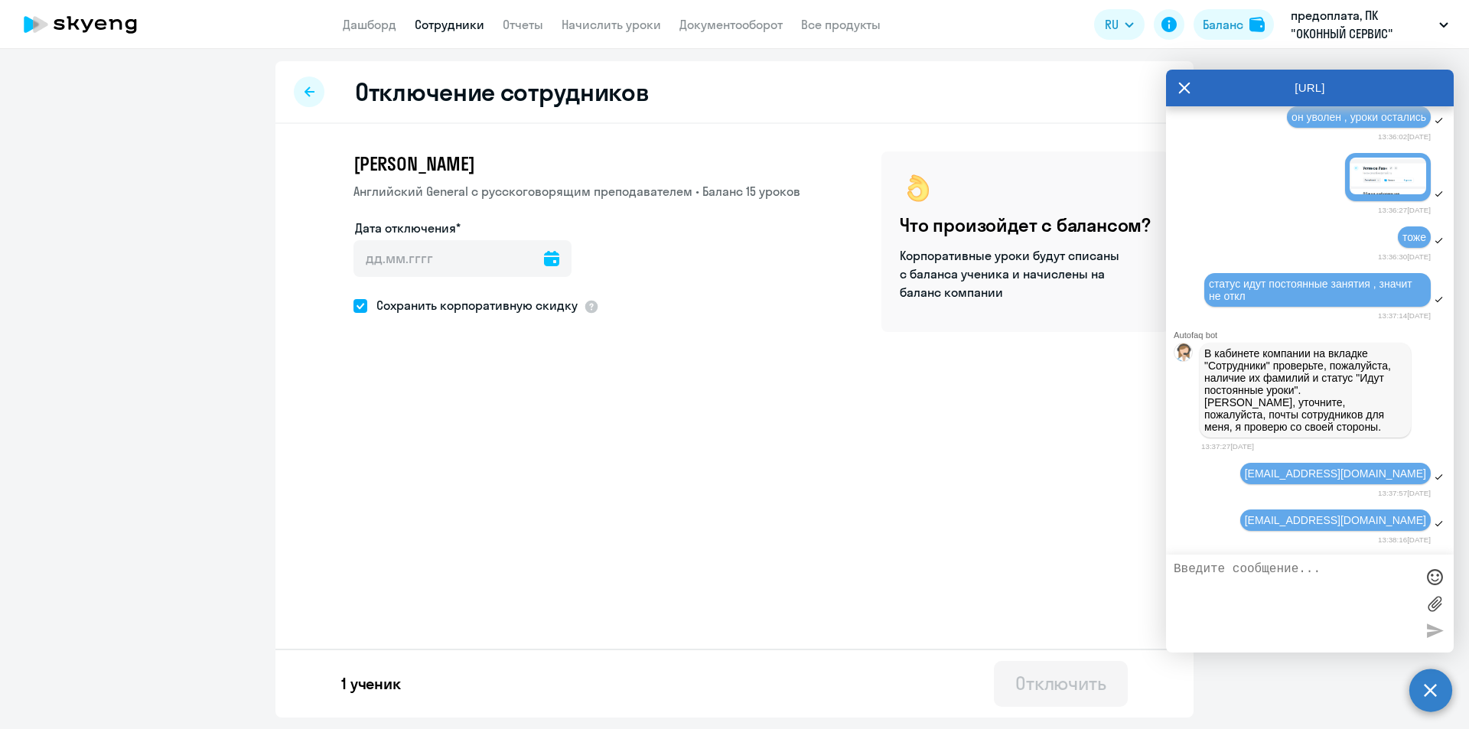
click at [544, 259] on icon at bounding box center [551, 258] width 15 height 15
click at [415, 435] on span "12" at bounding box center [406, 437] width 28 height 28
type input "[DATE]"
click at [1058, 690] on div "Отключить" at bounding box center [1060, 683] width 91 height 24
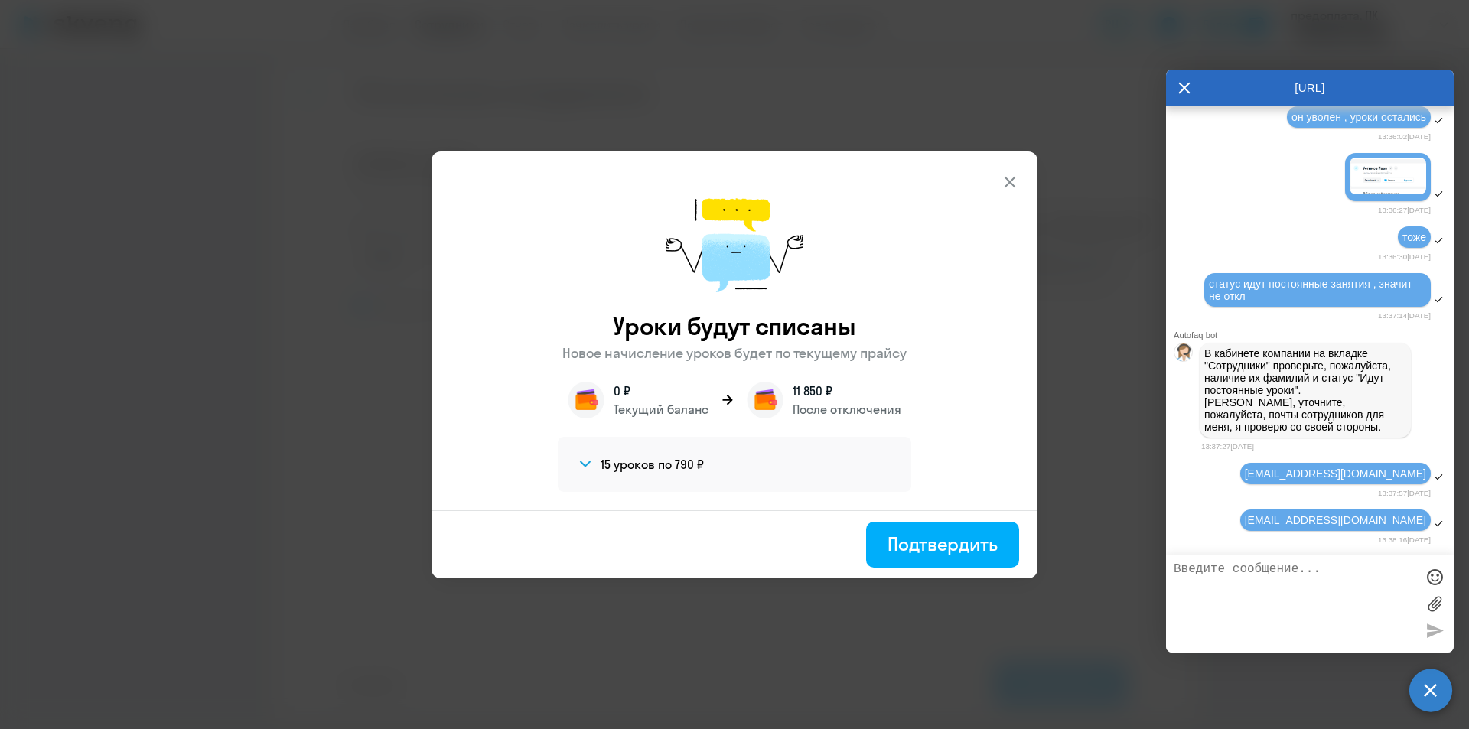
click at [1010, 181] on icon at bounding box center [1010, 182] width 18 height 18
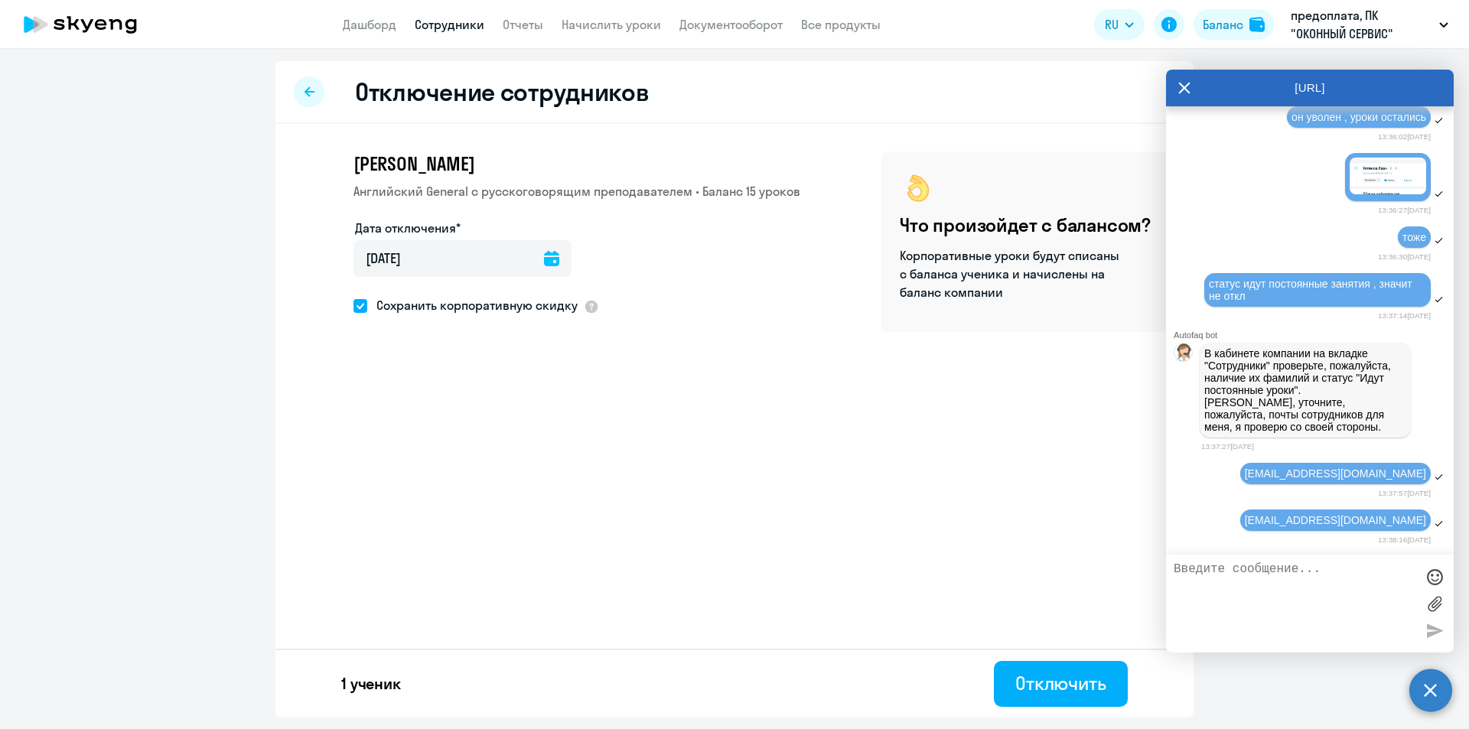
click at [1224, 577] on textarea at bounding box center [1295, 603] width 242 height 83
